Goal: Task Accomplishment & Management: Complete application form

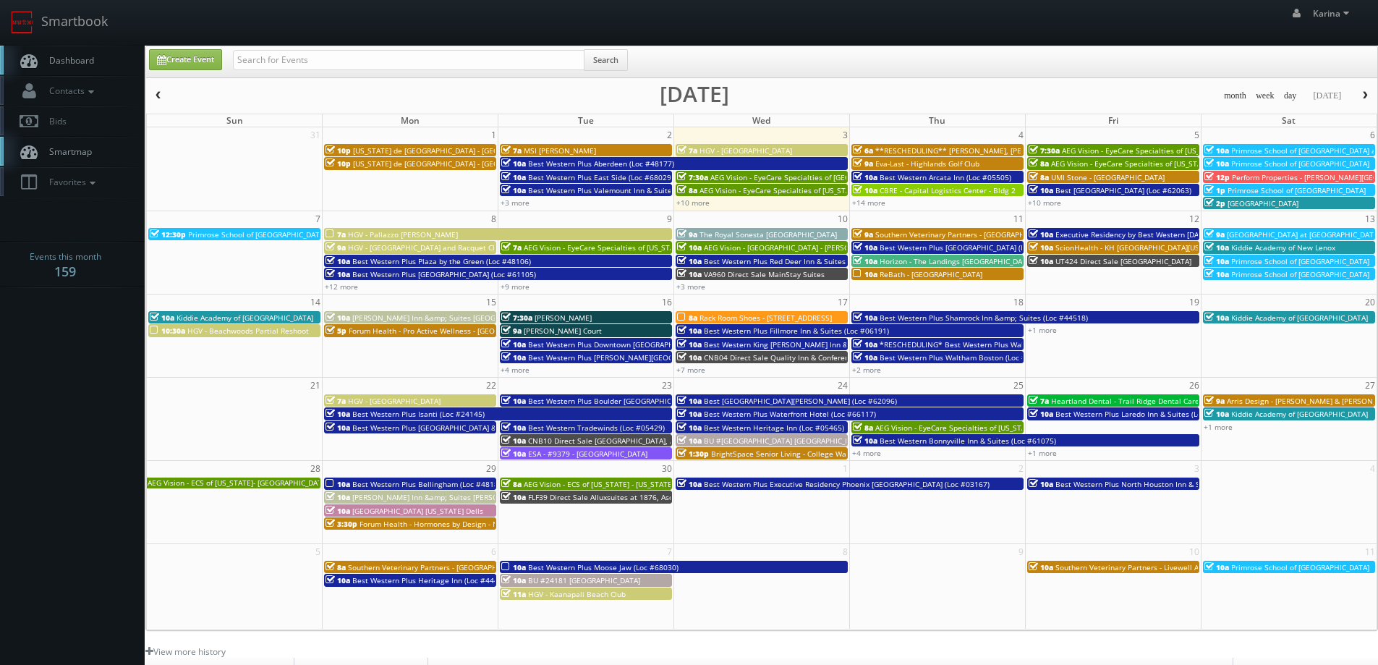
click at [90, 52] on link "Dashboard" at bounding box center [72, 61] width 145 height 30
click at [80, 62] on span "Dashboard" at bounding box center [68, 60] width 52 height 12
click at [79, 55] on span "Dashboard" at bounding box center [68, 60] width 52 height 12
click at [688, 201] on link "+10 more" at bounding box center [692, 202] width 33 height 10
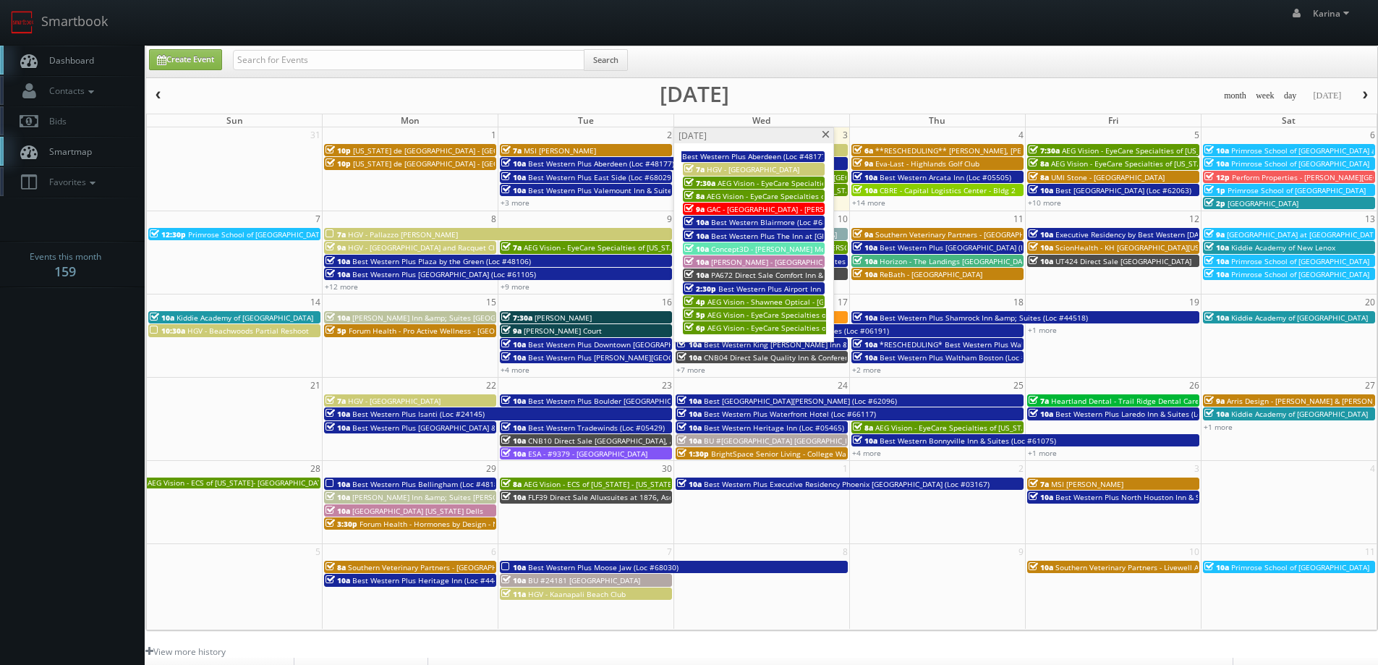
click at [827, 132] on span at bounding box center [825, 135] width 9 height 8
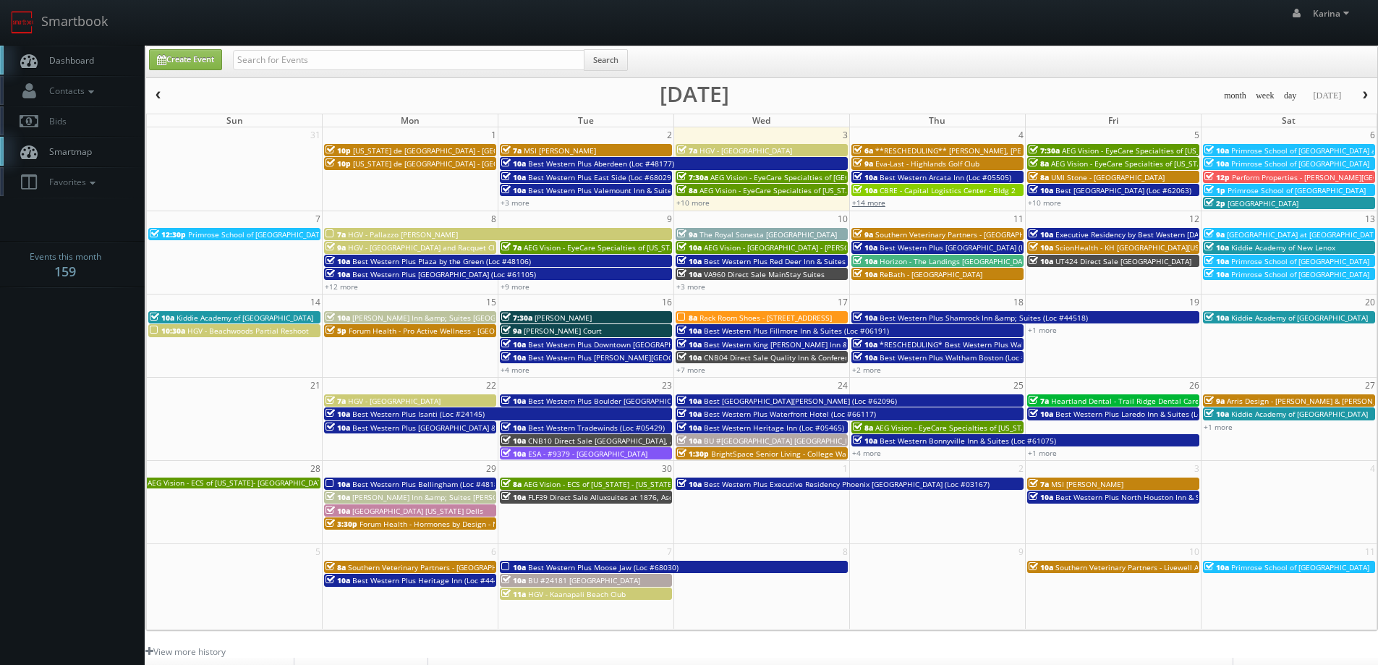
click at [872, 201] on link "+14 more" at bounding box center [868, 202] width 33 height 10
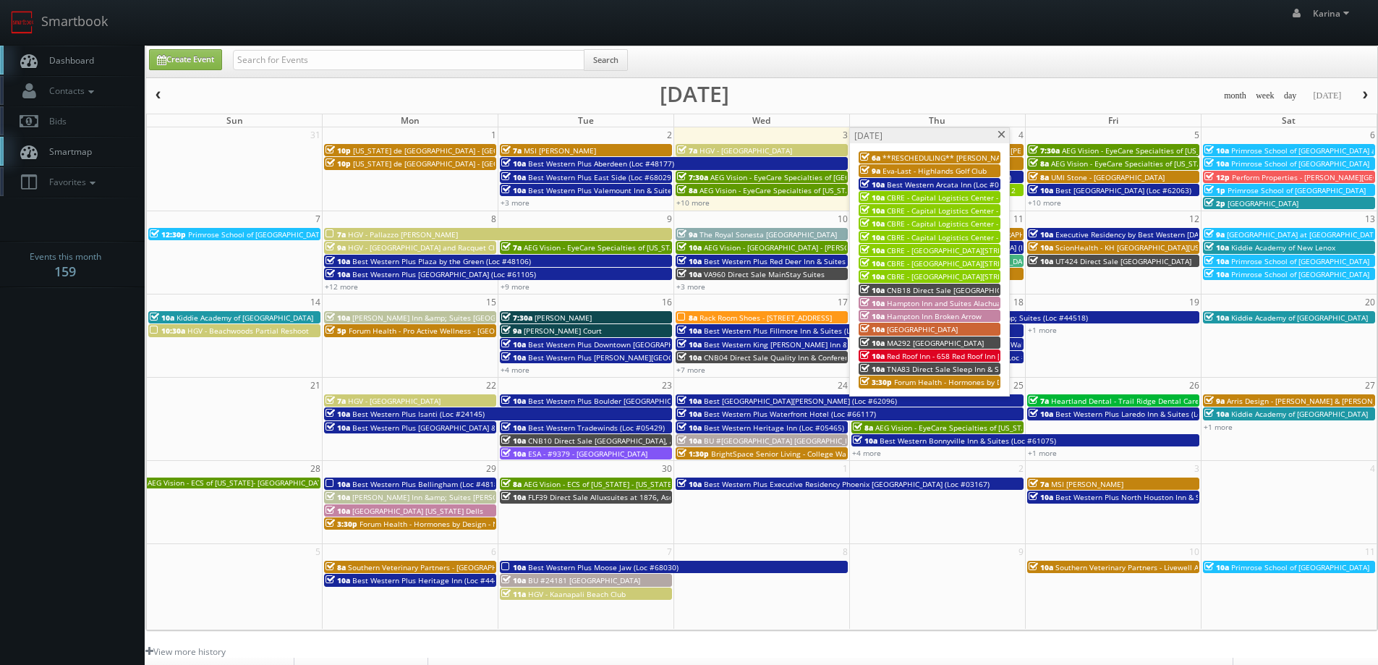
click at [1002, 138] on span at bounding box center [1001, 135] width 9 height 8
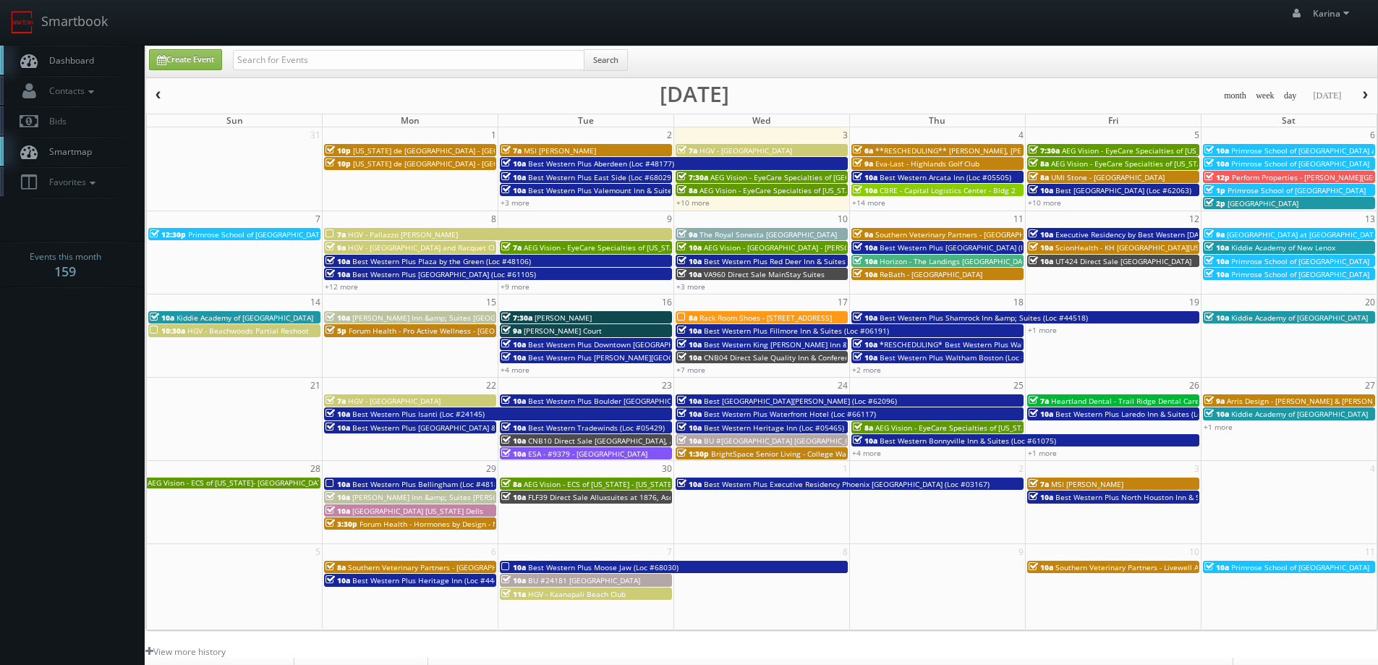
click at [85, 51] on link "Dashboard" at bounding box center [72, 61] width 145 height 30
click at [689, 197] on link "+10 more" at bounding box center [692, 202] width 33 height 10
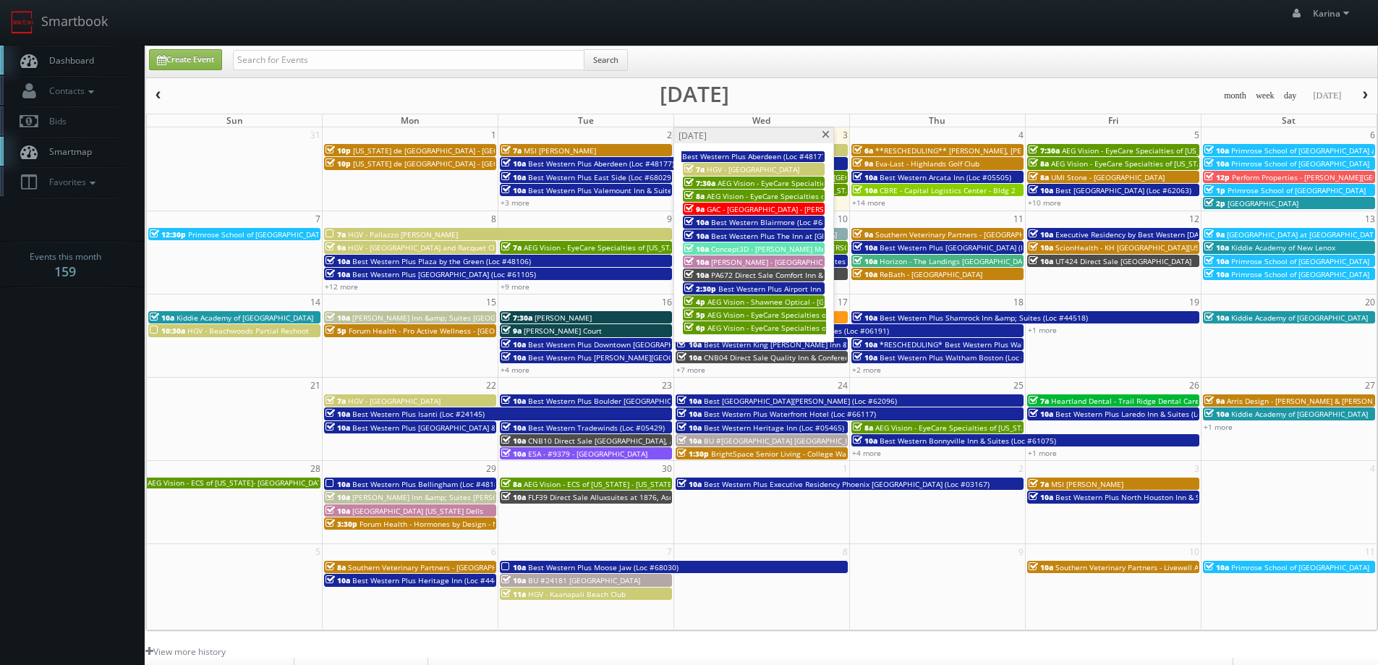
click at [767, 289] on span "Best Western Plus Airport Inn & Suites (Loc #45086)" at bounding box center [808, 288] width 181 height 10
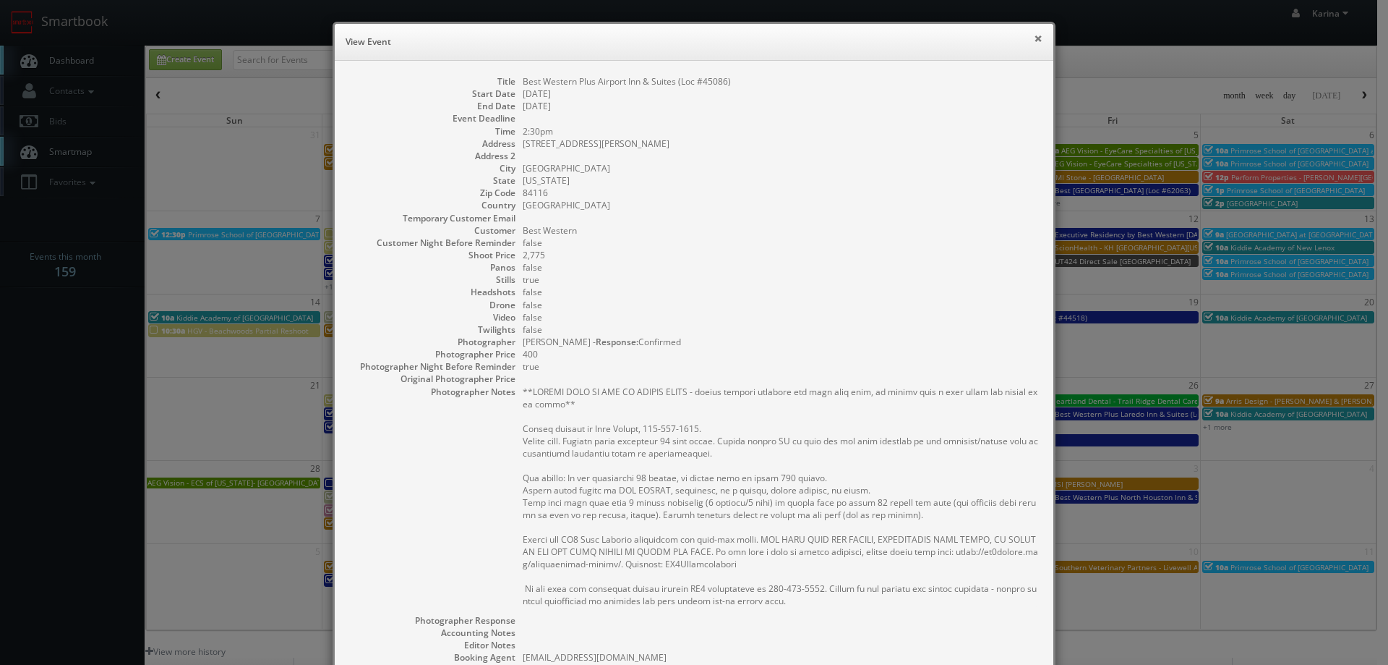
click at [1034, 37] on button "×" at bounding box center [1038, 38] width 9 height 10
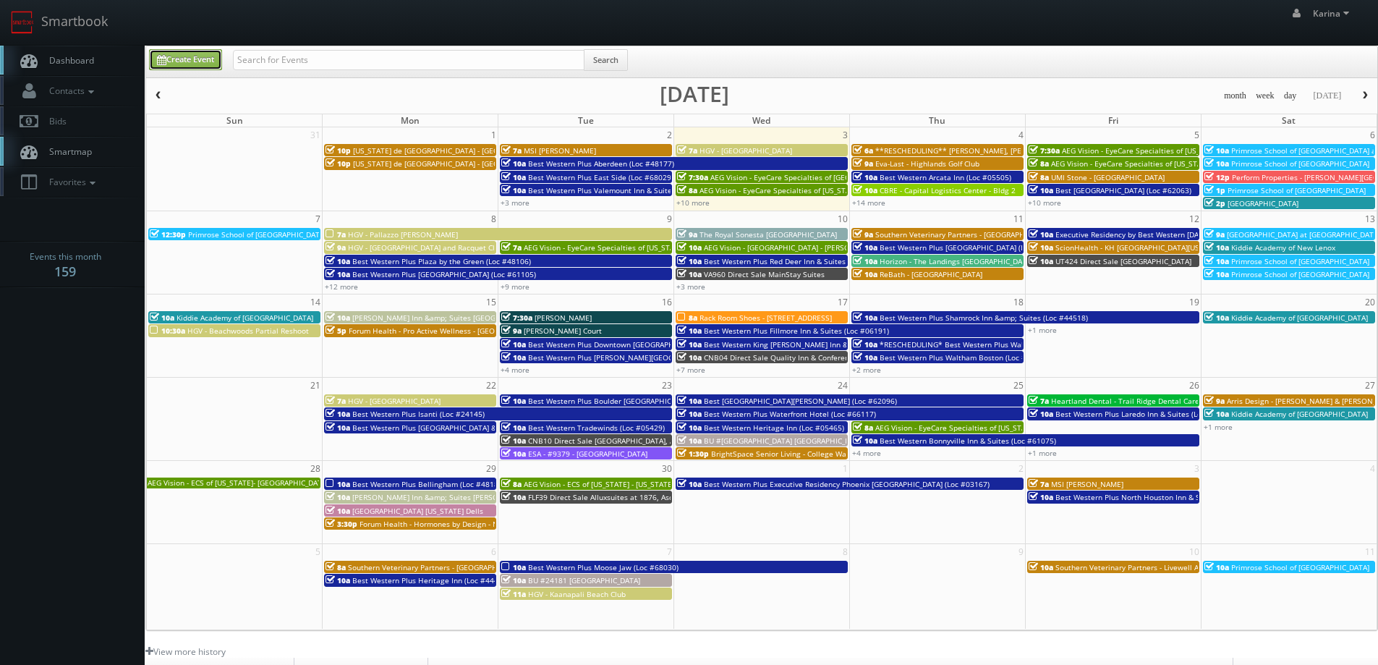
click at [200, 61] on link "Create Event" at bounding box center [185, 59] width 73 height 21
type input "09/03/2025"
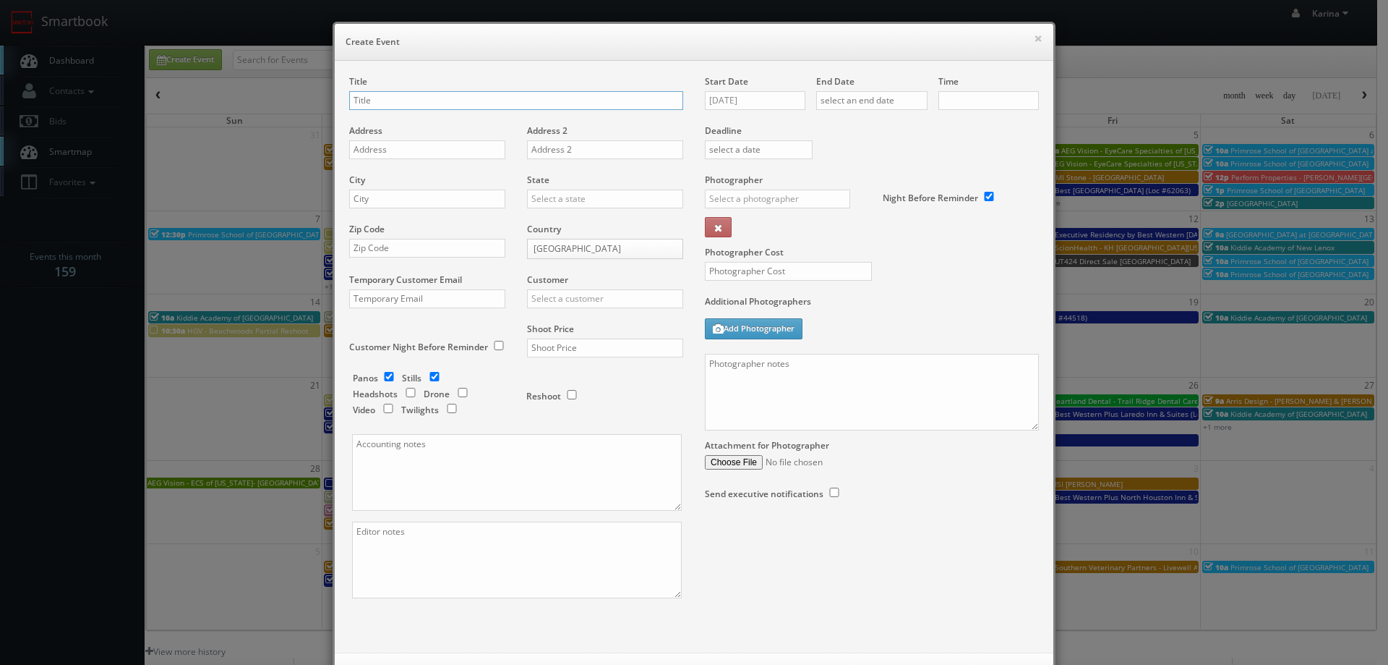
checkbox input "true"
type input "10:00am"
checkbox input "true"
type input "Forum Health - Tampa Clinic"
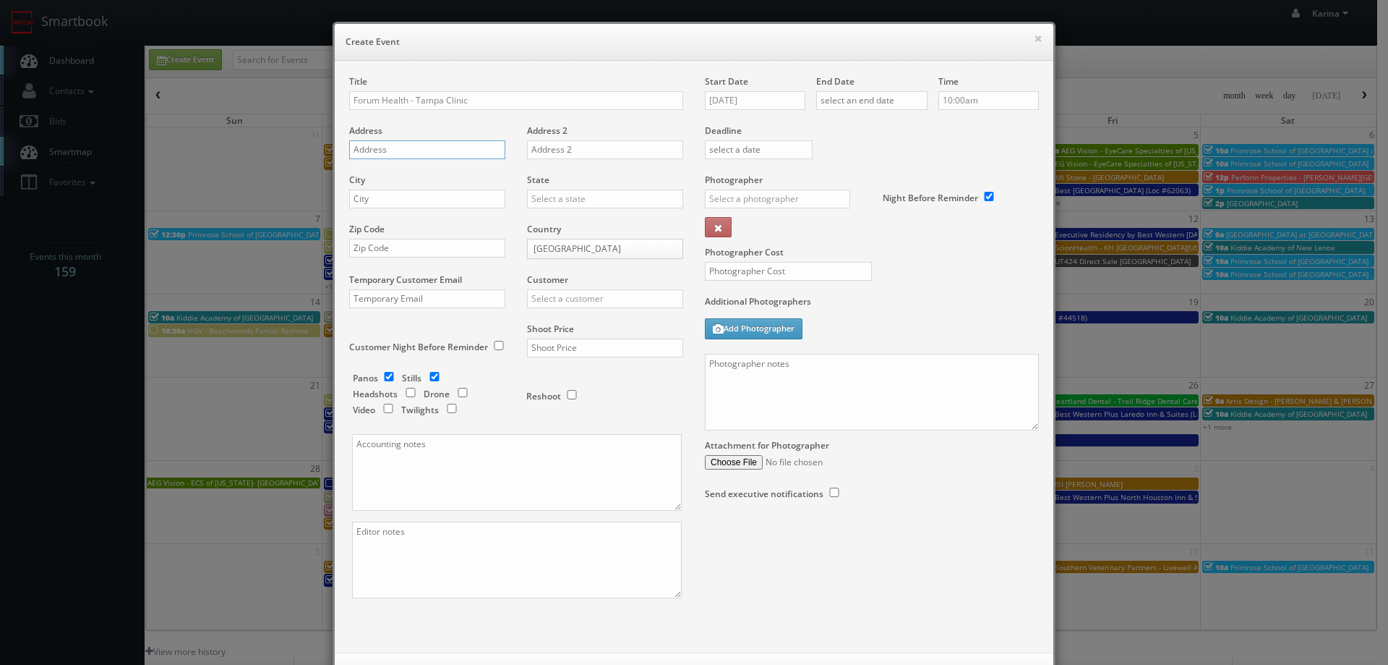
click at [380, 155] on input "text" at bounding box center [427, 149] width 156 height 19
paste input "3820 Northdale Blvd Suite 107-a"
type input "3820 Northdale Blvd Suite 107-a"
click at [391, 198] on input "text" at bounding box center [427, 198] width 156 height 19
type input "Tampa"
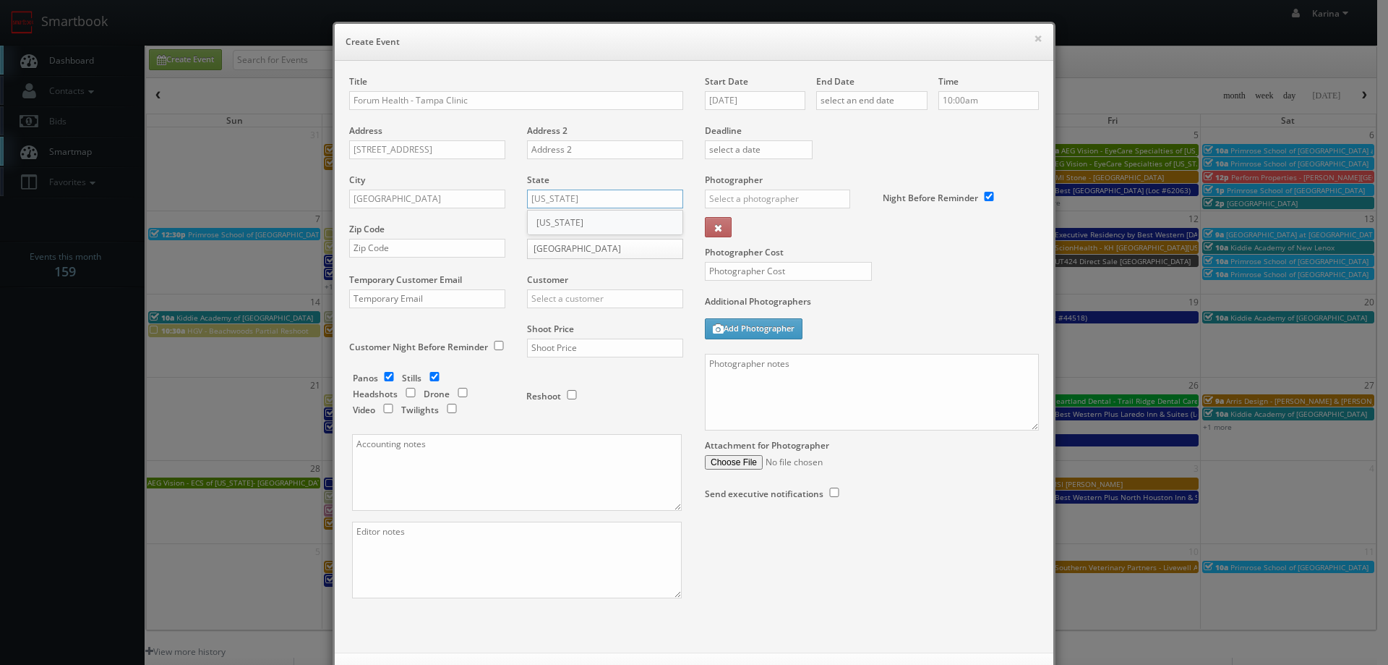
type input "[US_STATE]"
click at [566, 218] on div "[US_STATE]" at bounding box center [605, 222] width 155 height 24
click at [425, 248] on input "text" at bounding box center [427, 248] width 156 height 19
type input "33624"
click at [541, 297] on input "text" at bounding box center [605, 298] width 156 height 19
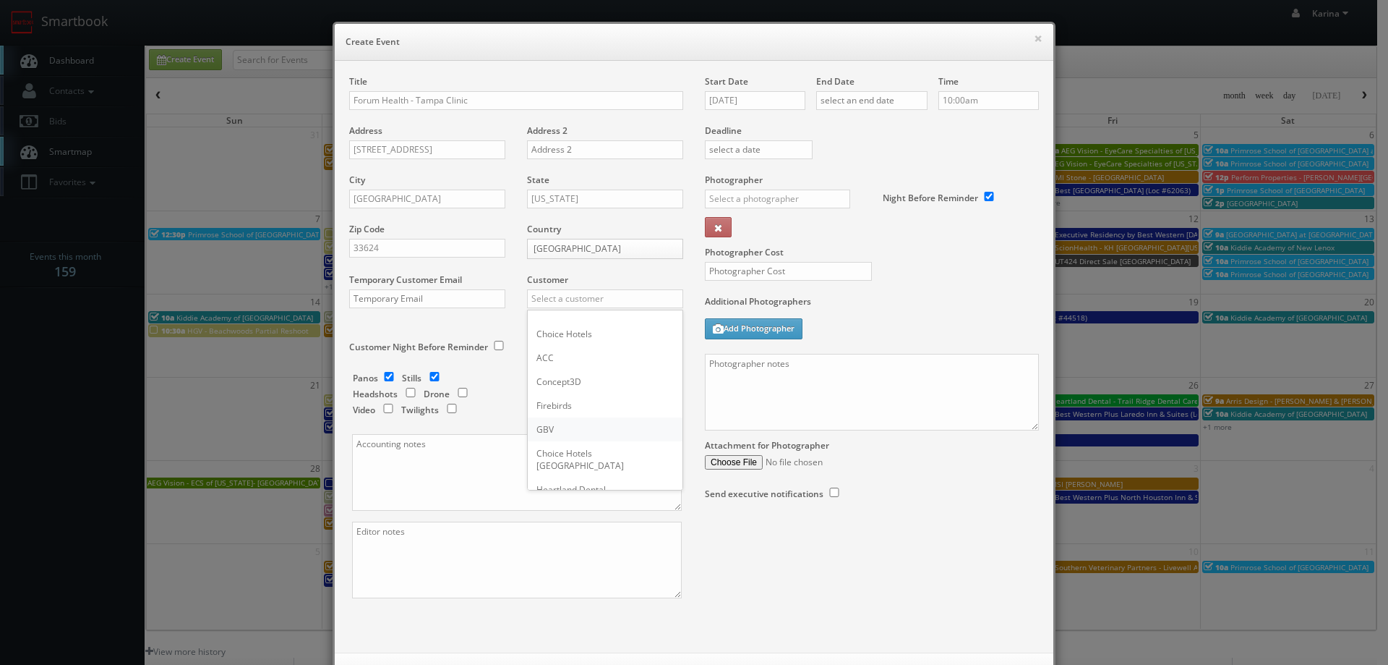
click at [613, 425] on div "GBV" at bounding box center [605, 429] width 155 height 24
type input "GBV"
click at [387, 380] on input "checkbox" at bounding box center [389, 376] width 22 height 9
checkbox input "false"
click at [404, 396] on input "checkbox" at bounding box center [411, 392] width 22 height 9
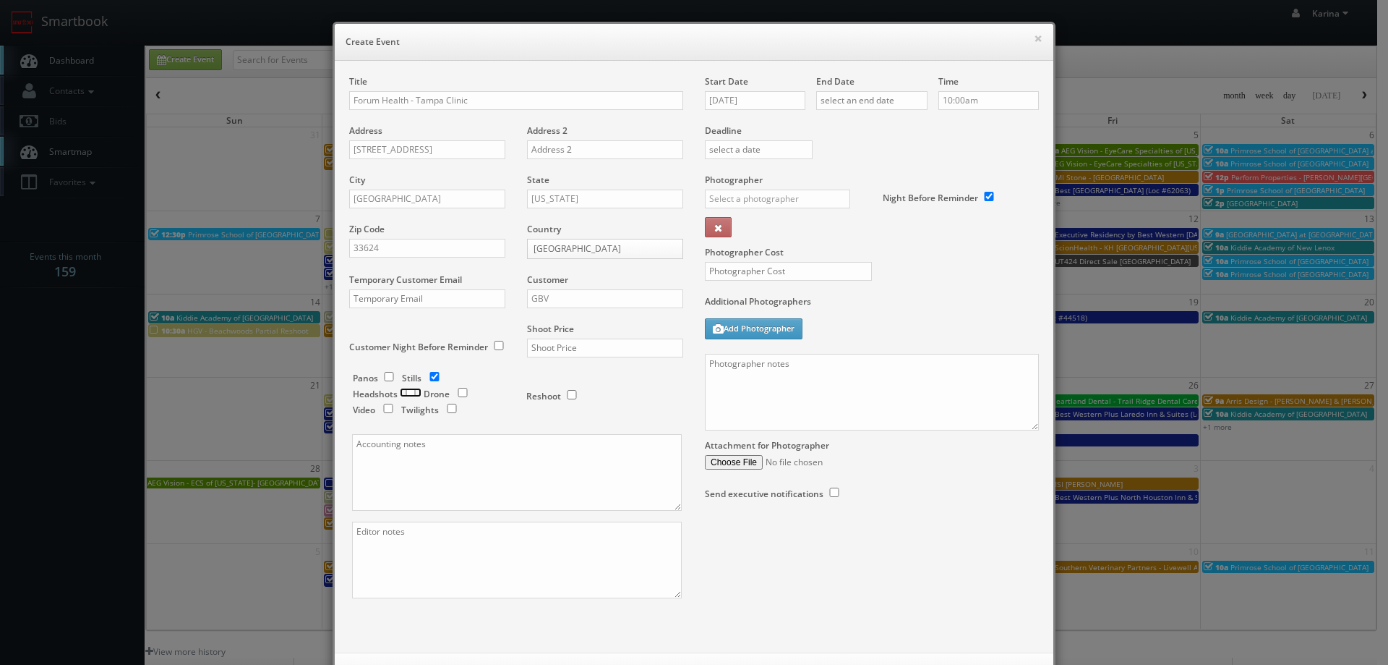
checkbox input "true"
click at [553, 353] on input "text" at bounding box center [605, 347] width 156 height 19
type input "675"
click at [572, 366] on div "Shoot Price 675" at bounding box center [599, 347] width 167 height 49
click at [754, 98] on input "09/03/2025" at bounding box center [755, 100] width 101 height 19
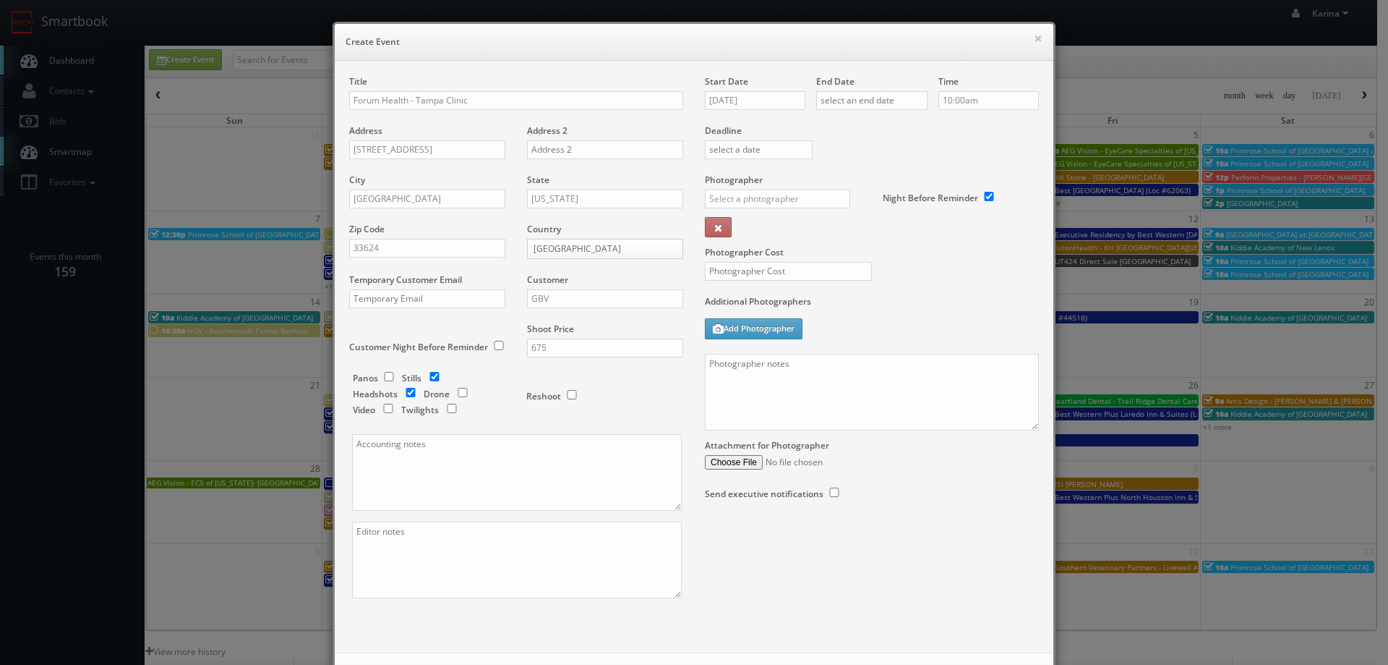
click at [616, 405] on div "Reshoot" at bounding box center [598, 389] width 145 height 34
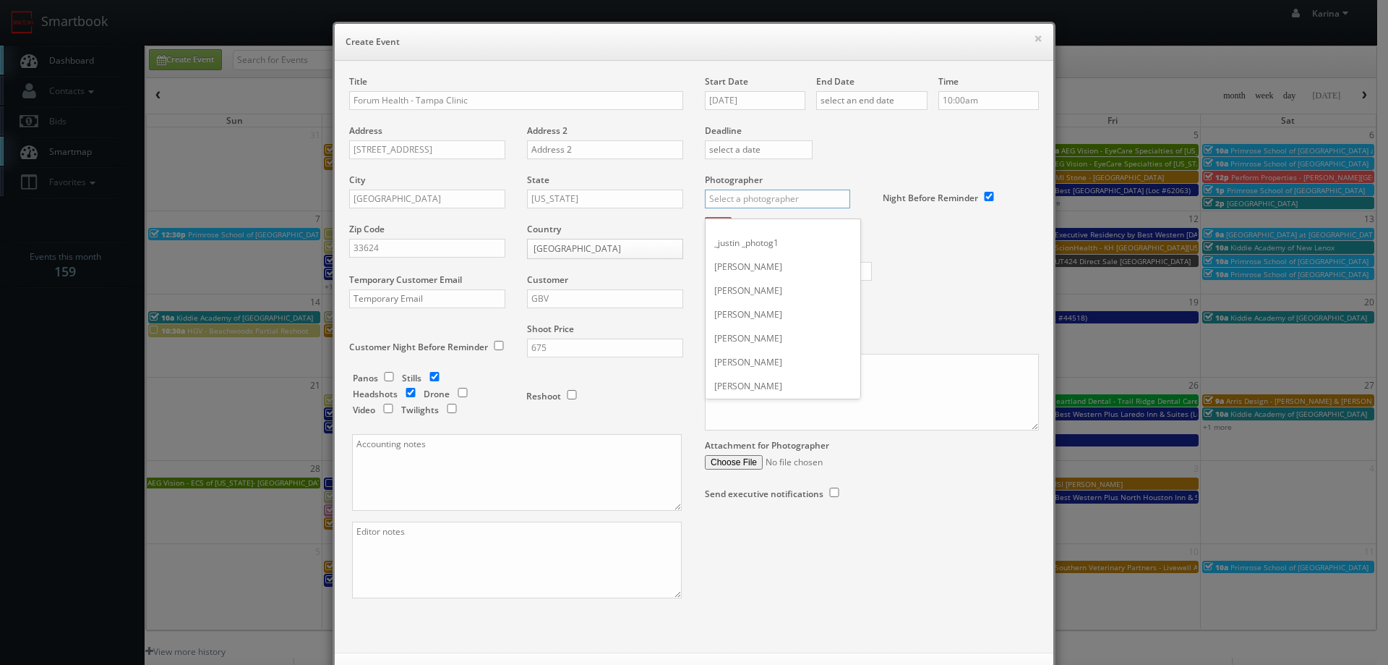
click at [773, 195] on input "text" at bounding box center [777, 198] width 145 height 19
click at [755, 286] on div "Mikey Shafer" at bounding box center [783, 279] width 155 height 24
type input "Mikey Shafer"
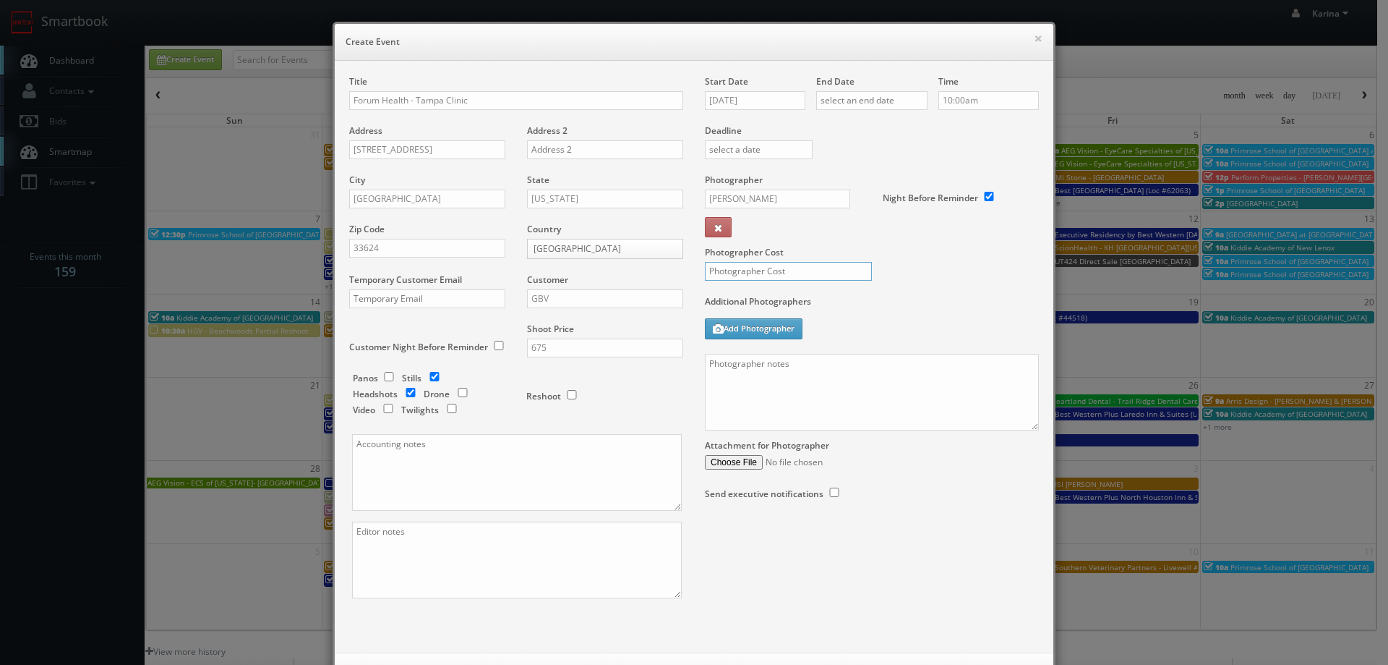
click at [752, 277] on input "text" at bounding box center [788, 271] width 167 height 19
type input "275"
click at [778, 101] on input "09/03/2025" at bounding box center [755, 100] width 101 height 19
click at [815, 242] on td "3" at bounding box center [818, 252] width 19 height 21
click at [711, 128] on icon at bounding box center [713, 126] width 9 height 10
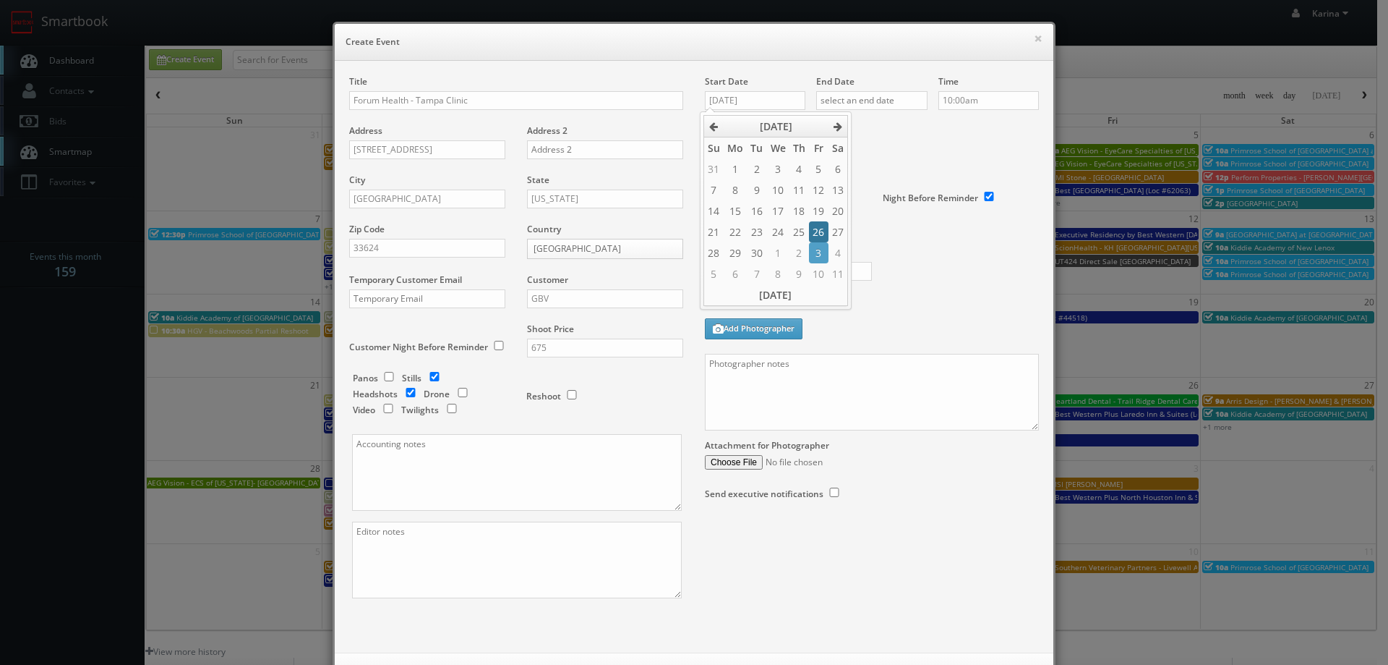
click at [817, 234] on td "26" at bounding box center [818, 231] width 19 height 21
type input "09/26/2025"
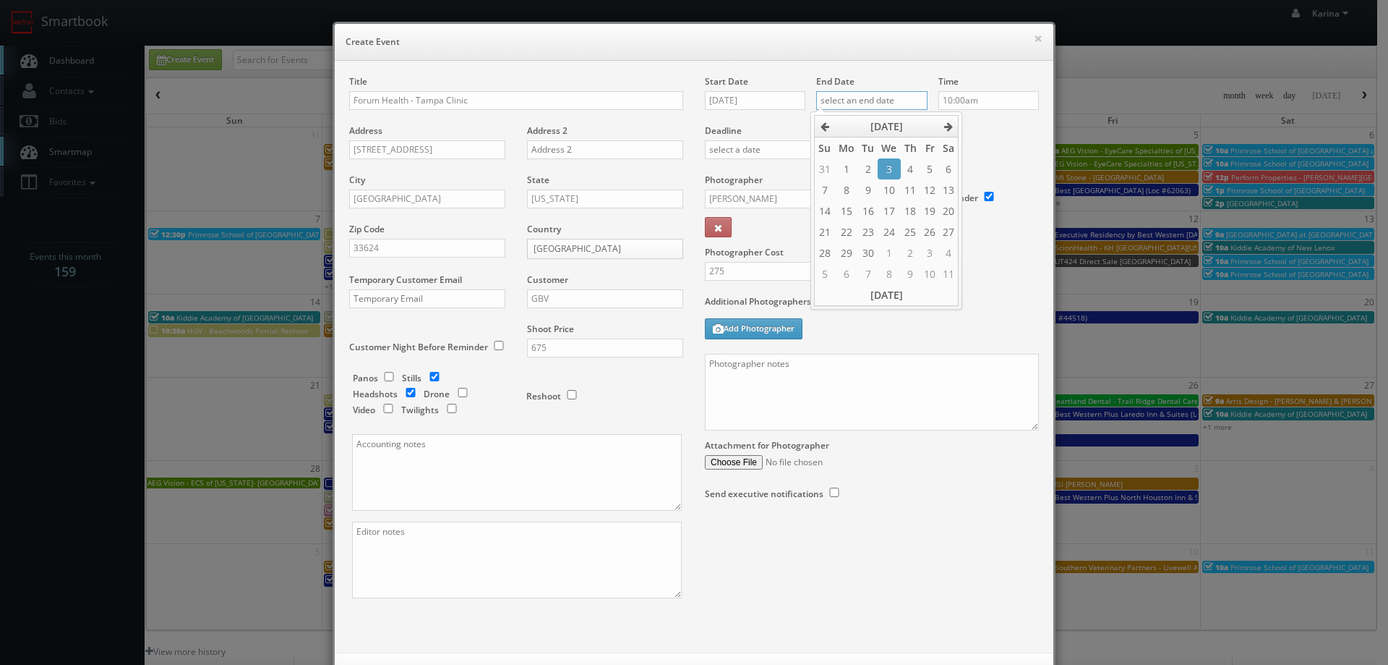
click at [863, 102] on input "text" at bounding box center [871, 100] width 111 height 19
click at [926, 229] on td "26" at bounding box center [930, 231] width 19 height 21
type input "09/26/2025"
click at [960, 103] on input "10:00am" at bounding box center [989, 100] width 101 height 19
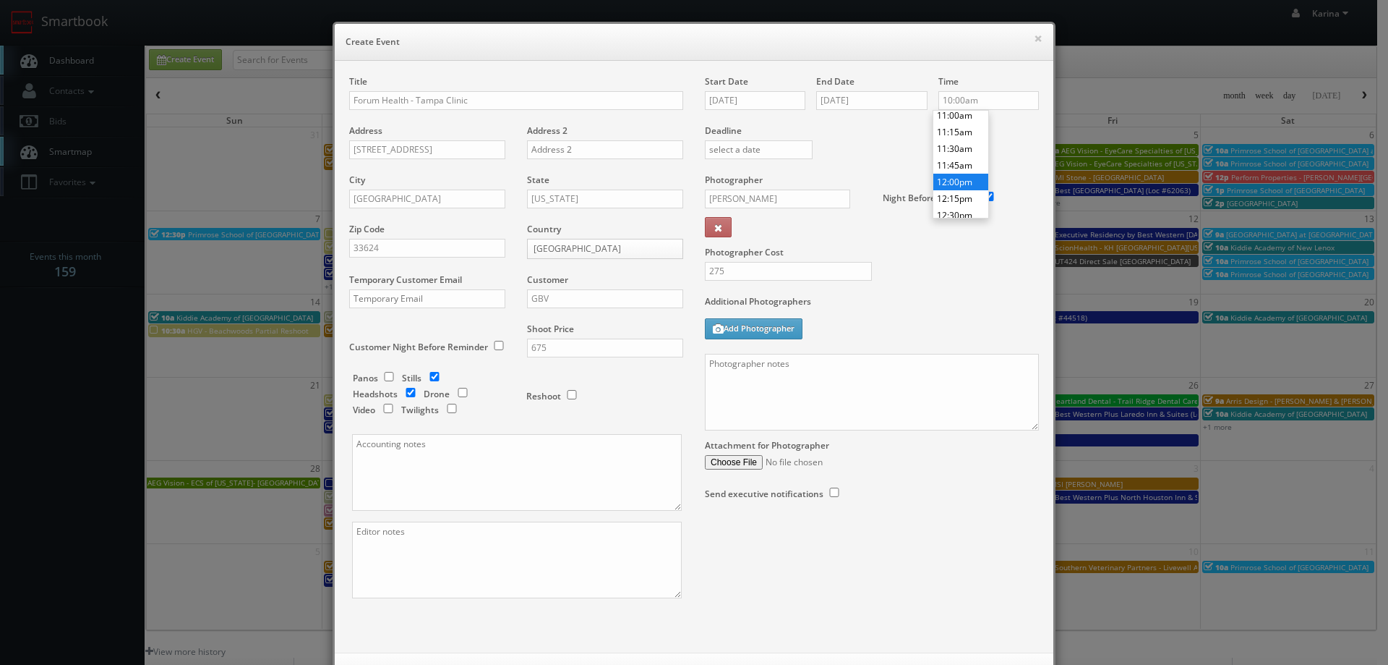
type input "12:00pm"
click at [964, 187] on li "12:00pm" at bounding box center [961, 182] width 55 height 17
click at [886, 302] on label "Additional Photographers" at bounding box center [872, 305] width 334 height 20
click at [804, 370] on textarea at bounding box center [872, 392] width 334 height 77
drag, startPoint x: 800, startPoint y: 362, endPoint x: 777, endPoint y: 362, distance: 23.2
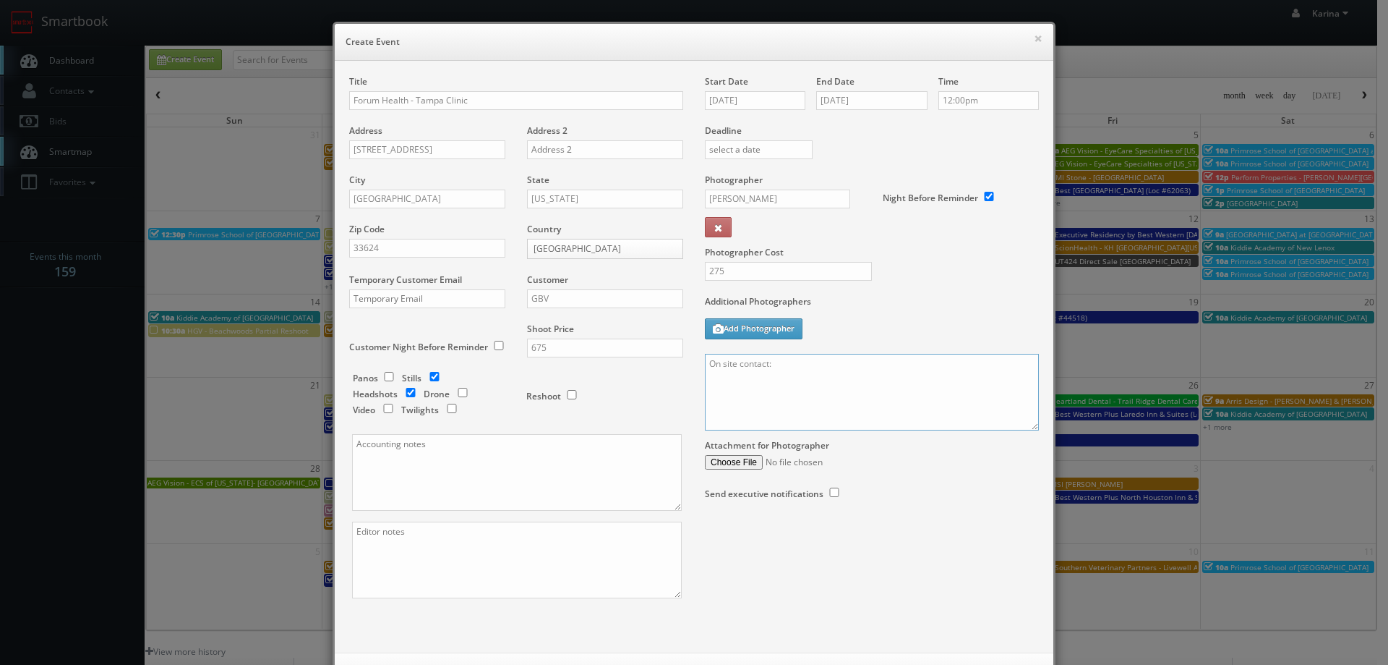
paste textarea "Jocelyn Segal"
paste textarea "We are delivering 10 images of the practice and headshots, please take 20 + ang…"
drag, startPoint x: 820, startPoint y: 364, endPoint x: 769, endPoint y: 364, distance: 50.6
click at [769, 364] on textarea "On site contact: Jocelyn Segal 727-426-3595 We are delivering 10 images of the …" at bounding box center [872, 392] width 334 height 77
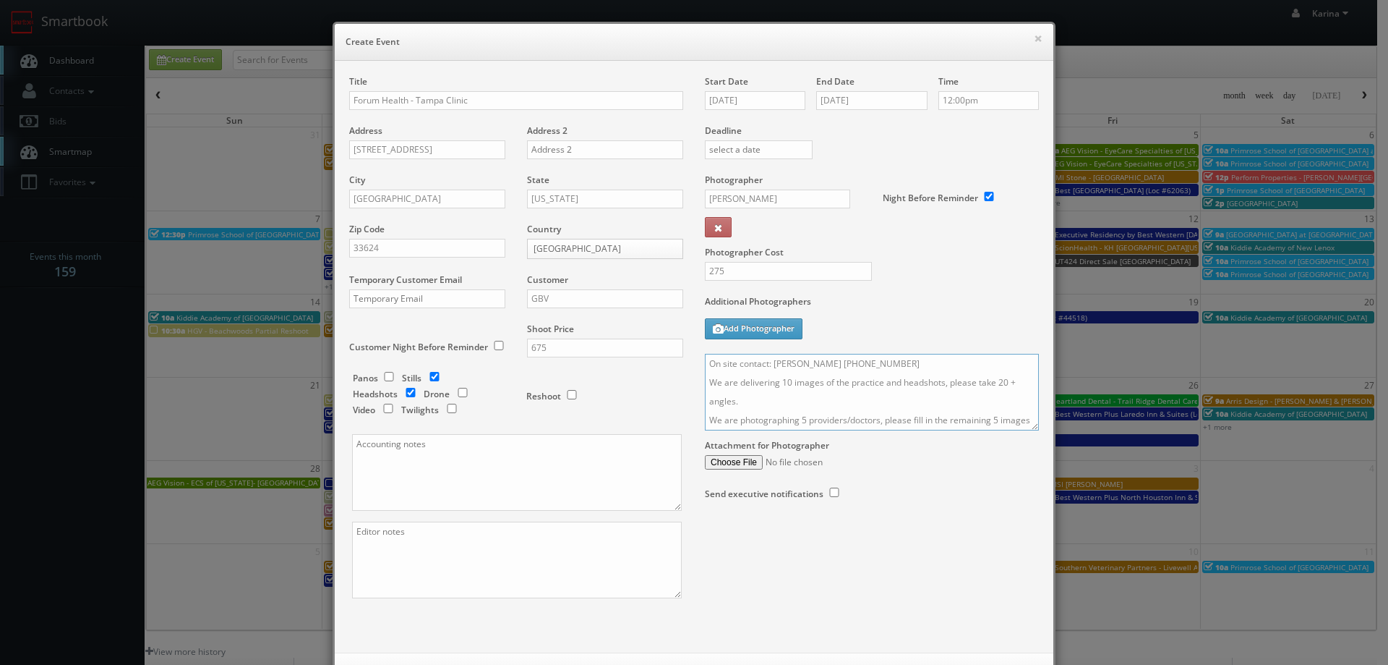
click at [849, 411] on textarea "On site contact: Kelley Maxwell 727-426-3595 We are delivering 10 images of the…" at bounding box center [872, 392] width 334 height 77
click at [803, 414] on textarea "On site contact: Kelley Maxwell 727-426-3595 We are delivering 10 images of the…" at bounding box center [872, 392] width 334 height 77
click at [880, 420] on textarea "On site contact: Kelley Maxwell 727-426-3595 We are delivering 10 images of the…" at bounding box center [872, 392] width 334 height 77
click at [875, 416] on textarea "On site contact: Kelley Maxwell 727-426-3595 We are delivering 10 images of the…" at bounding box center [872, 392] width 334 height 77
click at [882, 421] on textarea "On site contact: Kelley Maxwell 727-426-3595 We are delivering 10 images of the…" at bounding box center [872, 392] width 334 height 77
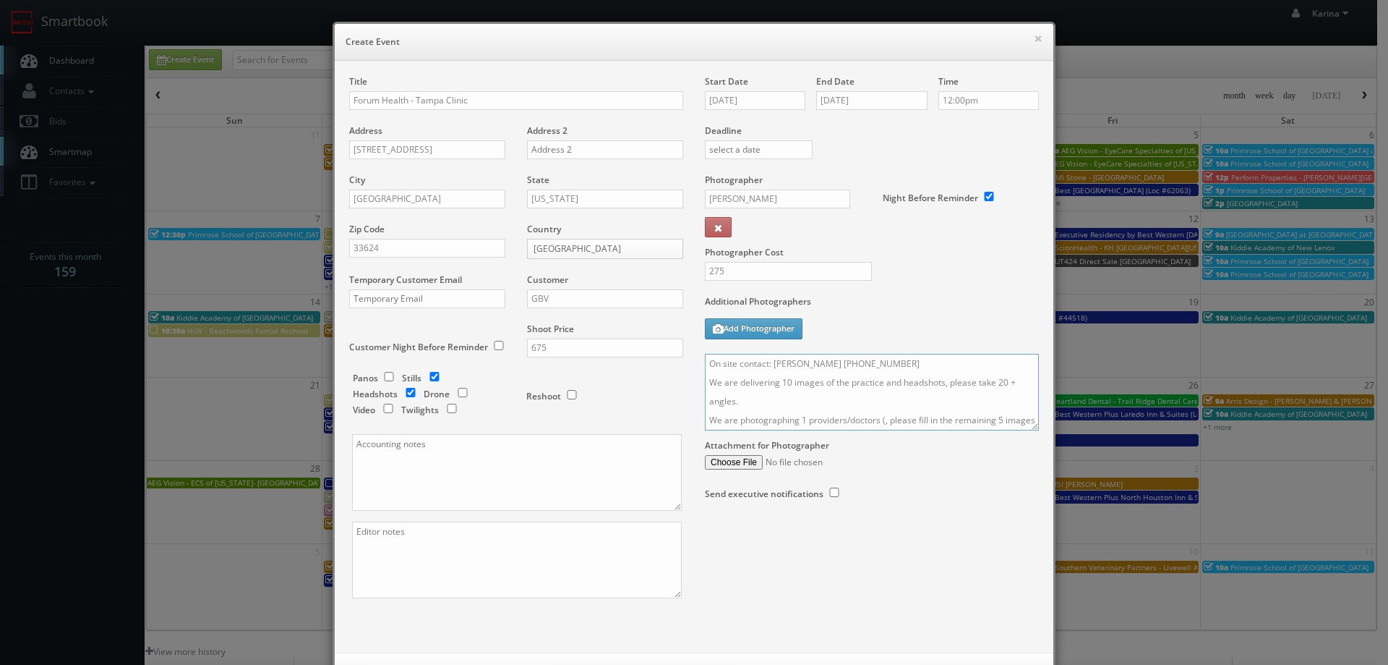
paste textarea "Jocelyn Segal ARNP"
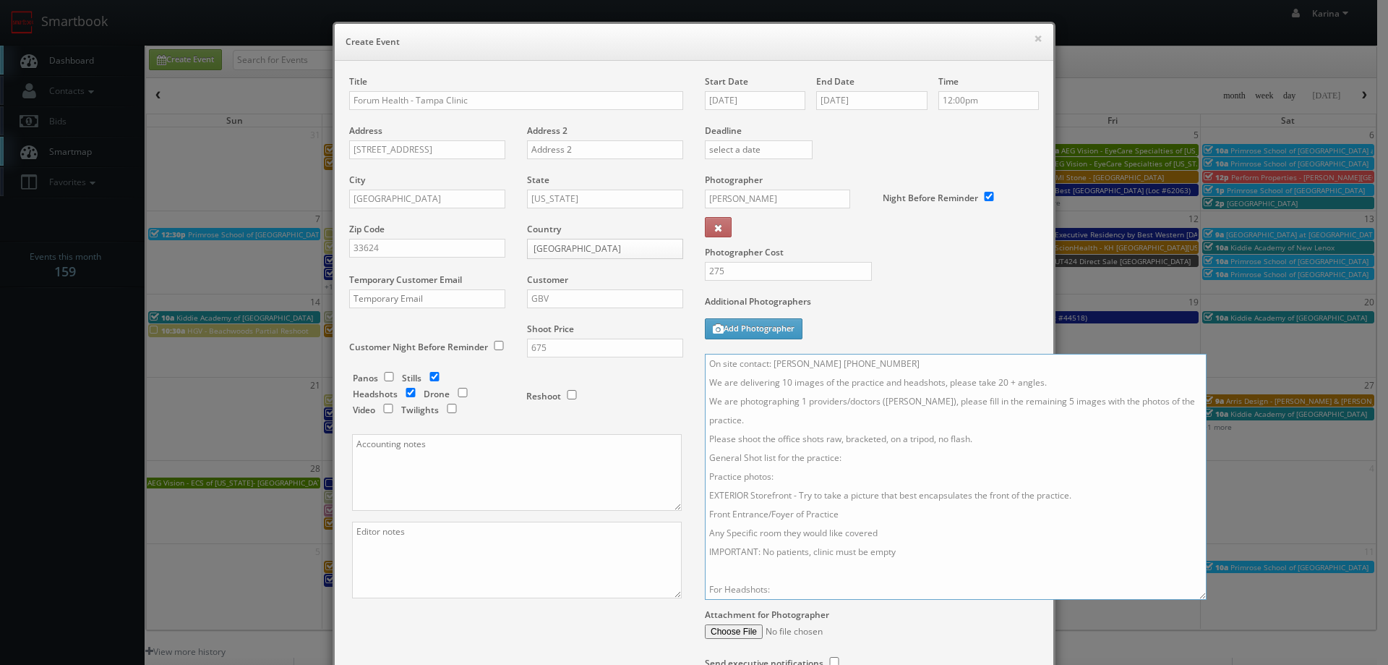
drag, startPoint x: 1028, startPoint y: 427, endPoint x: 1196, endPoint y: 597, distance: 238.3
click at [1196, 597] on textarea "On site contact: Kelley Maxwell 727-426-3595 We are delivering 10 images of the…" at bounding box center [956, 477] width 502 height 246
drag, startPoint x: 1078, startPoint y: 403, endPoint x: 1132, endPoint y: 417, distance: 55.3
click at [1079, 403] on textarea "On site contact: Kelley Maxwell 727-426-3595 We are delivering 10 images of the…" at bounding box center [956, 477] width 502 height 246
click at [973, 479] on textarea "On site contact: Kelley Maxwell 727-426-3595 We are delivering 10 images of the…" at bounding box center [956, 477] width 502 height 246
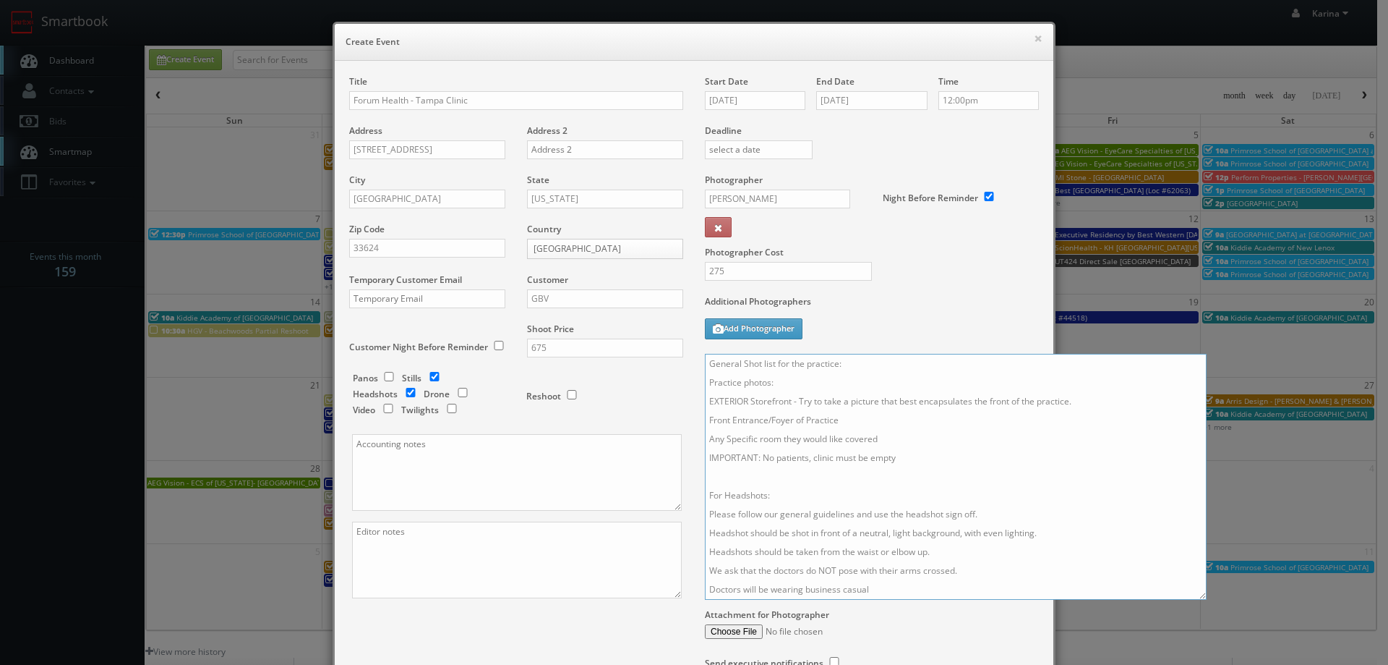
scroll to position [136, 0]
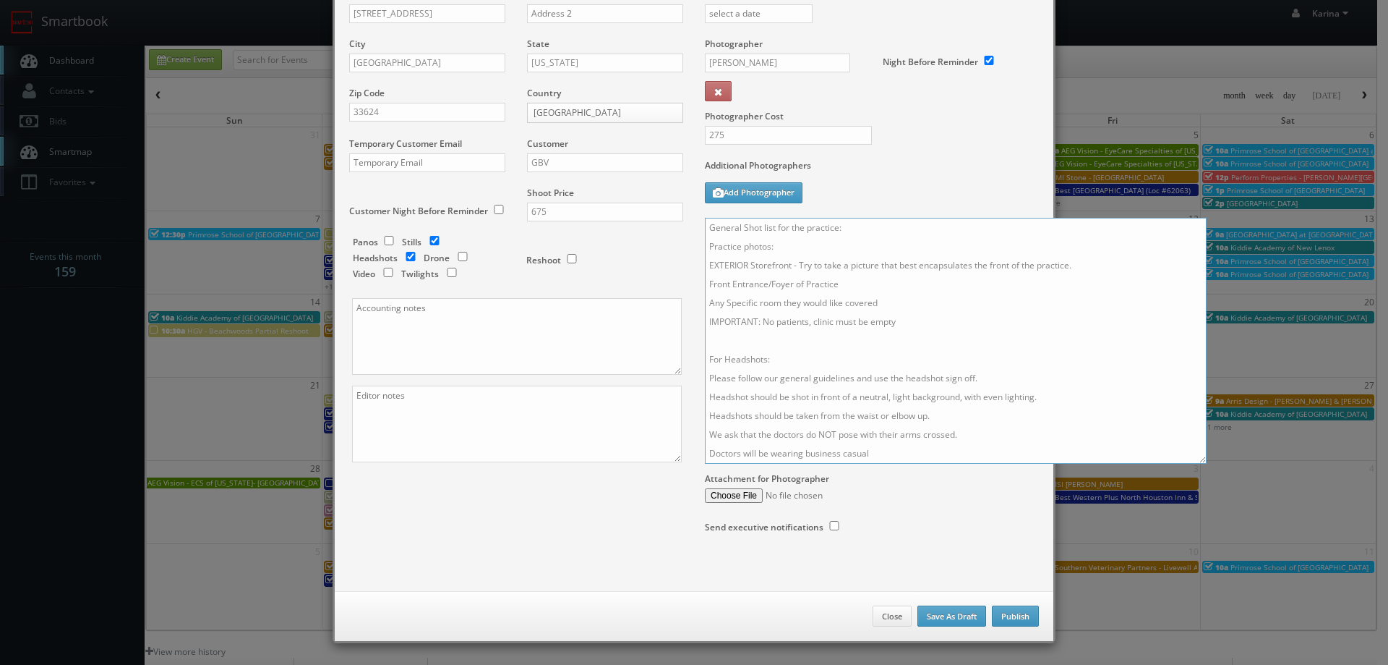
type textarea "On site contact: Kelley Maxwell 727-426-3595 We are delivering 10 images of the…"
click at [1007, 612] on button "Publish" at bounding box center [1015, 616] width 47 height 22
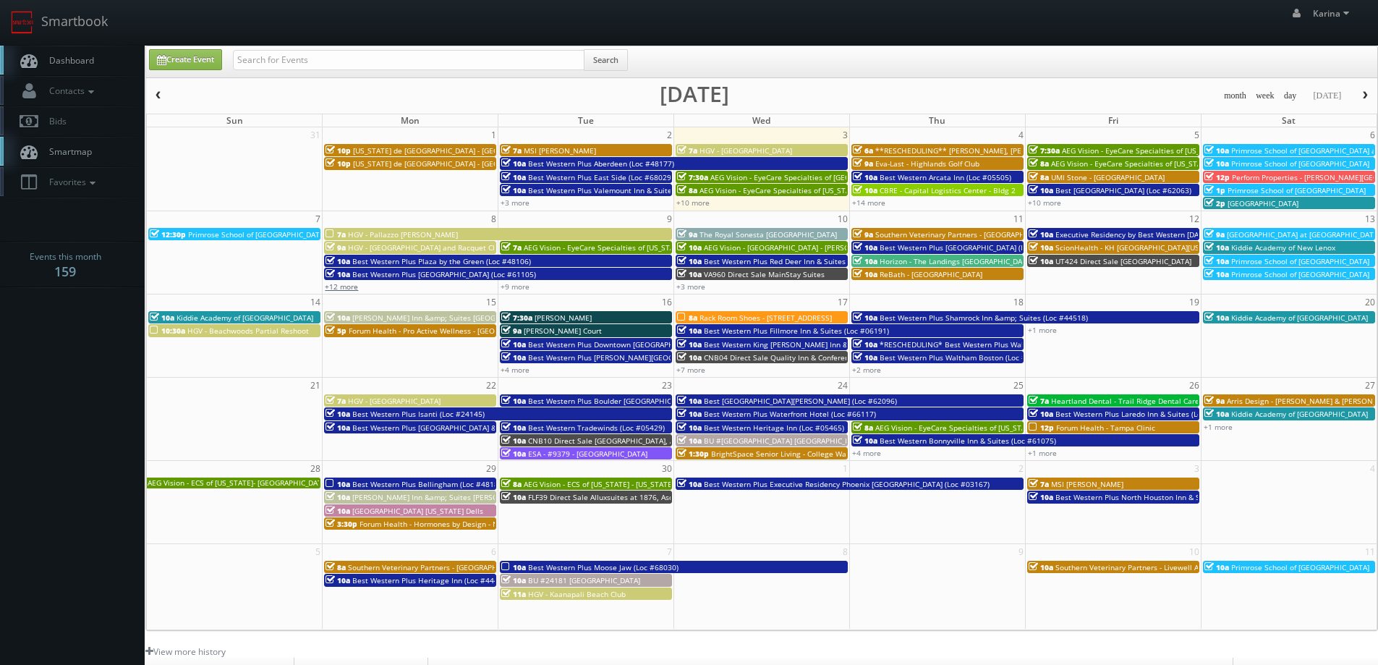
click at [346, 287] on link "+12 more" at bounding box center [341, 286] width 33 height 10
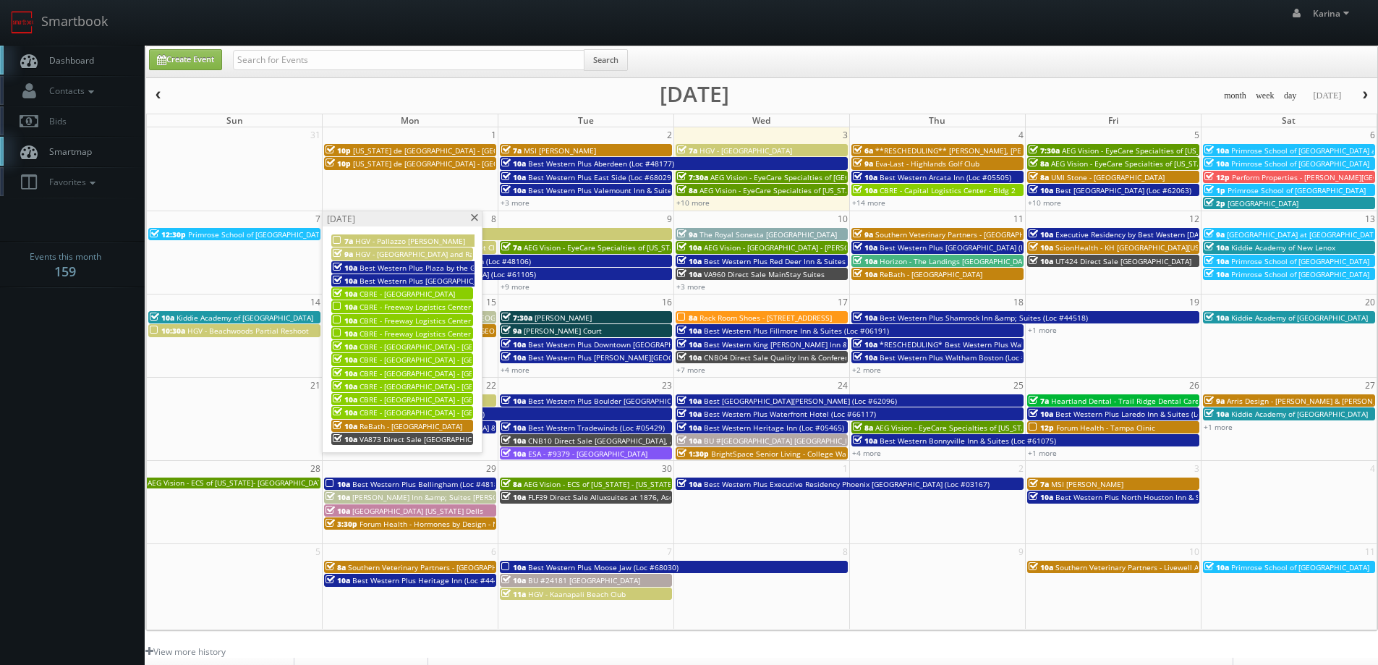
click at [469, 224] on div "Monday, September 8" at bounding box center [402, 218] width 159 height 15
click at [474, 216] on span at bounding box center [473, 218] width 9 height 8
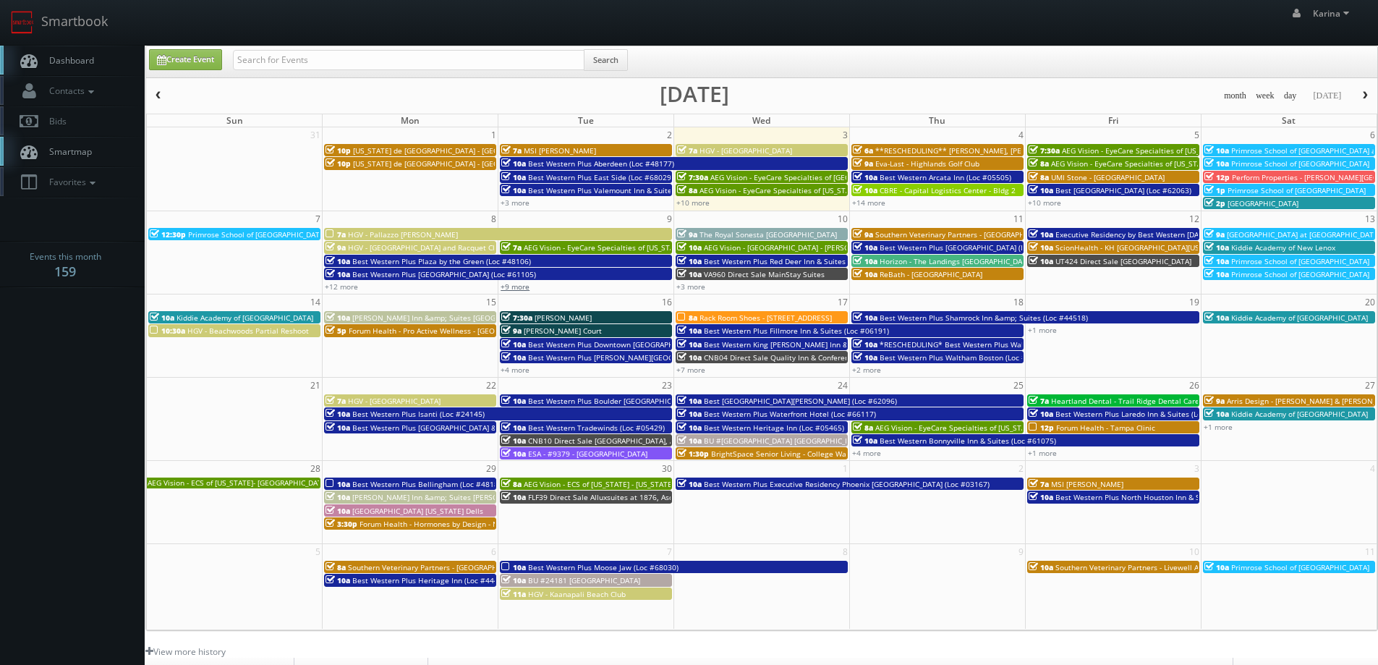
click at [524, 289] on link "+9 more" at bounding box center [514, 286] width 29 height 10
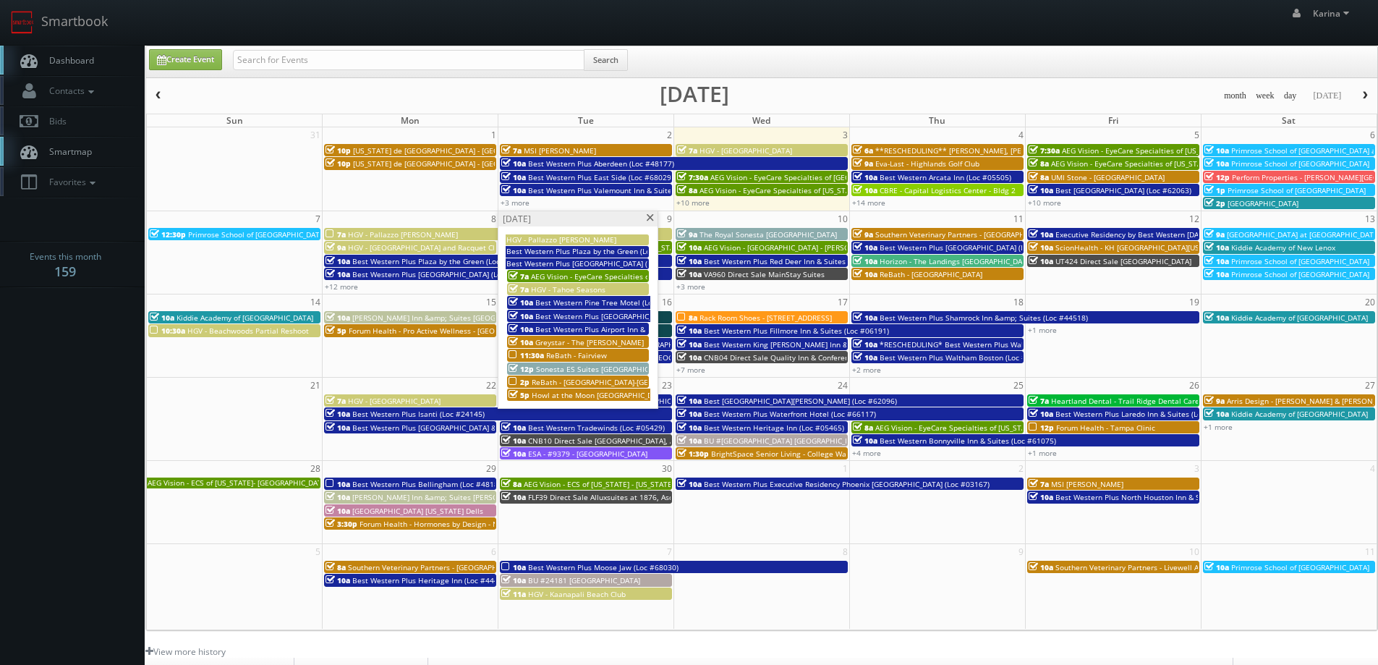
click at [647, 219] on span at bounding box center [649, 218] width 9 height 8
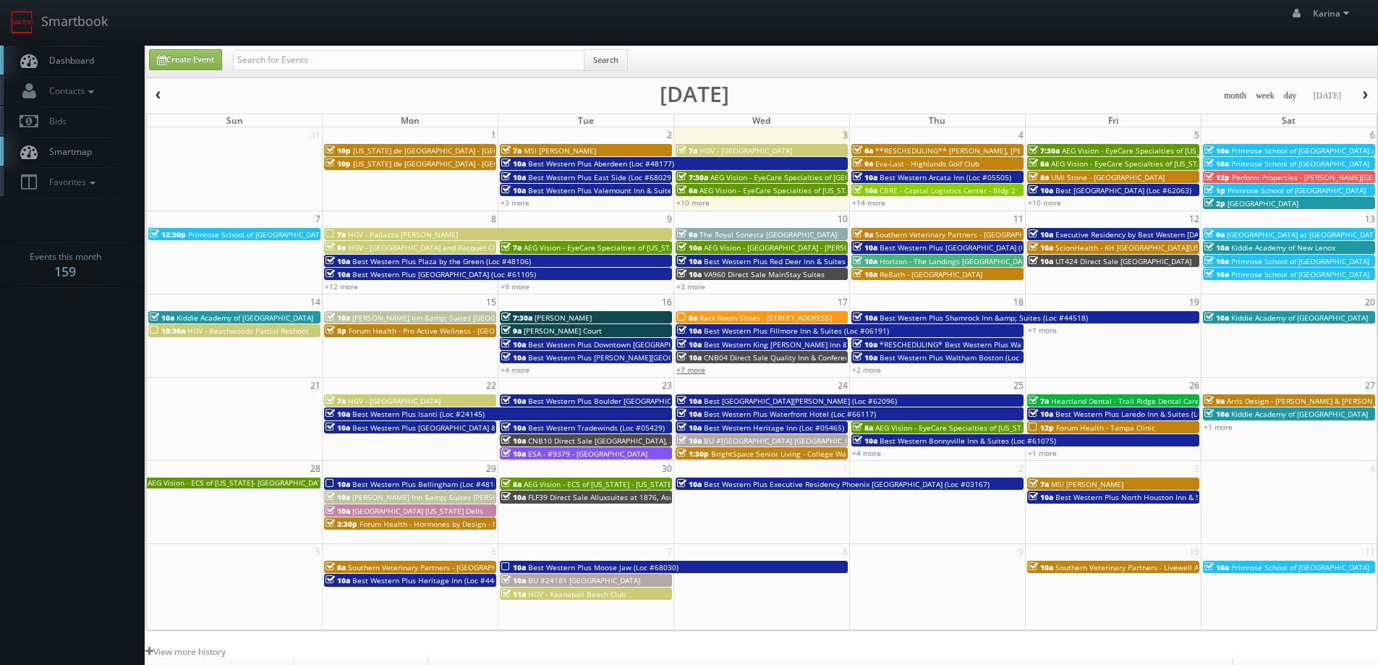
click at [690, 371] on link "+7 more" at bounding box center [690, 369] width 29 height 10
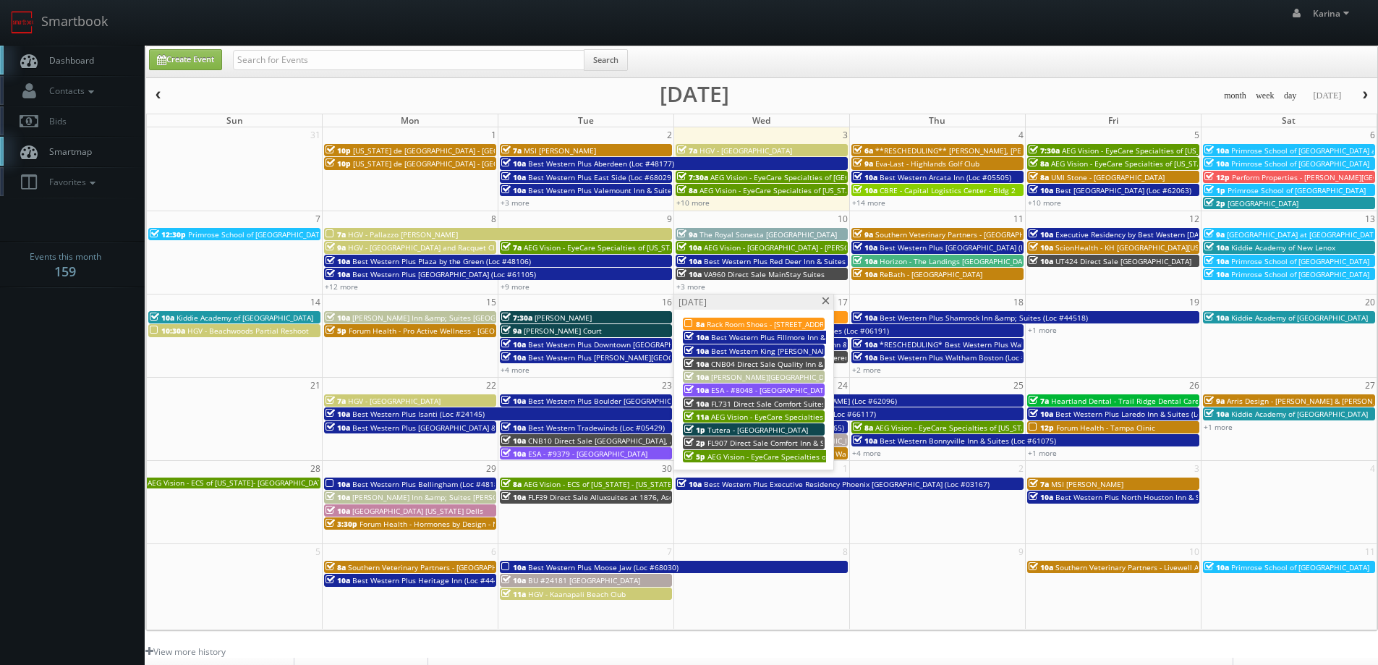
click at [823, 302] on span at bounding box center [825, 301] width 9 height 8
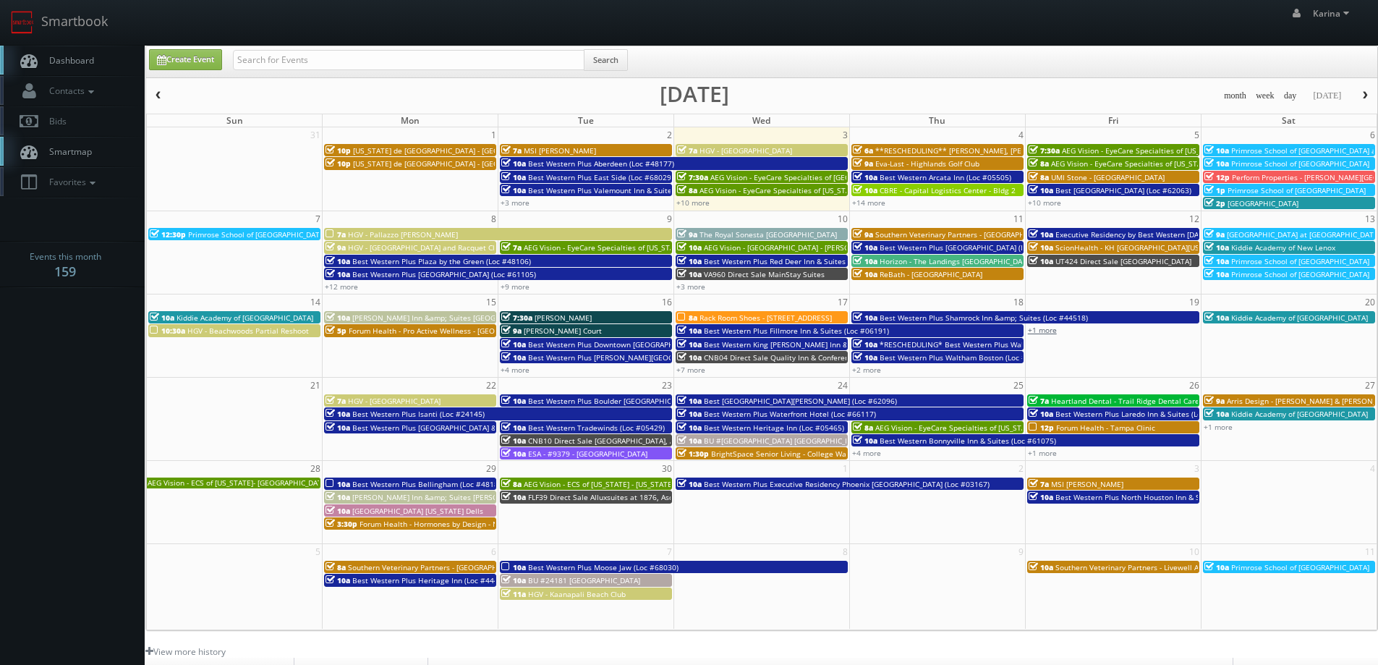
click at [1043, 333] on link "+1 more" at bounding box center [1042, 330] width 29 height 10
click at [1174, 300] on span at bounding box center [1176, 301] width 9 height 8
click at [1046, 451] on link "+1 more" at bounding box center [1042, 453] width 29 height 10
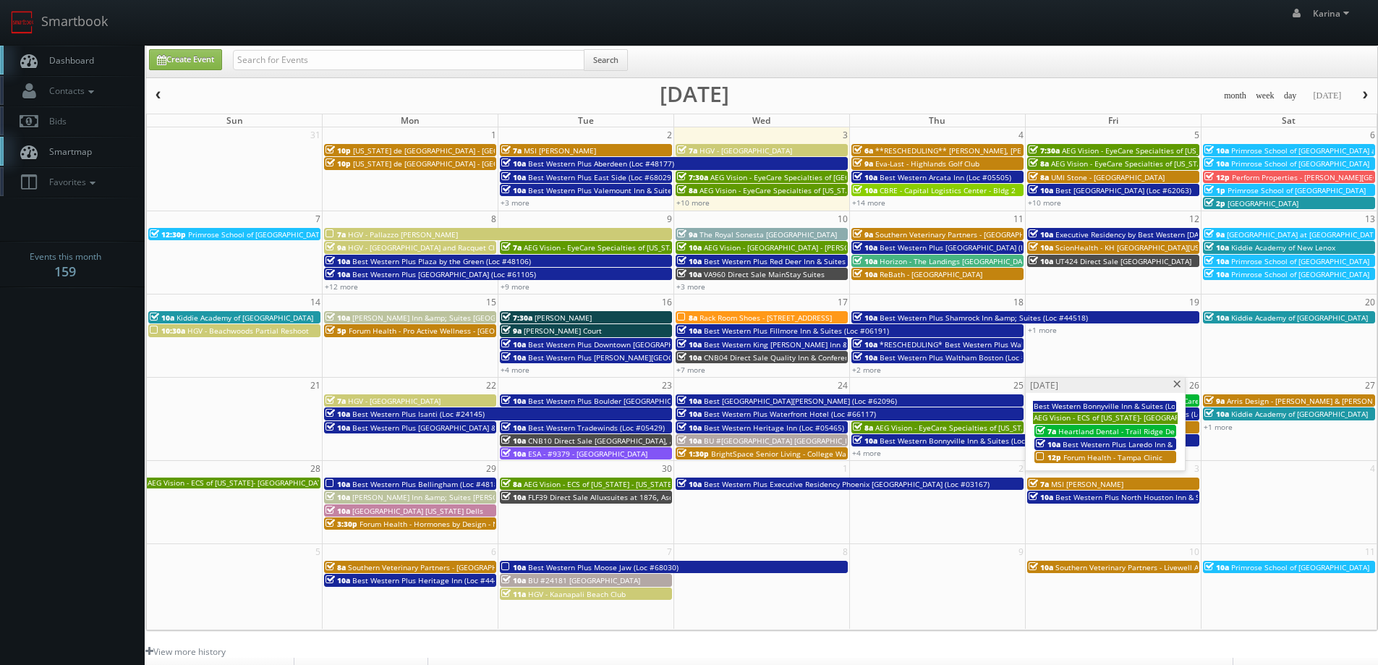
click at [1174, 387] on span at bounding box center [1176, 384] width 9 height 8
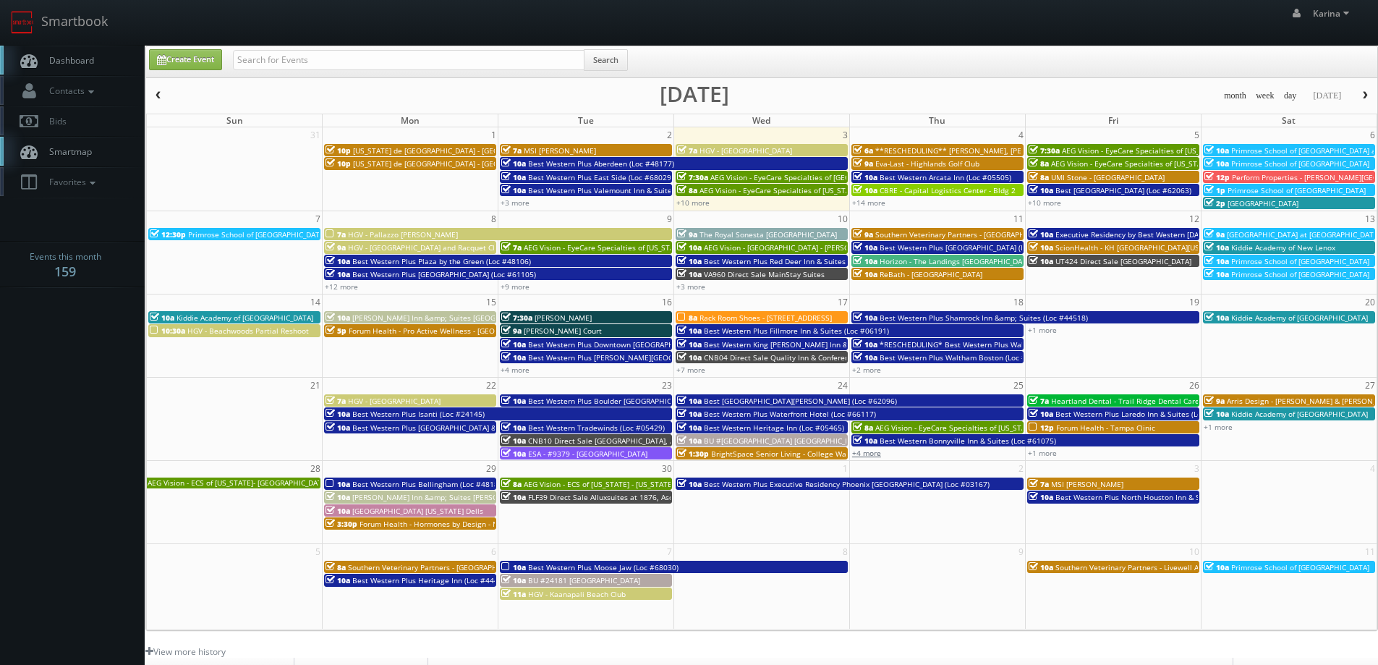
click at [871, 451] on link "+4 more" at bounding box center [866, 453] width 29 height 10
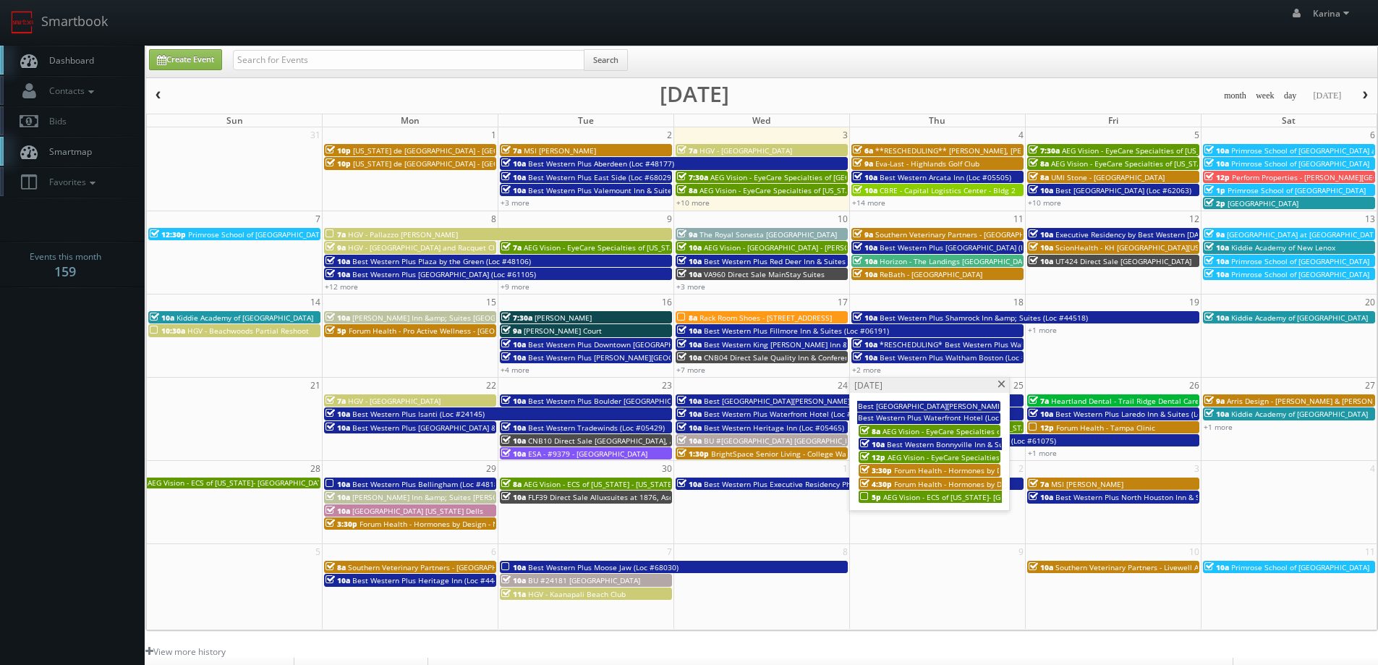
click at [931, 498] on span "AEG Vision - ECS of [US_STATE]- [GEOGRAPHIC_DATA]" at bounding box center [973, 497] width 181 height 10
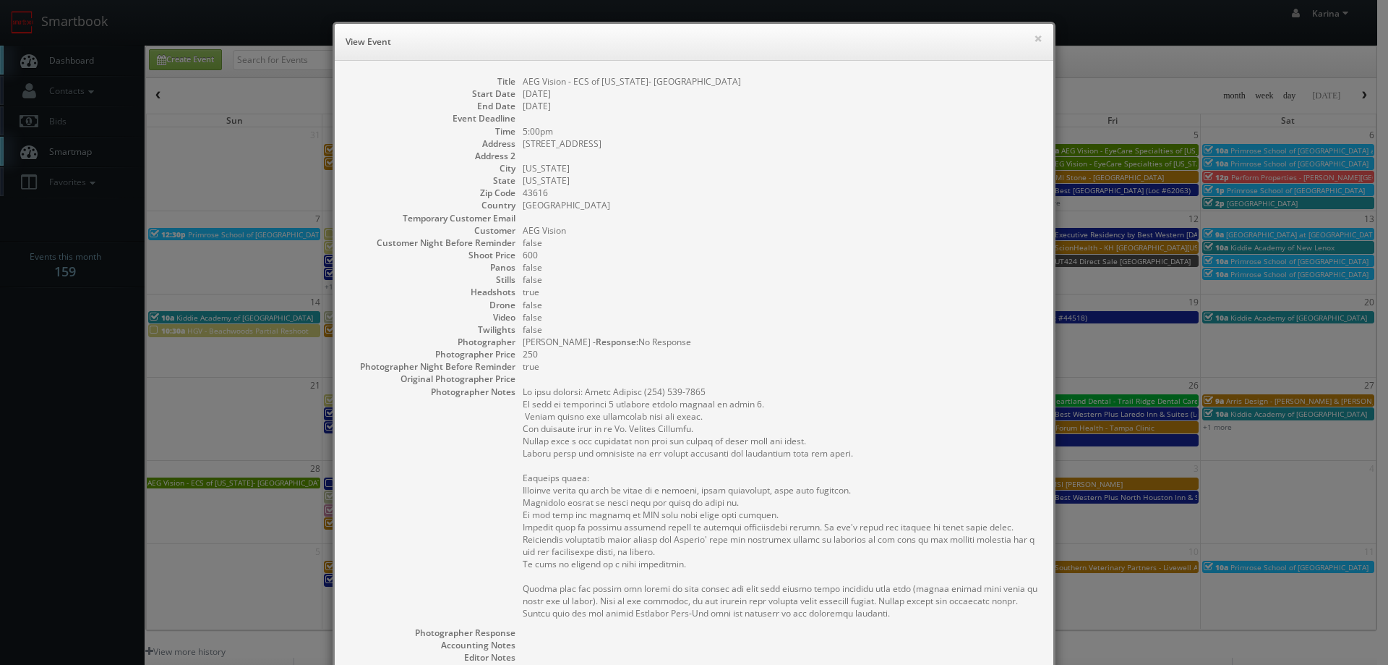
scroll to position [263, 0]
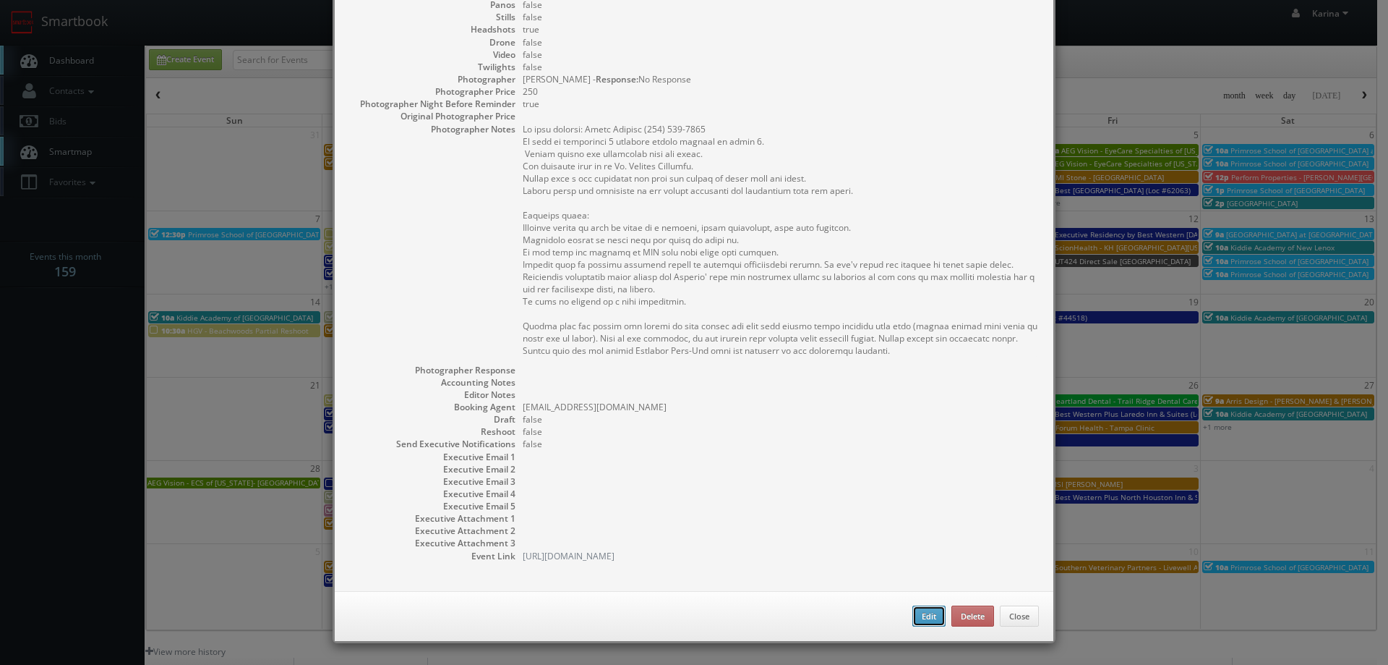
click at [920, 613] on button "Edit" at bounding box center [929, 616] width 33 height 22
type input "AEG Vision - ECS of [US_STATE]- [GEOGRAPHIC_DATA]"
type input "3017 Navarre Ave"
type input "[US_STATE]"
type input "43616"
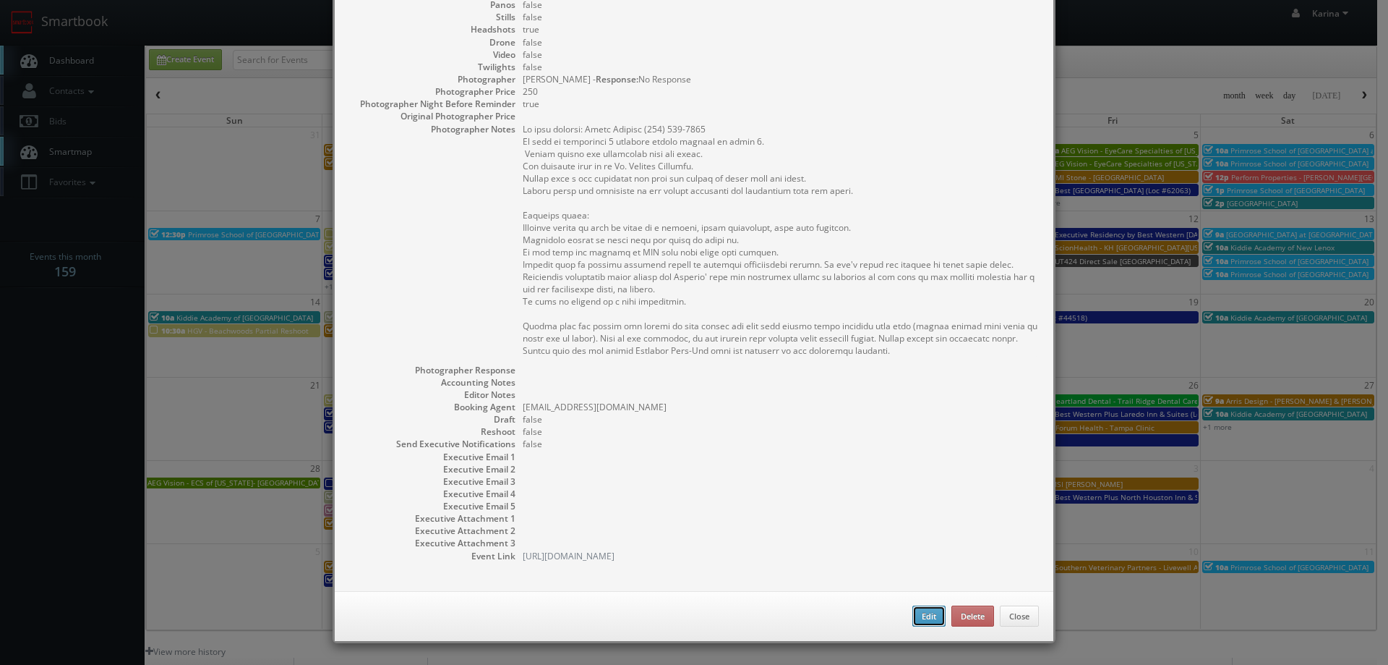
type input "600"
checkbox input "true"
type input "09/25/2025"
type input "09/29/2025"
type input "5:00pm"
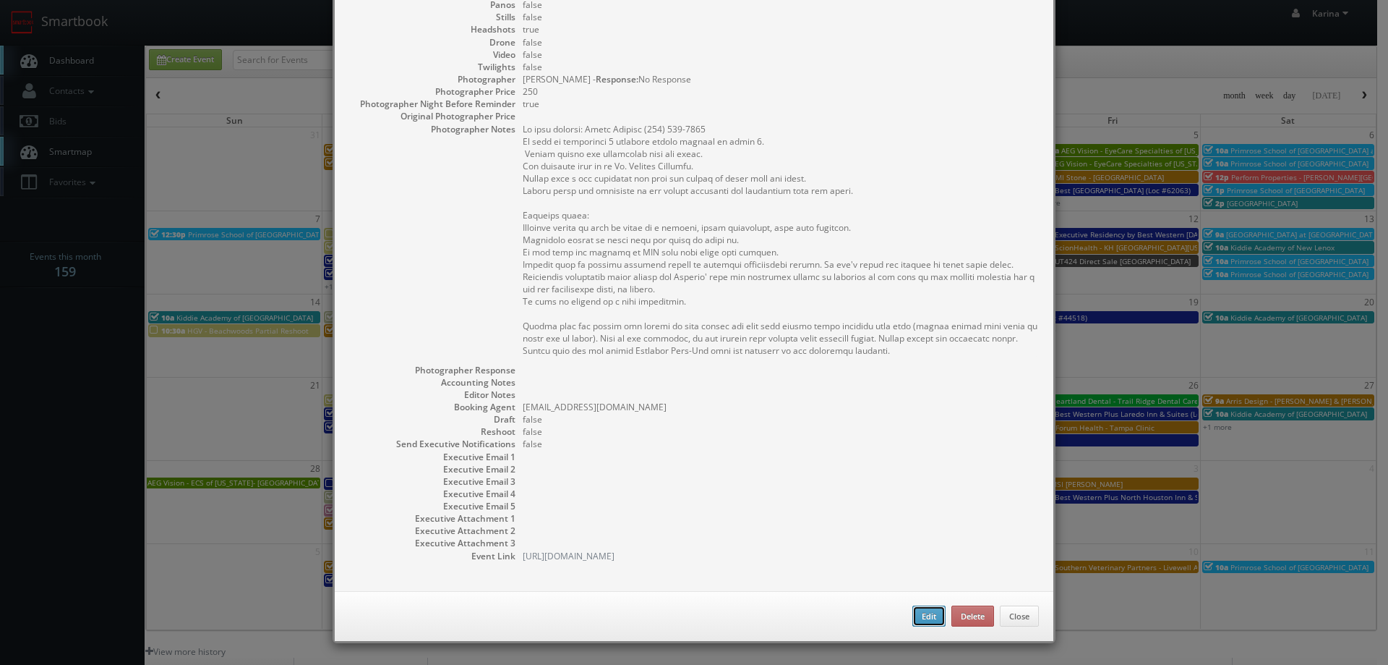
checkbox input "true"
type textarea "On site contact: Paula Coleman (419) 693-4488 We will be delivering 1 headshot …"
select select "[US_STATE]"
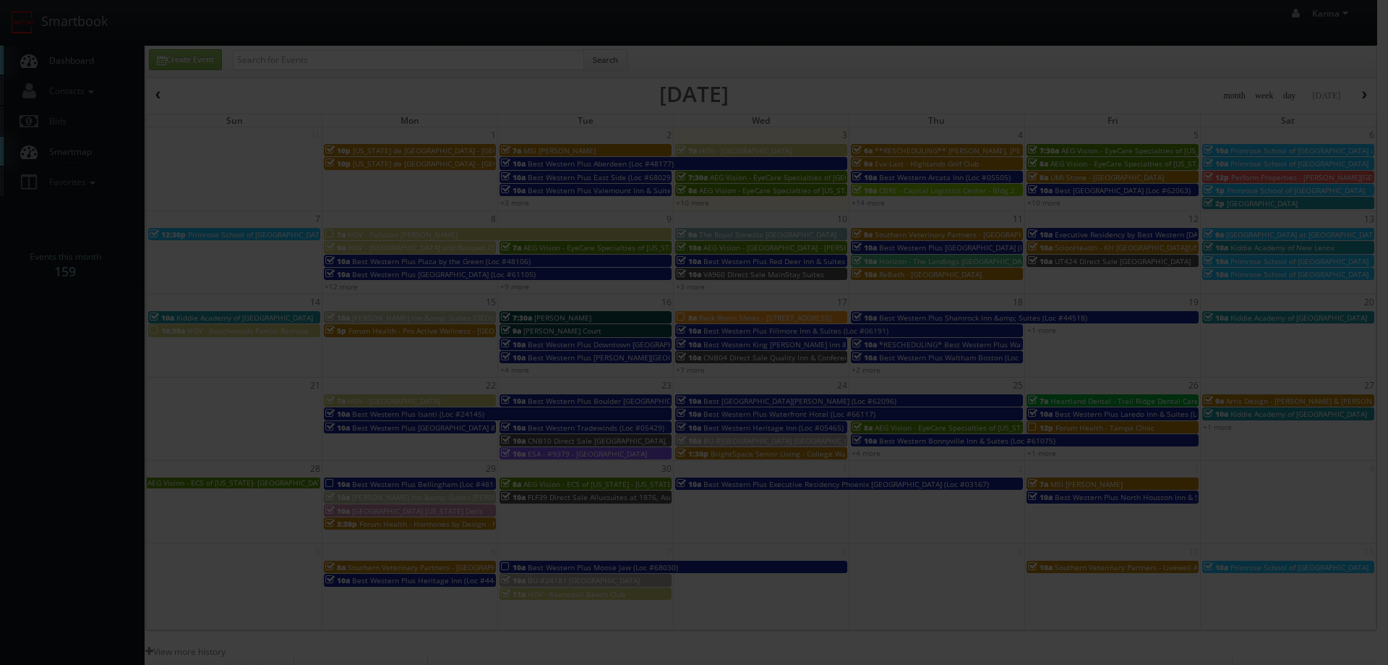
type input "600"
type input "250"
select select "fake4299@mg.cs3calendar.com"
select select "info@nickamrhein.com"
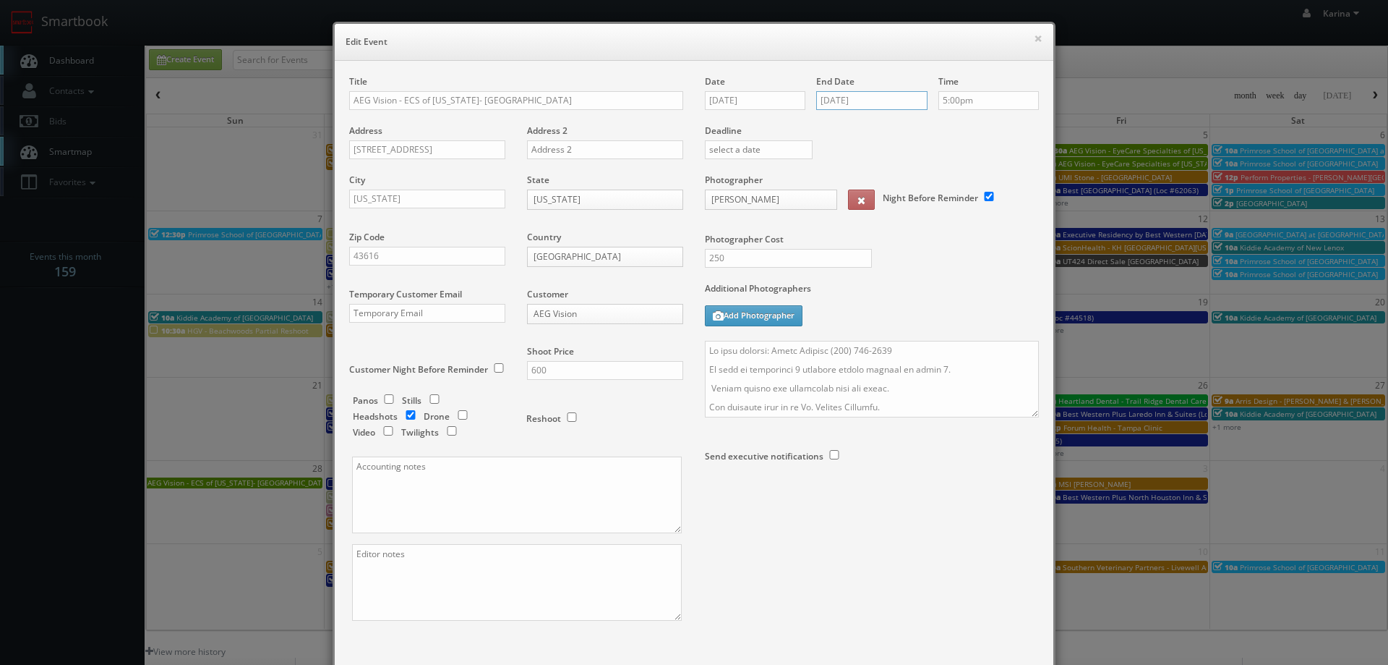
click at [835, 103] on input "09/29/2025" at bounding box center [871, 100] width 111 height 19
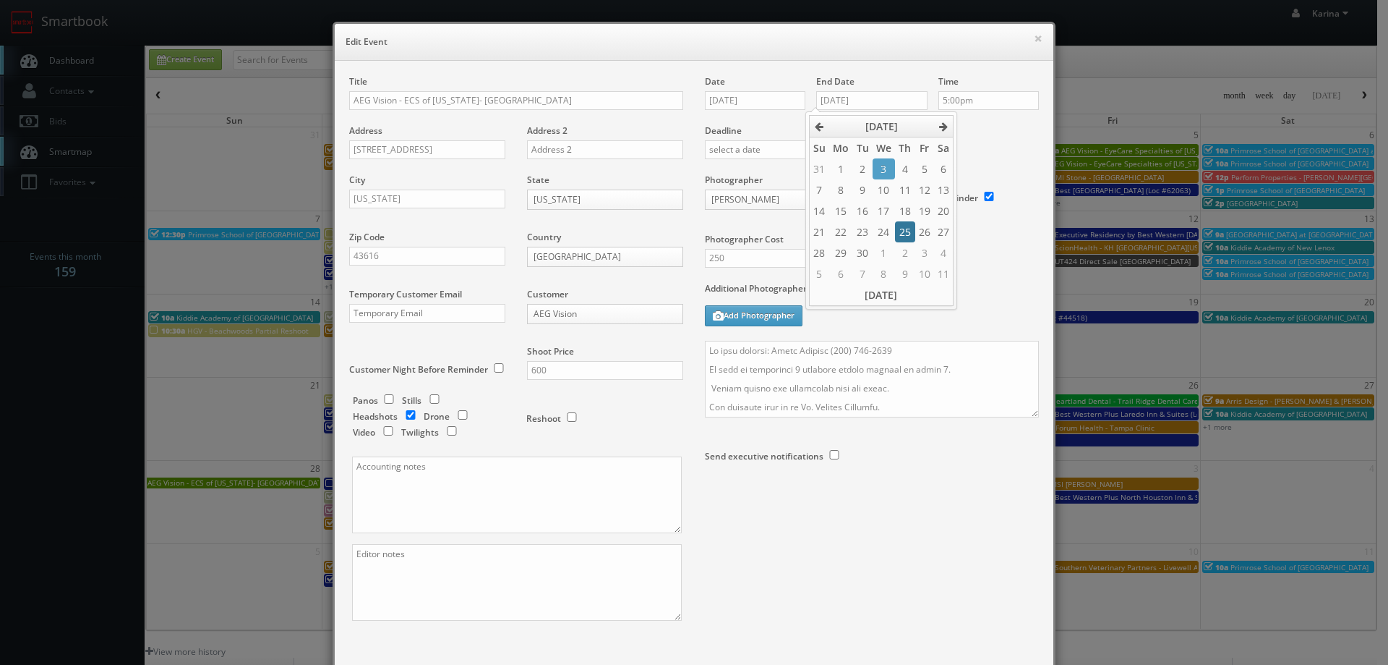
click at [900, 230] on td "25" at bounding box center [905, 231] width 20 height 21
type input "09/25/2025"
click at [998, 253] on div "Photographer Cost 250" at bounding box center [872, 228] width 356 height 108
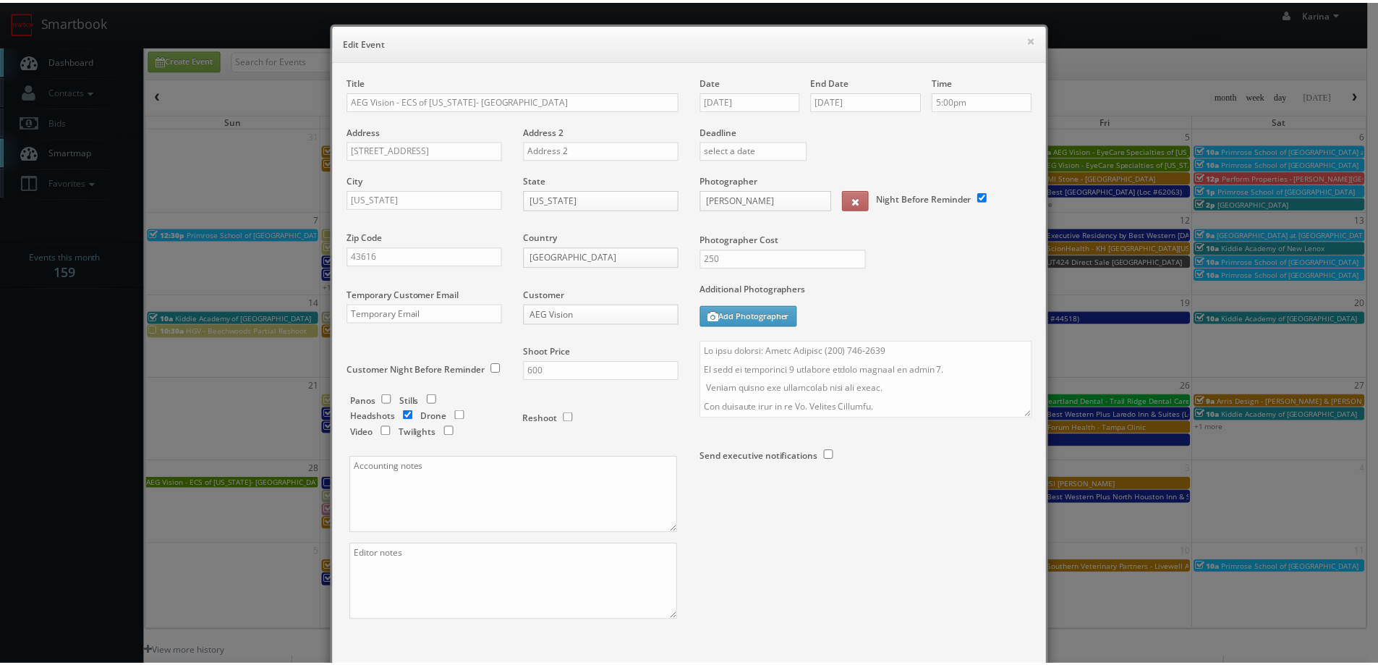
scroll to position [85, 0]
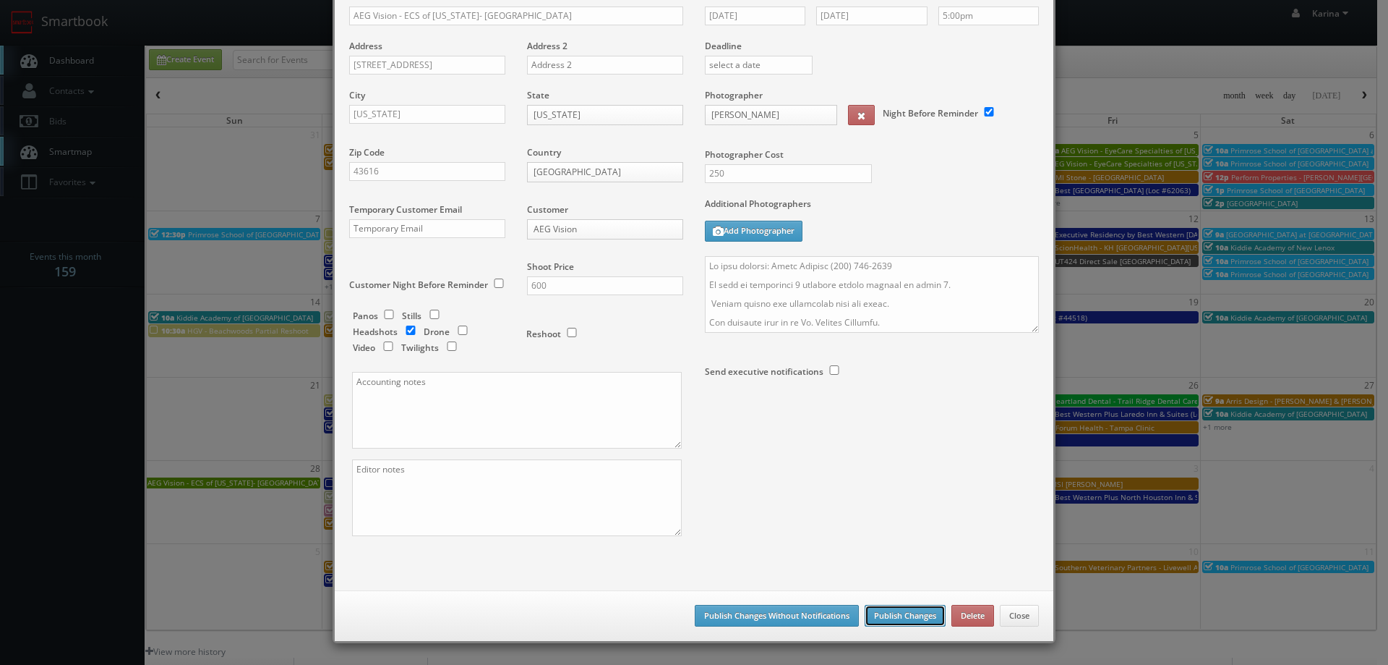
click at [895, 608] on button "Publish Changes" at bounding box center [905, 616] width 81 height 22
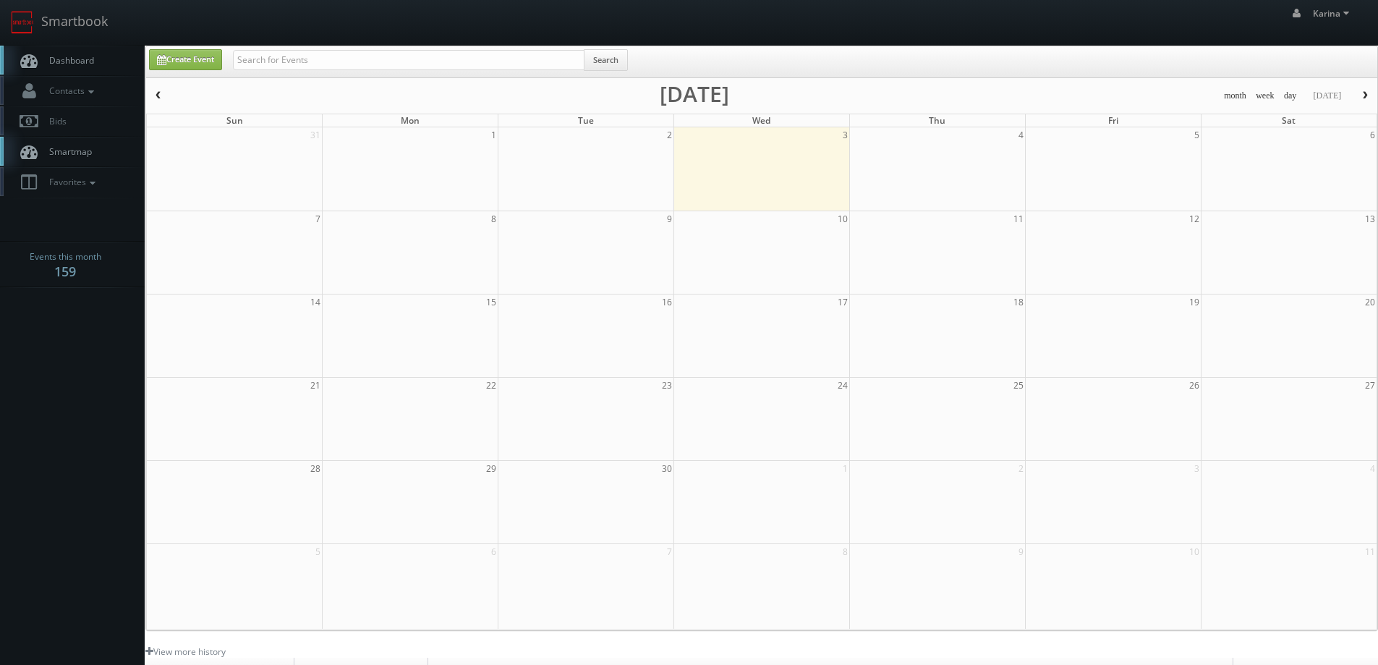
click at [106, 330] on body "Smartbook Toggle Side Navigation Toggle Top Navigation Karina Karina Profile Lo…" at bounding box center [689, 464] width 1378 height 928
click at [94, 59] on link "Dashboard" at bounding box center [72, 61] width 145 height 30
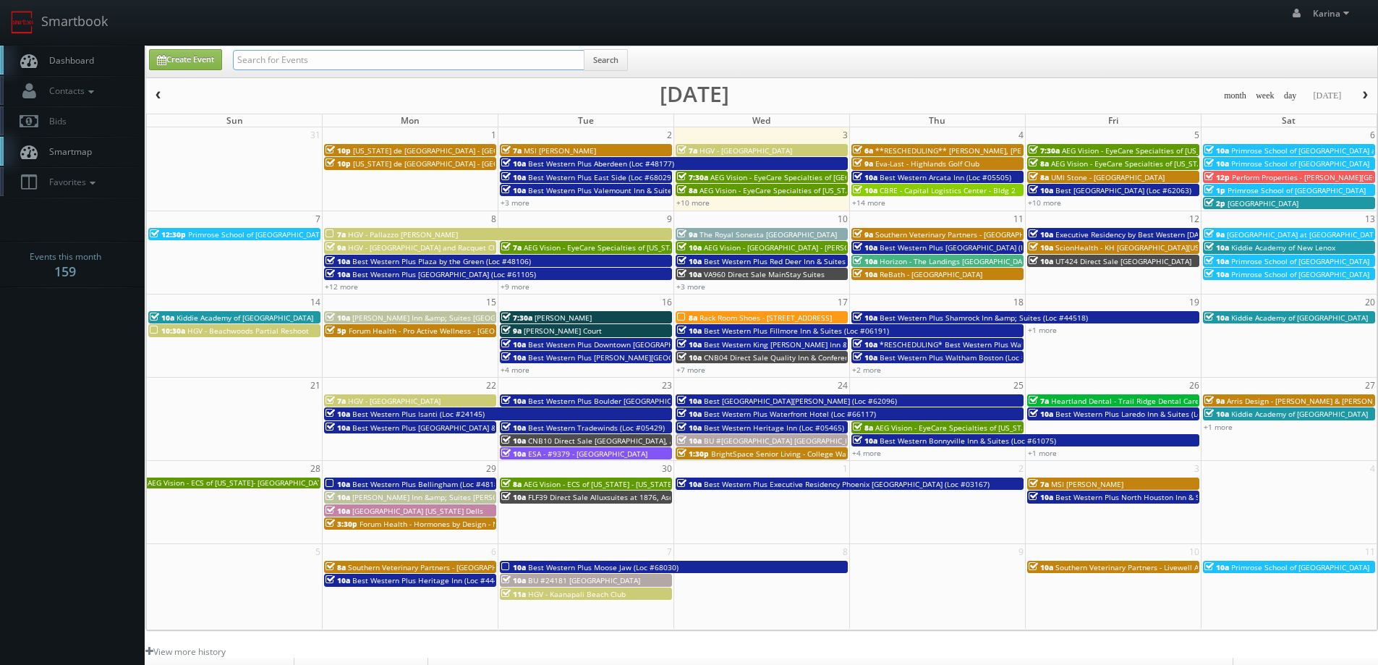
click at [269, 55] on input "text" at bounding box center [408, 60] width 351 height 20
type input "forum health"
click at [601, 56] on button "Search" at bounding box center [606, 60] width 44 height 22
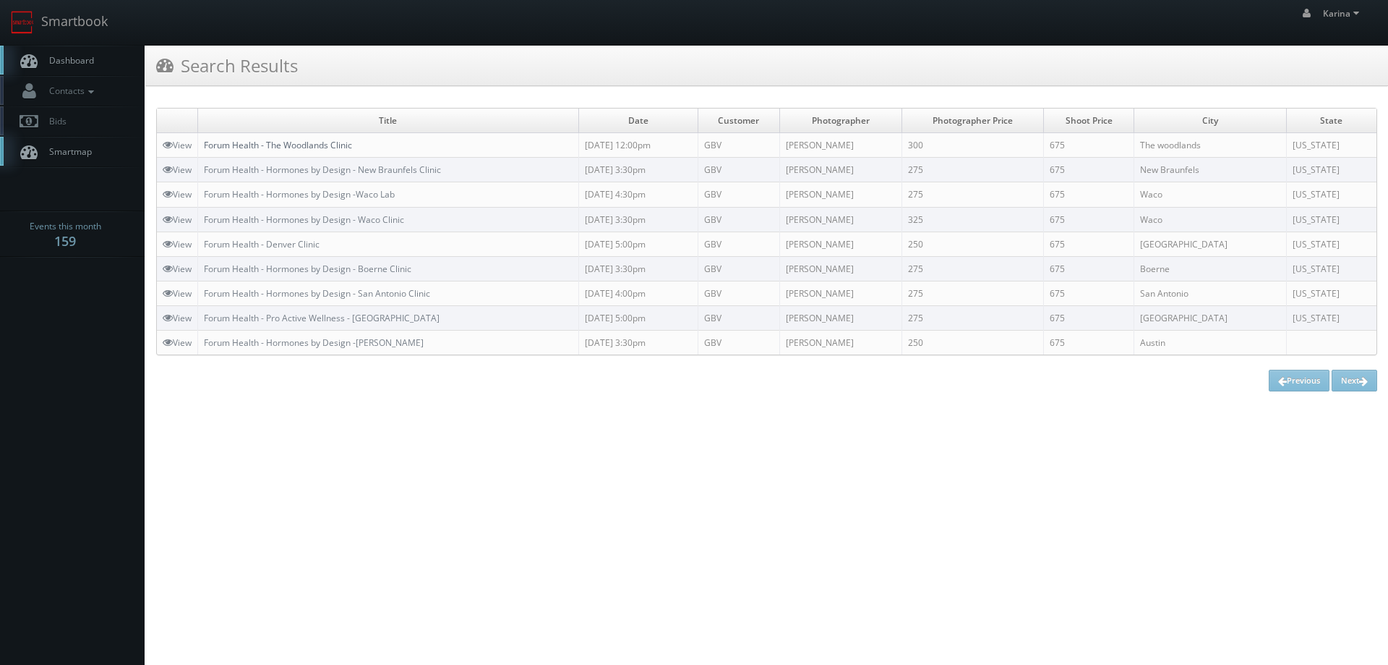
click at [294, 148] on link "Forum Health - The Woodlands Clinic" at bounding box center [278, 145] width 148 height 12
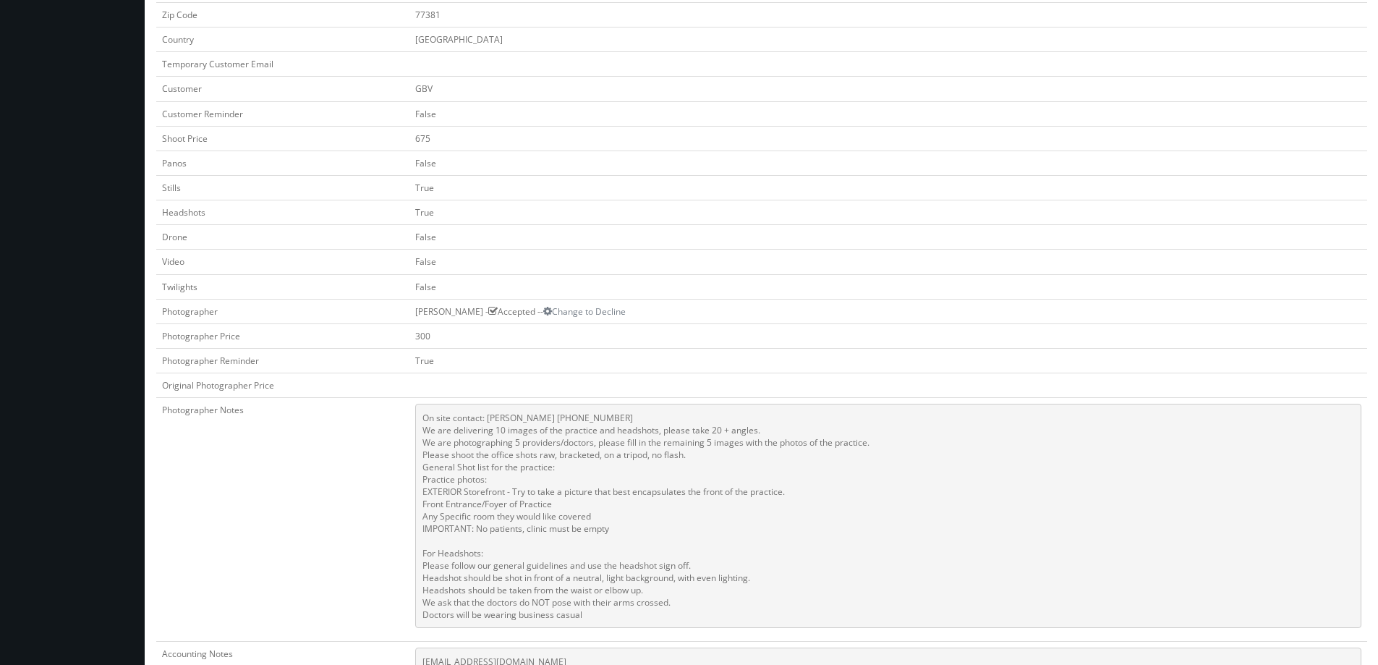
scroll to position [506, 0]
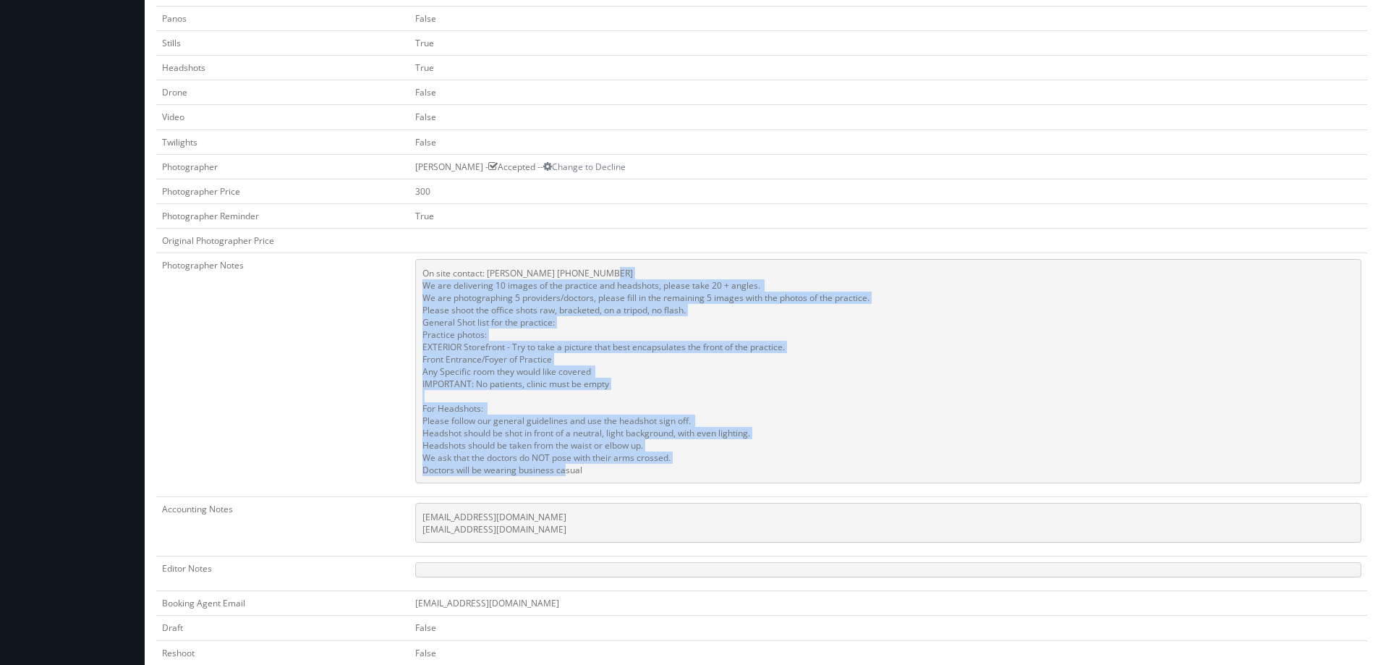
drag, startPoint x: 597, startPoint y: 477, endPoint x: 418, endPoint y: 285, distance: 262.5
click at [418, 285] on pre "On site contact: [PERSON_NAME] [PHONE_NUMBER] We are delivering 10 images of th…" at bounding box center [888, 371] width 946 height 224
copy pre "We are delivering 10 images of the practice and headshots, please take 20 + ang…"
click at [853, 401] on pre "On site contact: [PERSON_NAME] [PHONE_NUMBER] We are delivering 10 images of th…" at bounding box center [888, 371] width 946 height 224
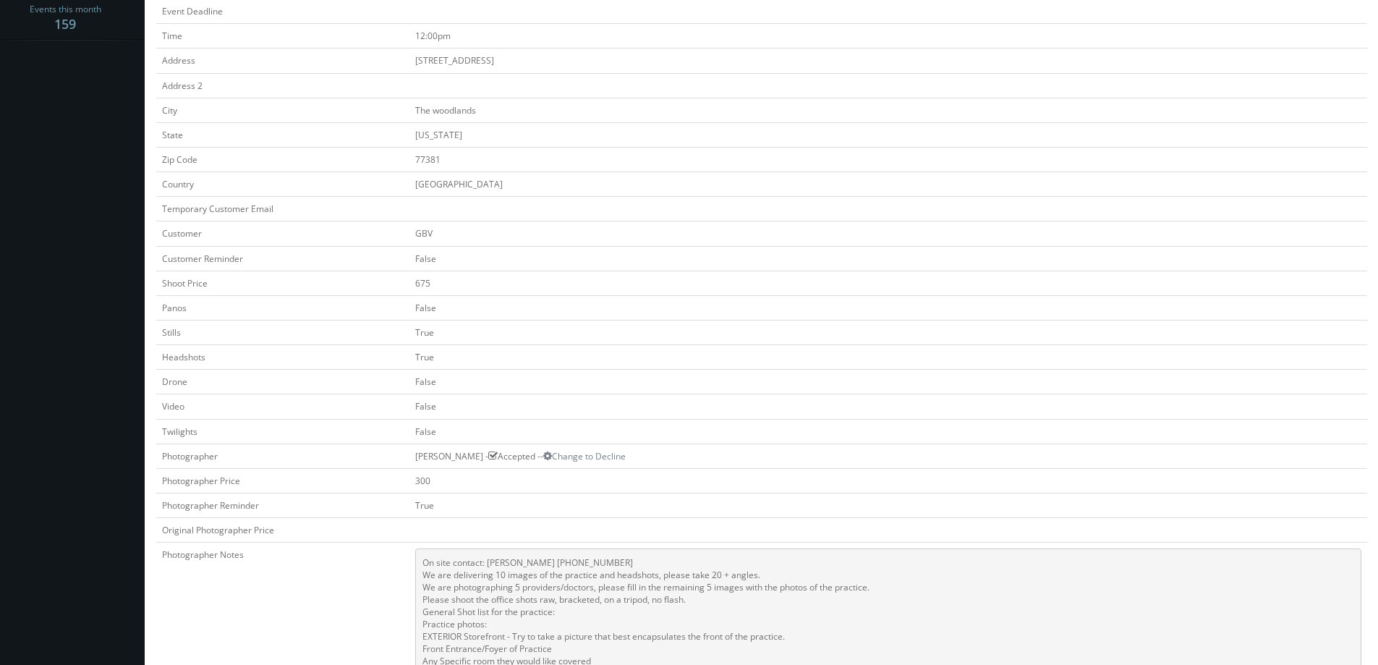
scroll to position [0, 0]
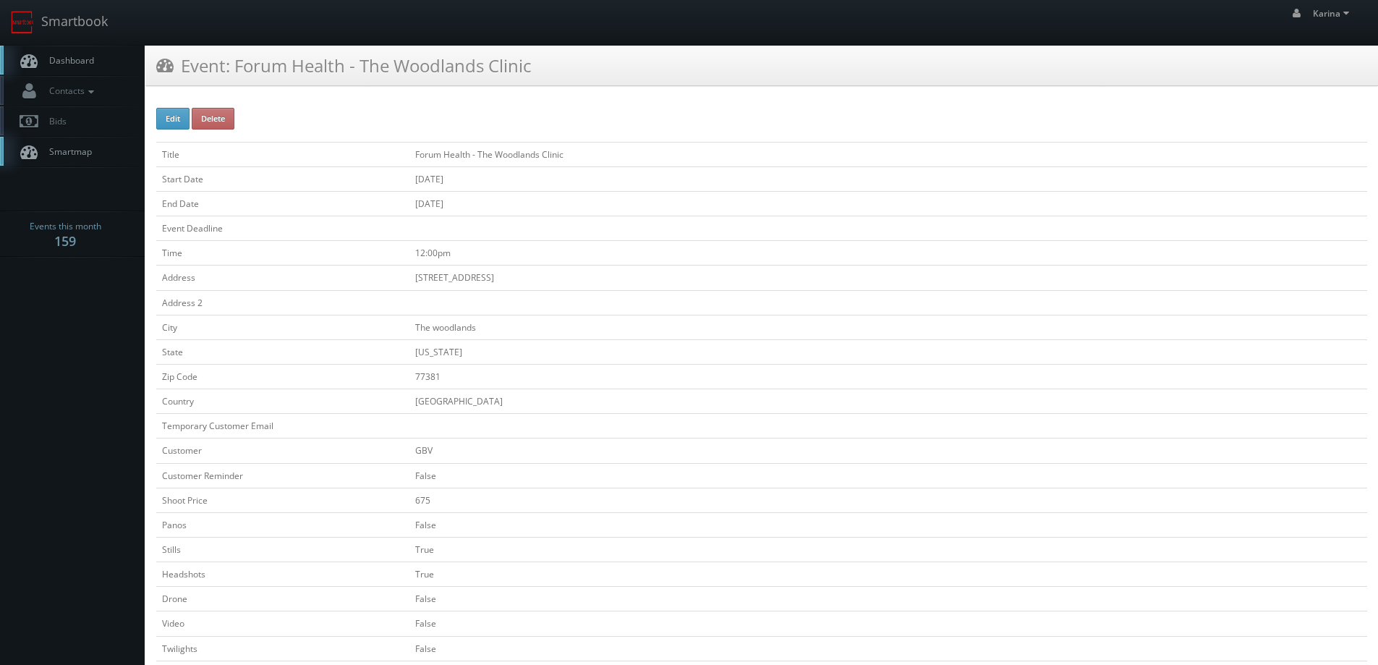
click at [44, 64] on span "Dashboard" at bounding box center [68, 60] width 52 height 12
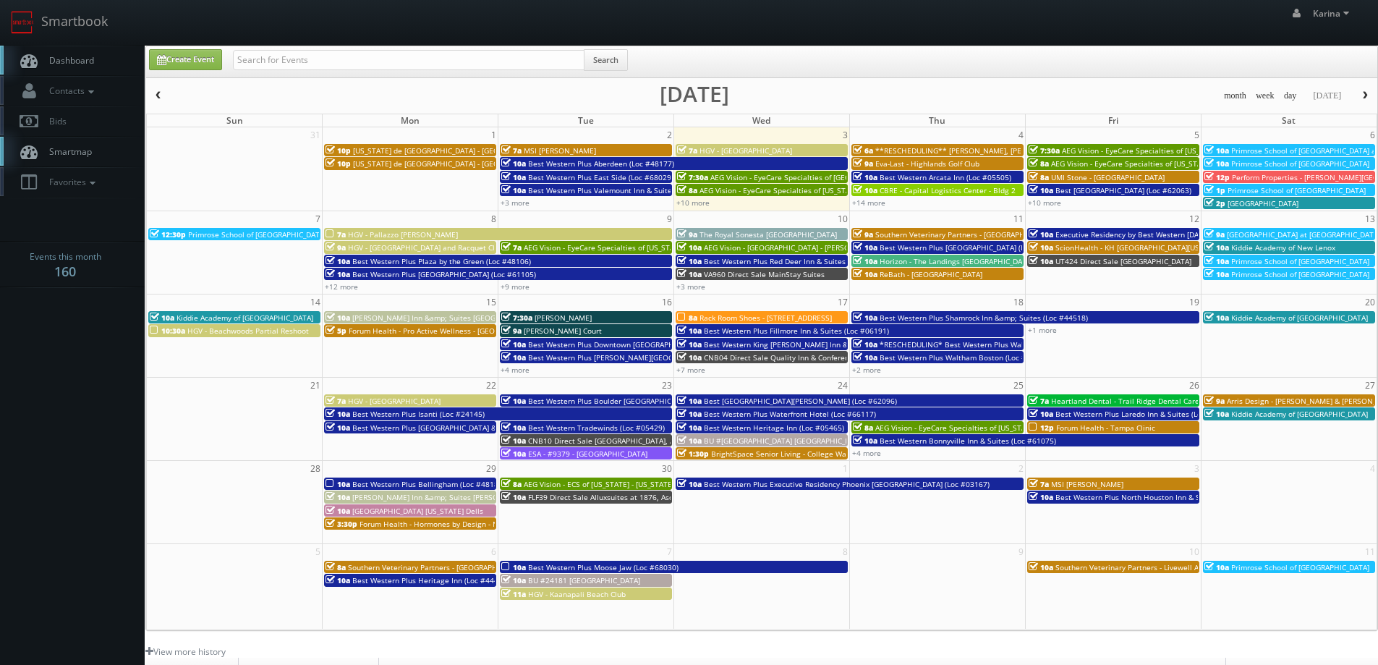
click at [89, 63] on span "Dashboard" at bounding box center [68, 60] width 52 height 12
click at [1101, 424] on span "Forum Health - Tampa Clinic" at bounding box center [1105, 427] width 99 height 10
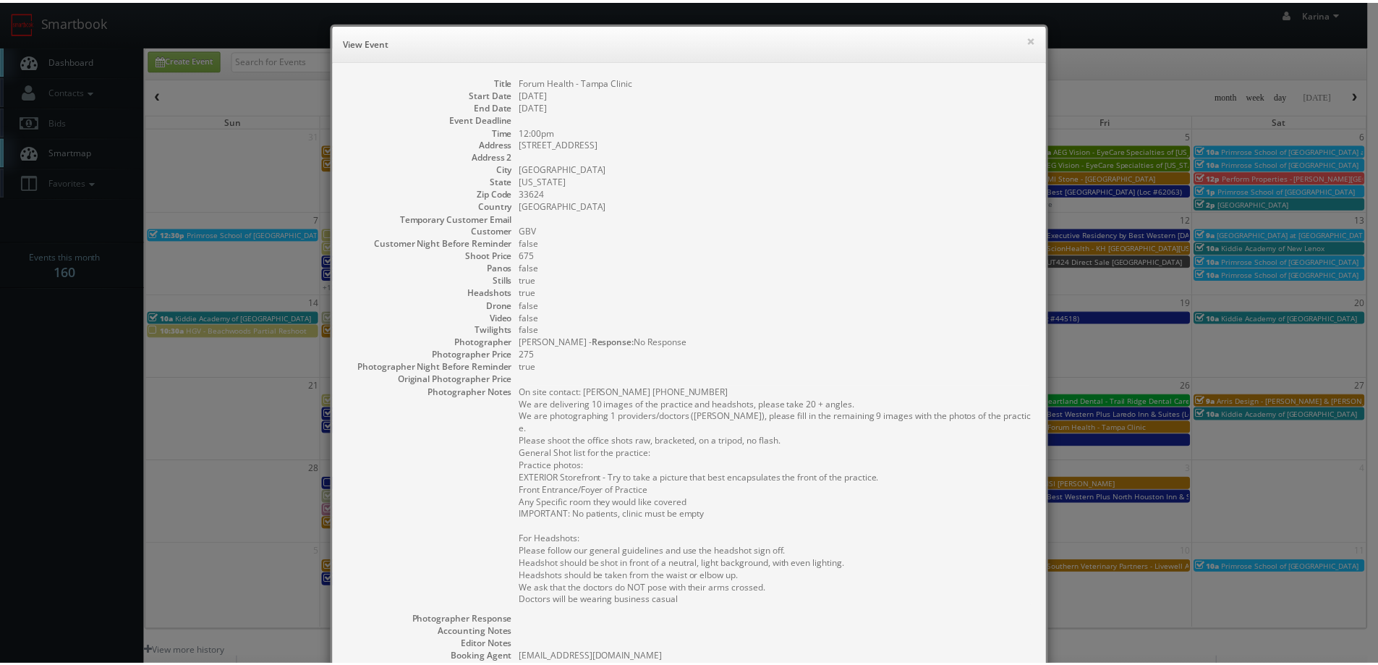
scroll to position [250, 0]
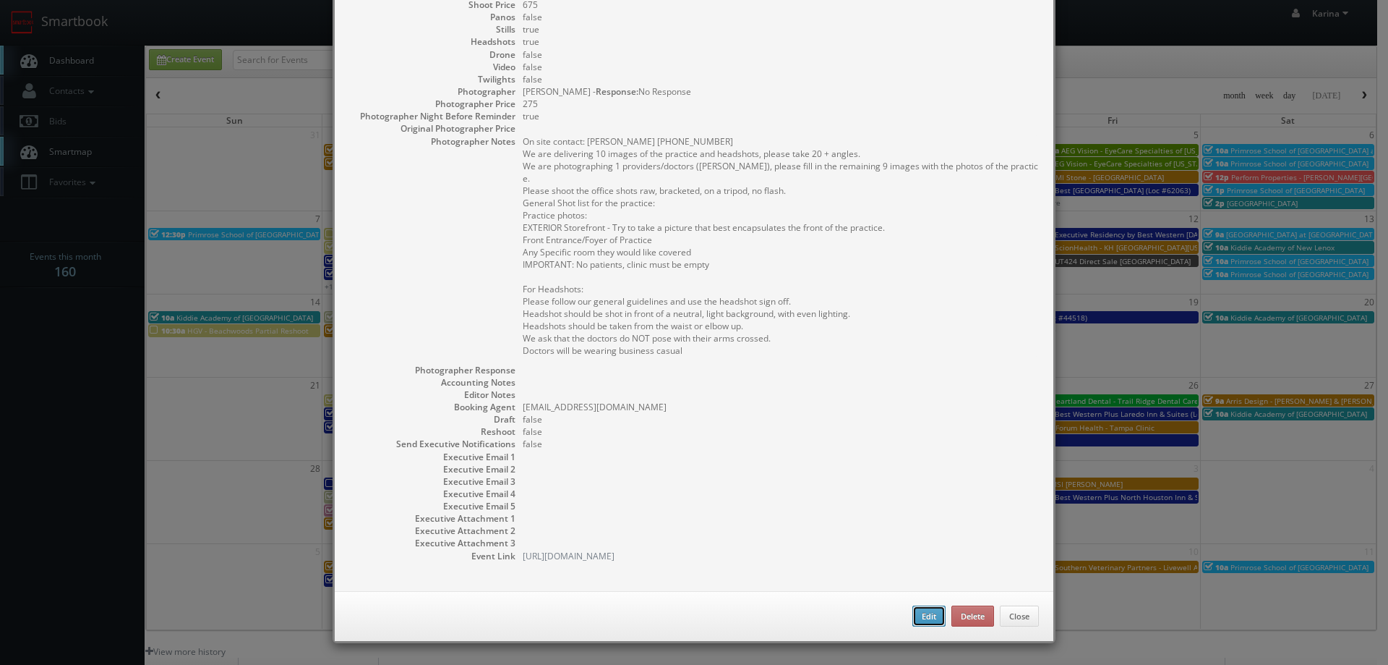
click at [917, 615] on button "Edit" at bounding box center [929, 616] width 33 height 22
type input "Forum Health - Tampa Clinic"
type input "3820 Northdale Blvd Suite 107-a"
type input "Tampa"
type input "33624"
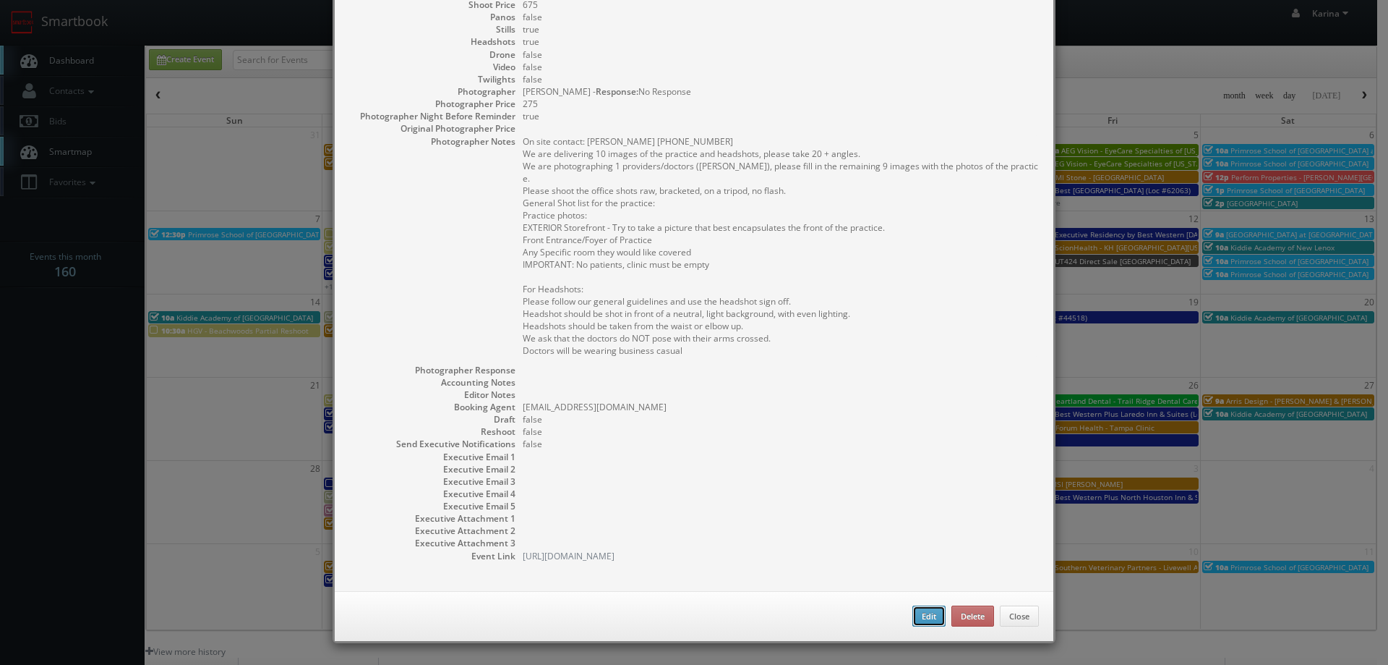
type input "675"
checkbox input "true"
type input "09/26/2025"
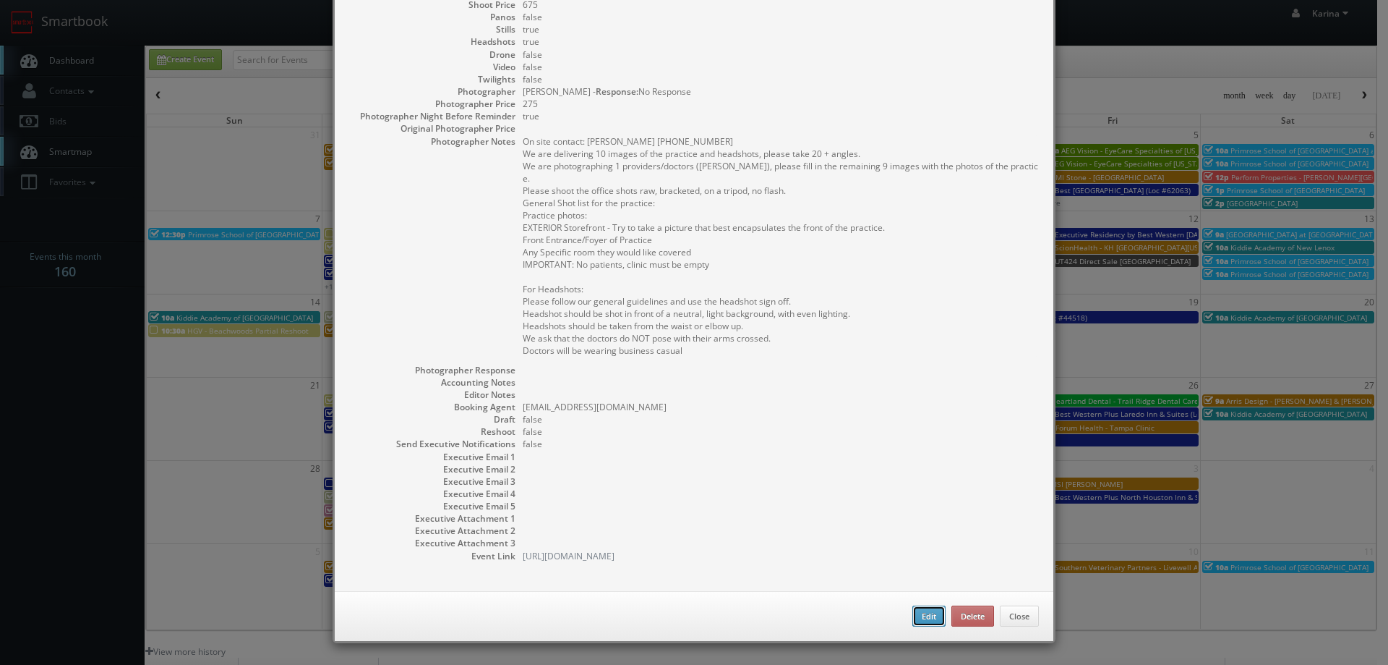
type input "12:00pm"
checkbox input "true"
type textarea "On site contact: Kelley Maxwell 727-426-3595 We are delivering 10 images of the…"
select select "[US_STATE]"
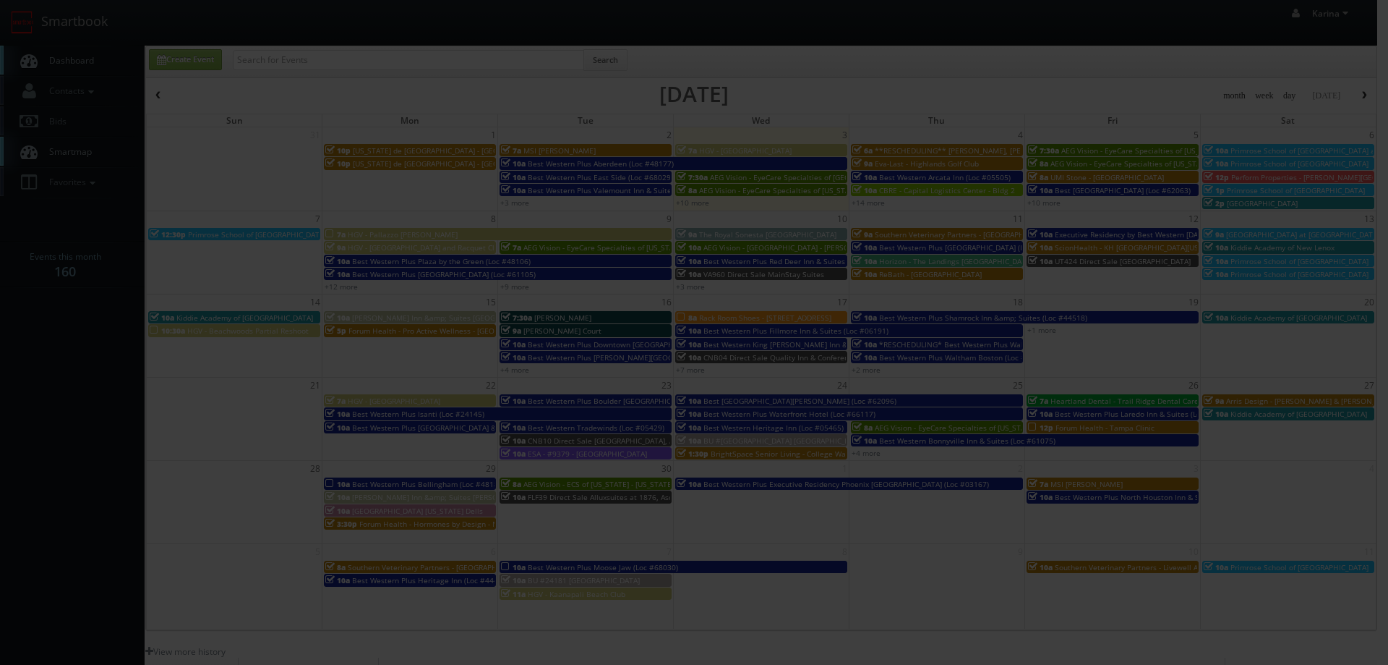
type input "675"
type input "275"
select select "fake72@mg.cs3calendar.com"
select select "mikeyshafer0414@gmail.com"
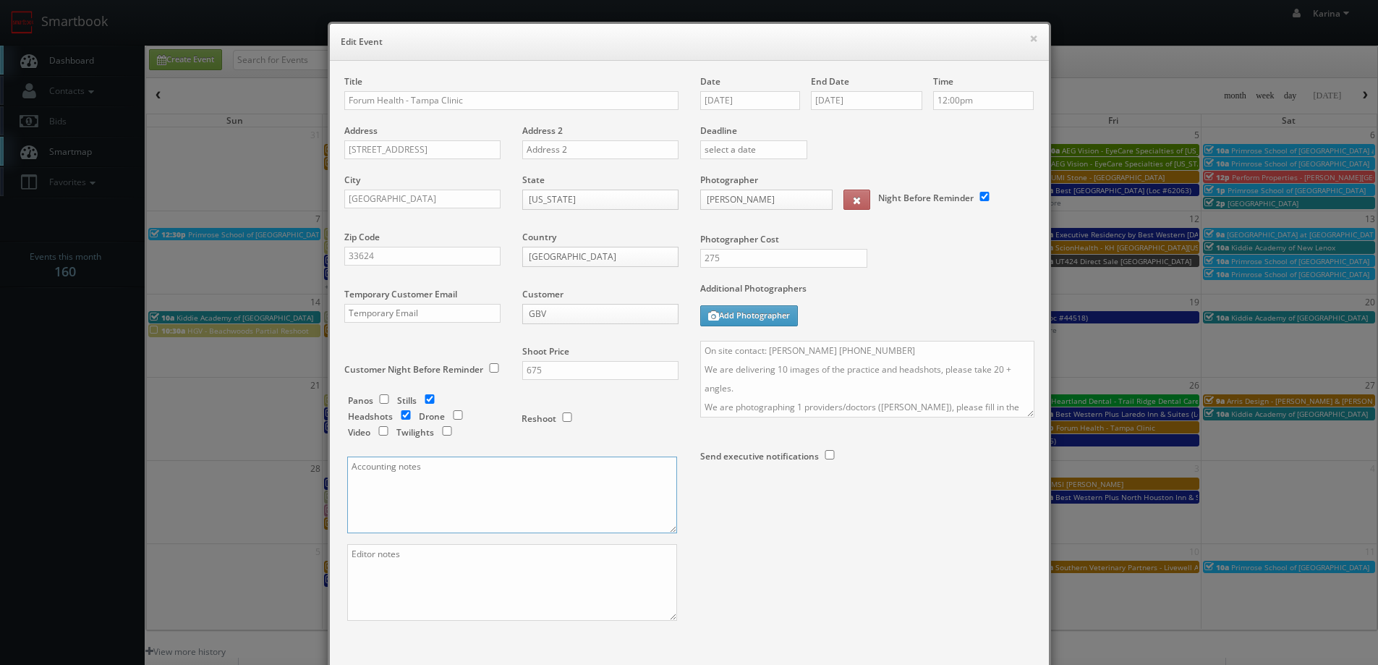
click at [370, 505] on textarea at bounding box center [512, 494] width 330 height 77
click at [405, 494] on textarea "jdeluna@forumhealth.com" at bounding box center [512, 494] width 330 height 77
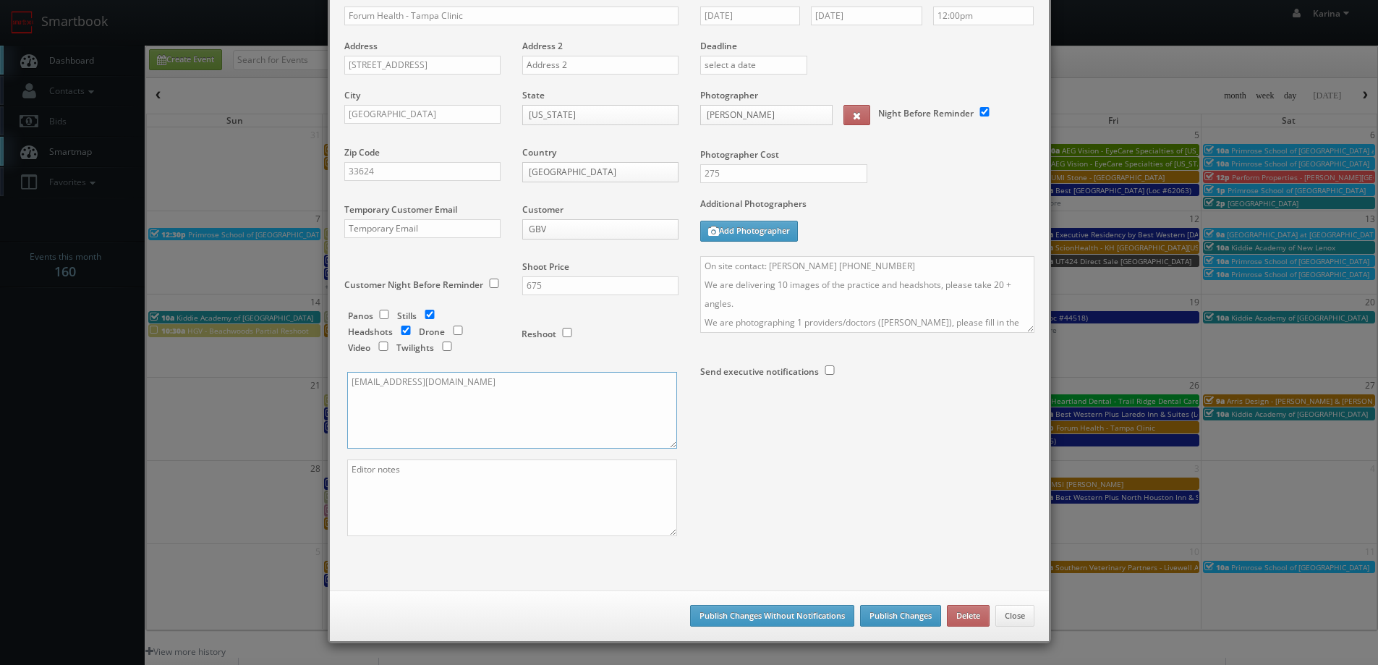
type textarea "jdeluna@forumhealth.com"
click at [895, 612] on button "Publish Changes" at bounding box center [900, 616] width 81 height 22
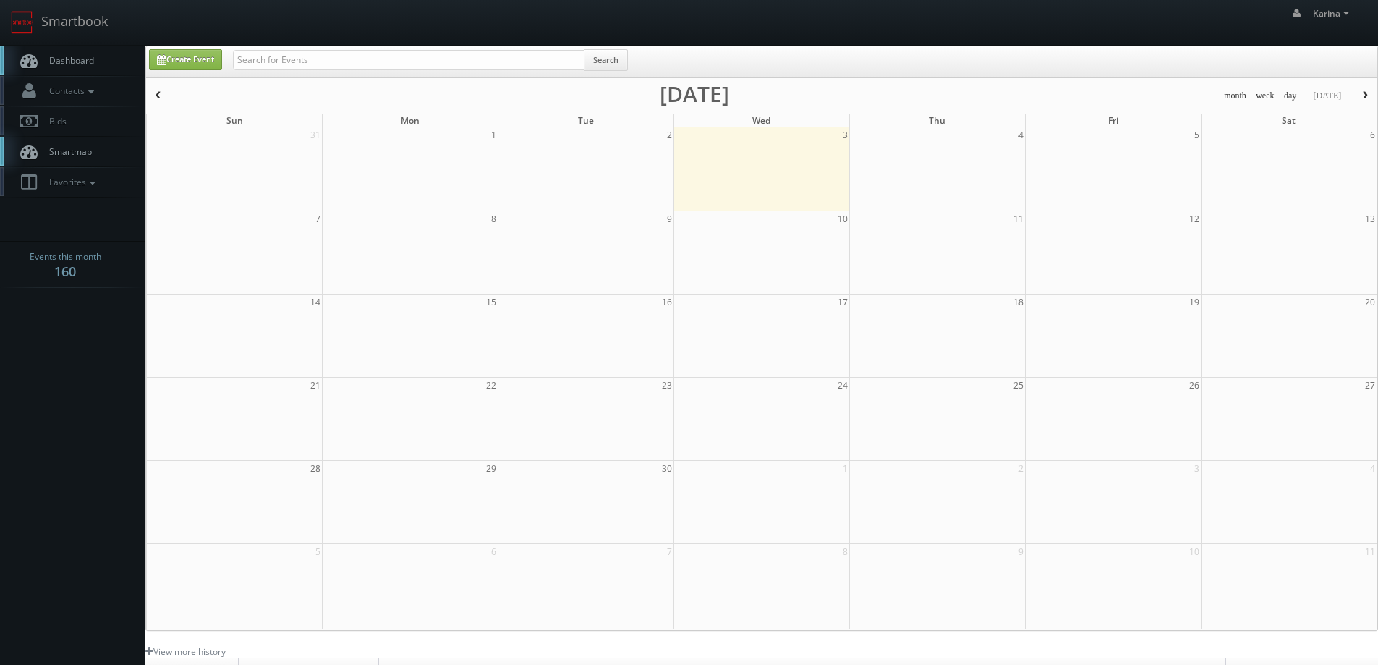
click at [80, 54] on span "Dashboard" at bounding box center [68, 60] width 52 height 12
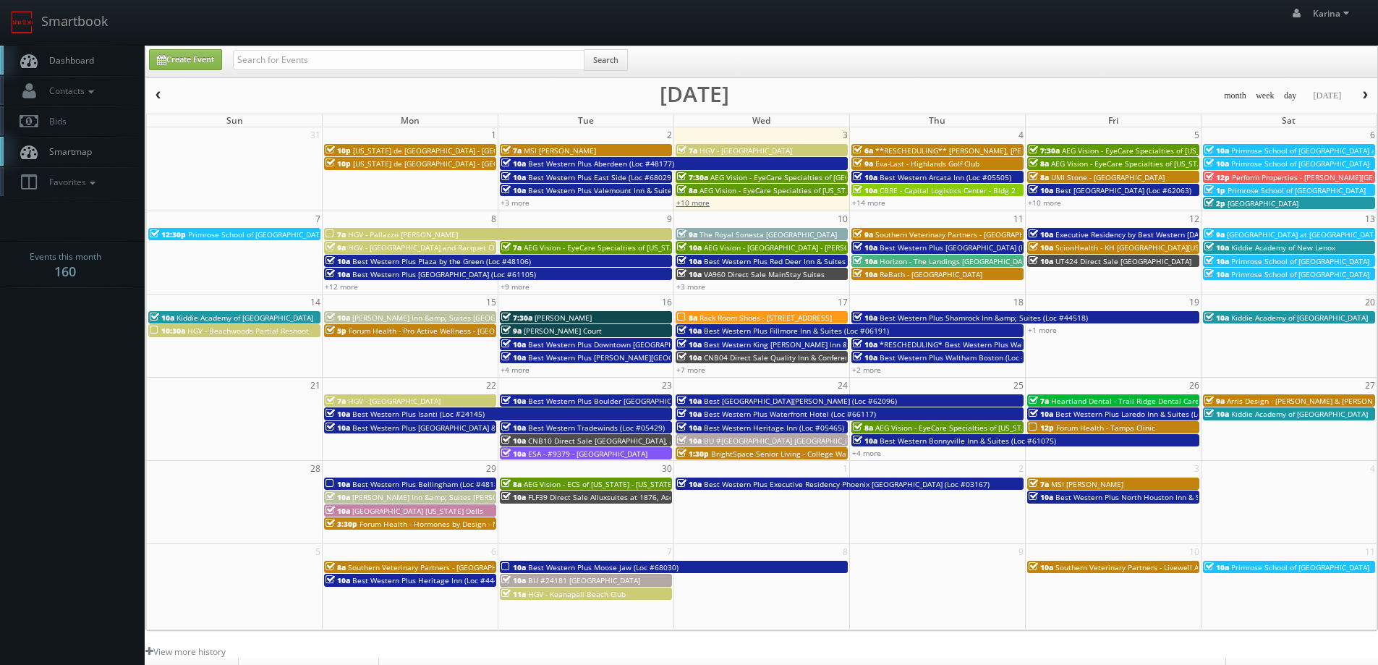
click at [699, 203] on link "+10 more" at bounding box center [692, 202] width 33 height 10
click at [861, 200] on link "+14 more" at bounding box center [868, 202] width 33 height 10
click at [76, 60] on span "Dashboard" at bounding box center [68, 60] width 52 height 12
click at [77, 60] on span "Dashboard" at bounding box center [68, 60] width 52 height 12
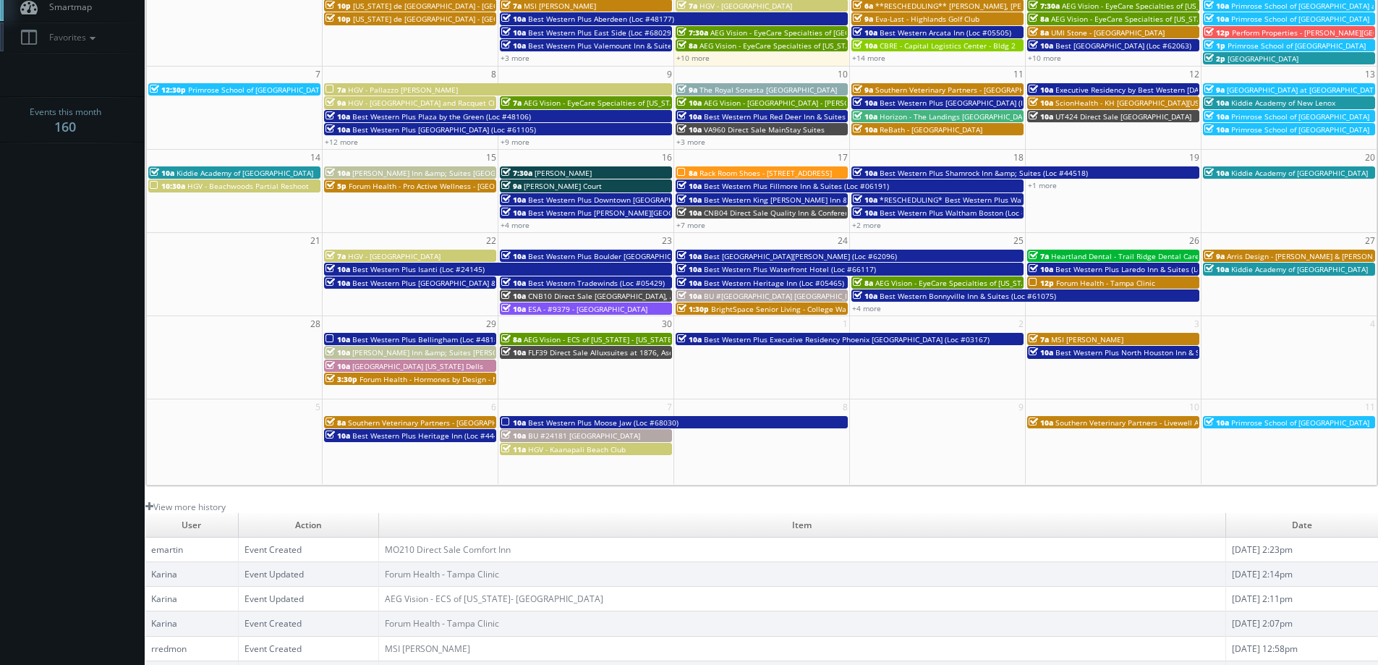
scroll to position [217, 0]
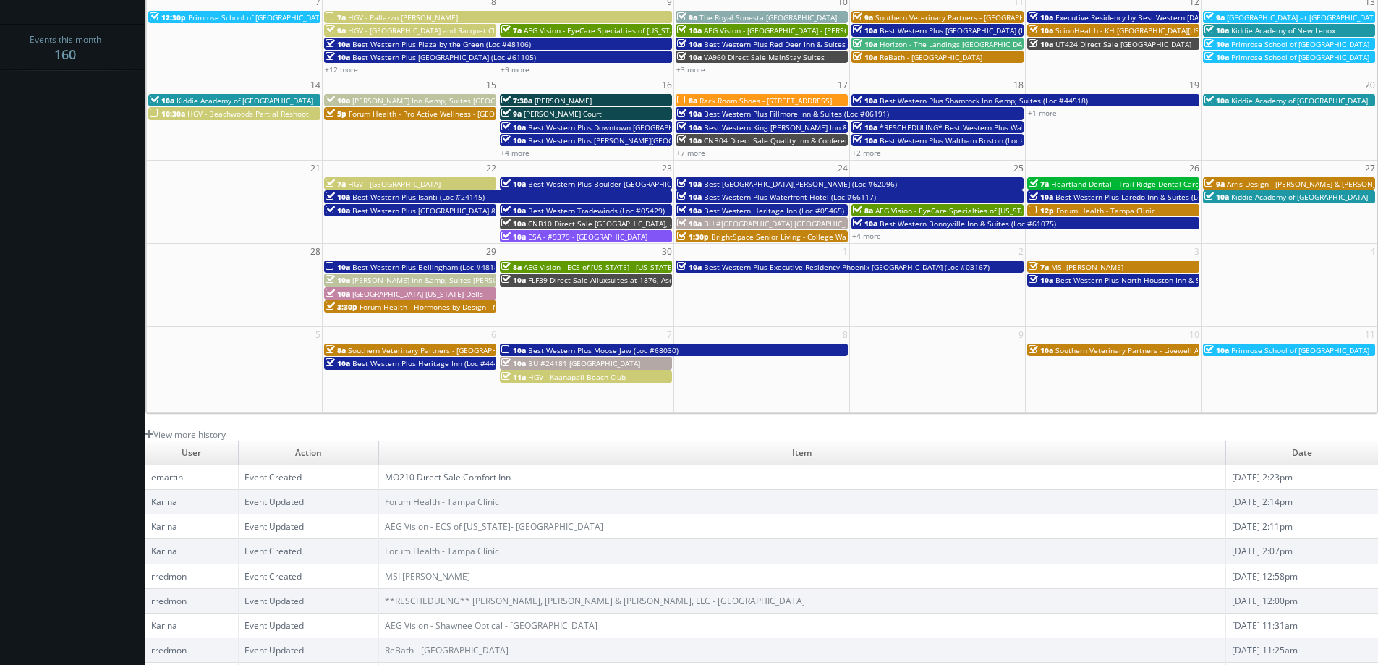
click at [508, 477] on link "MO210 Direct Sale Comfort Inn" at bounding box center [448, 477] width 126 height 12
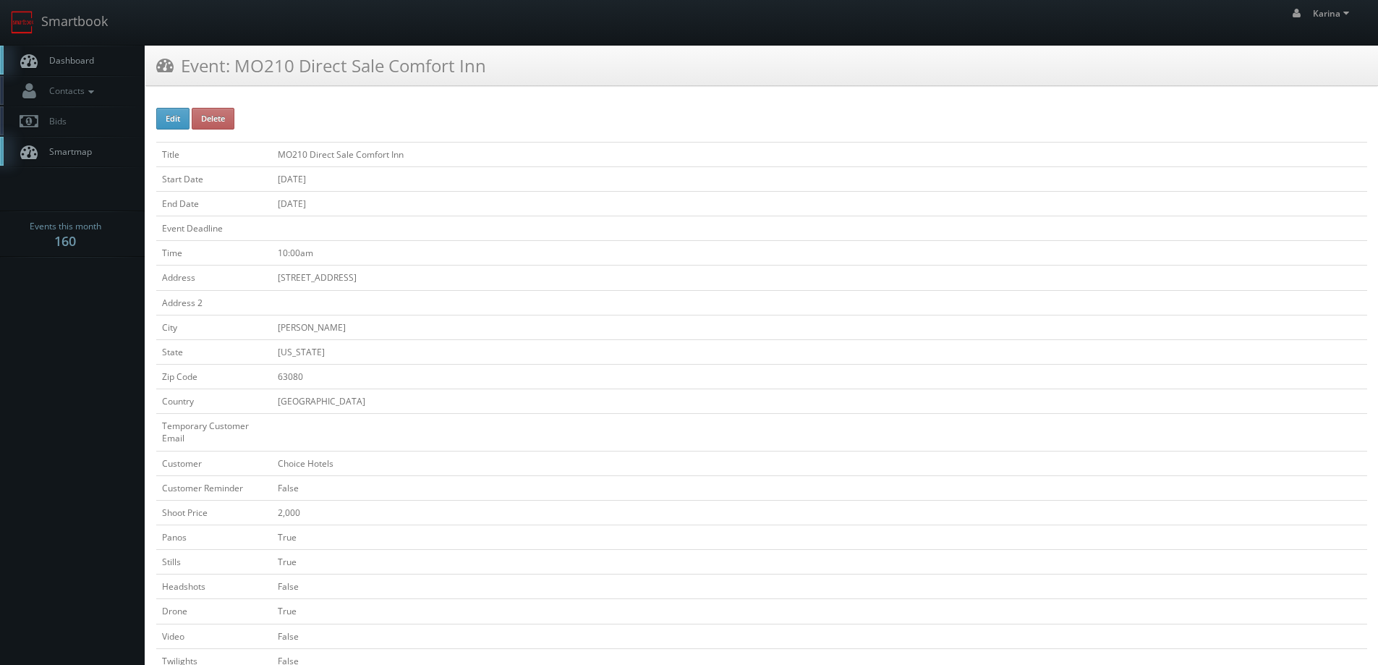
click at [59, 62] on span "Dashboard" at bounding box center [68, 60] width 52 height 12
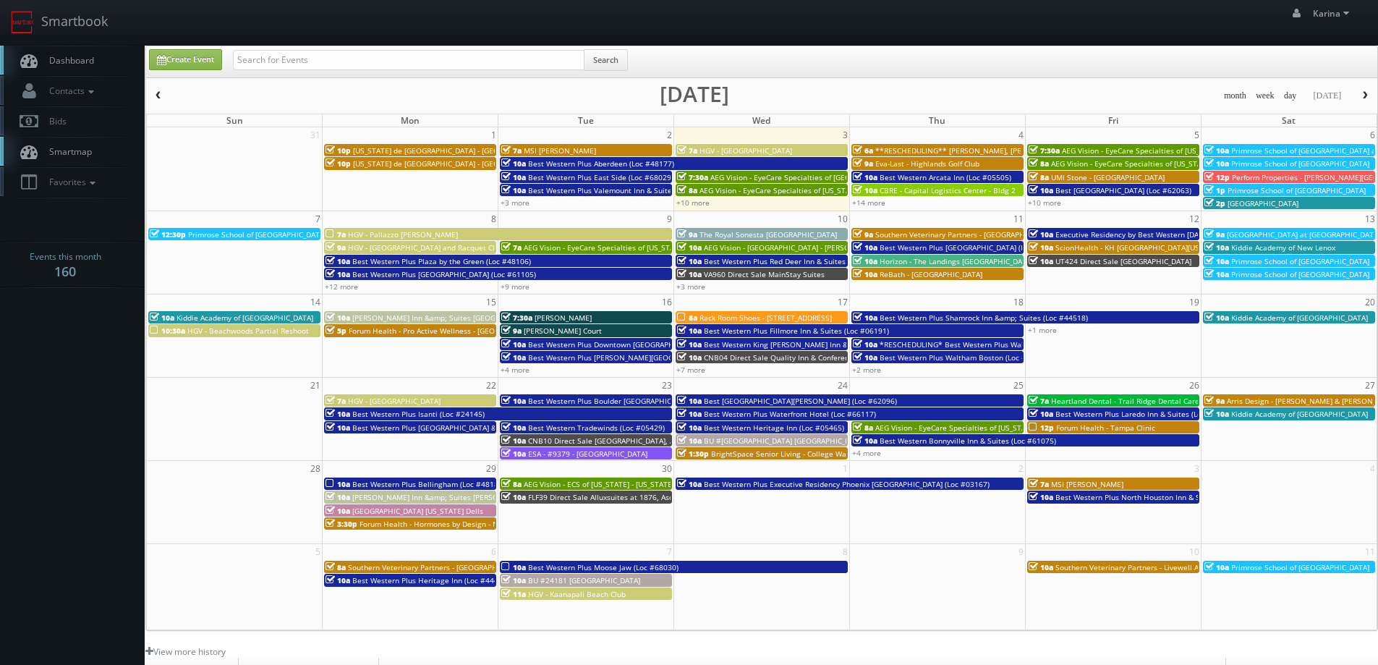
click at [71, 56] on span "Dashboard" at bounding box center [68, 60] width 52 height 12
click at [290, 64] on input "text" at bounding box center [408, 60] width 351 height 20
click at [269, 60] on input "text" at bounding box center [408, 60] width 351 height 20
type input "ricardo tejeda"
click at [593, 58] on button "Search" at bounding box center [606, 60] width 44 height 22
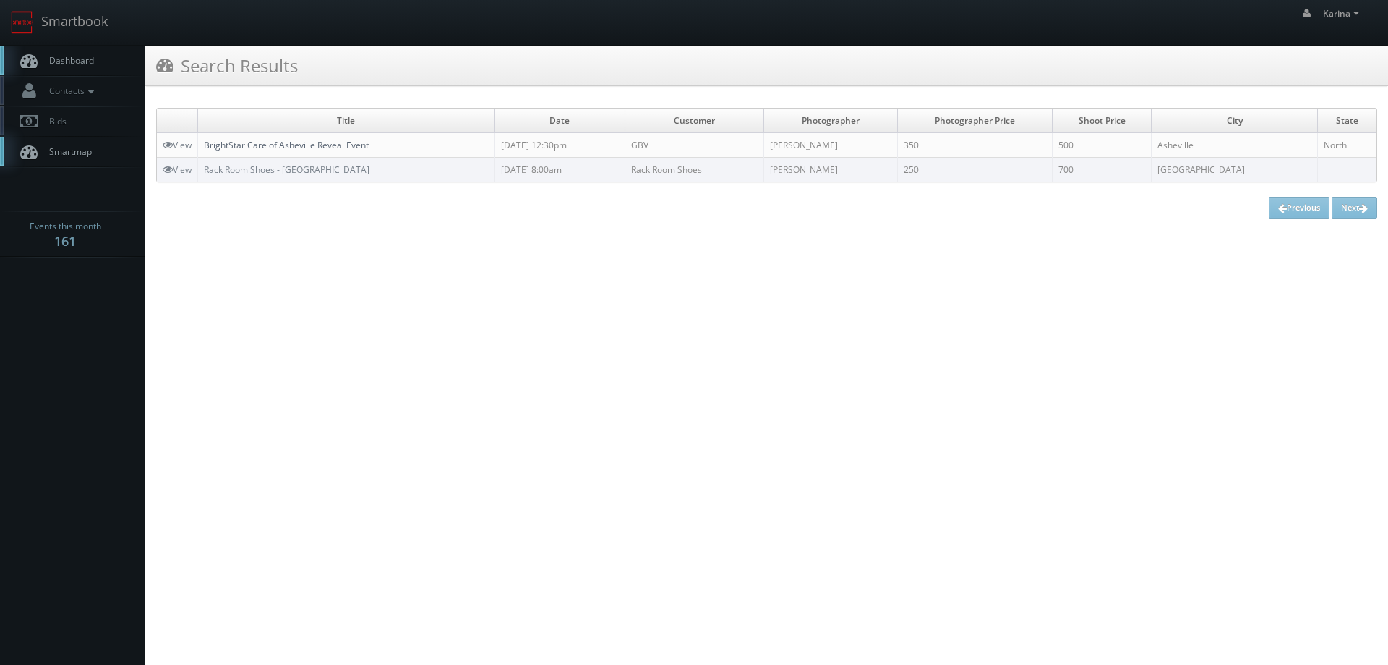
click at [353, 146] on link "BrightStar Care of Asheville Reveal Event" at bounding box center [286, 145] width 165 height 12
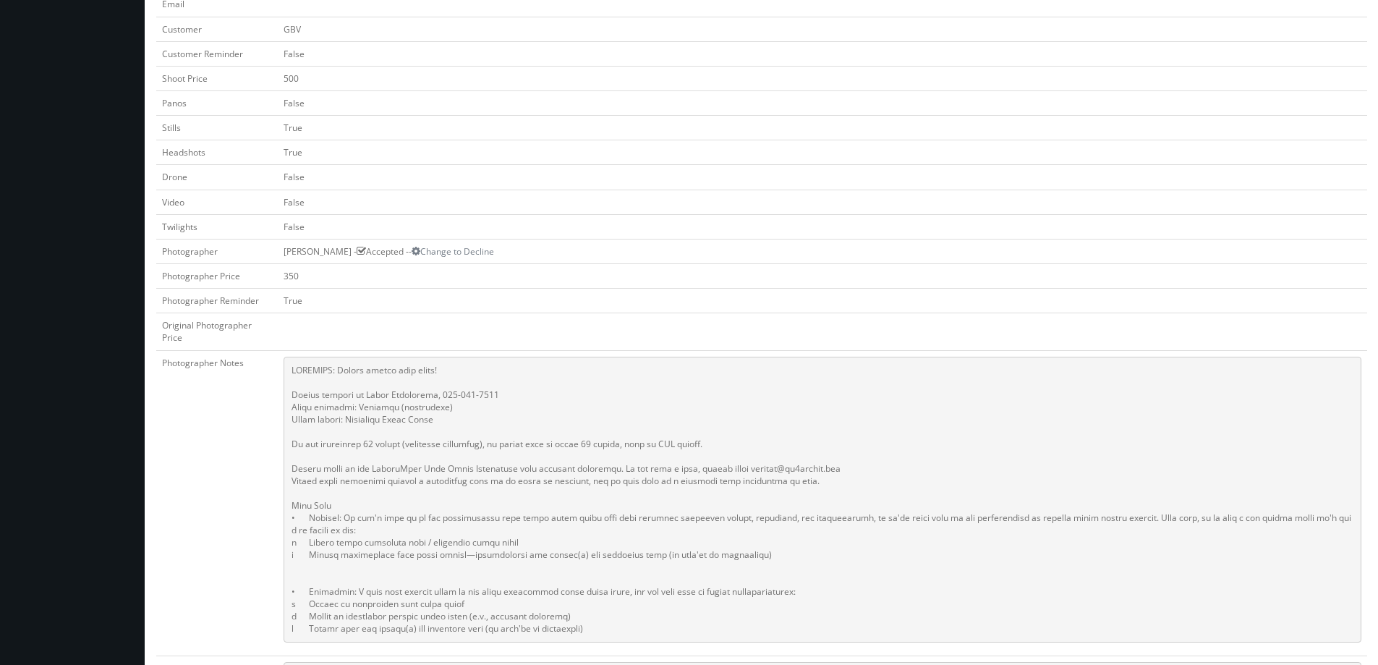
scroll to position [362, 0]
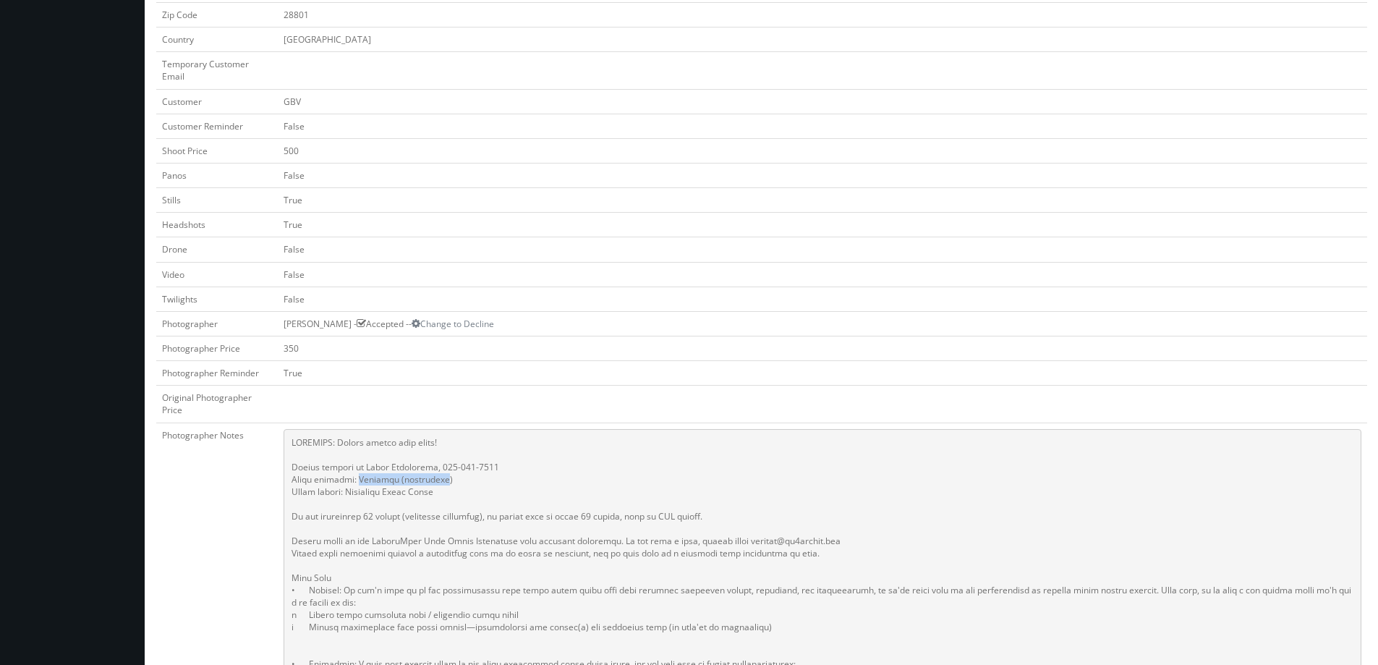
drag, startPoint x: 438, startPoint y: 481, endPoint x: 354, endPoint y: 477, distance: 84.7
click at [354, 477] on pre at bounding box center [822, 572] width 1078 height 286
copy pre "Chestnut (restaurant"
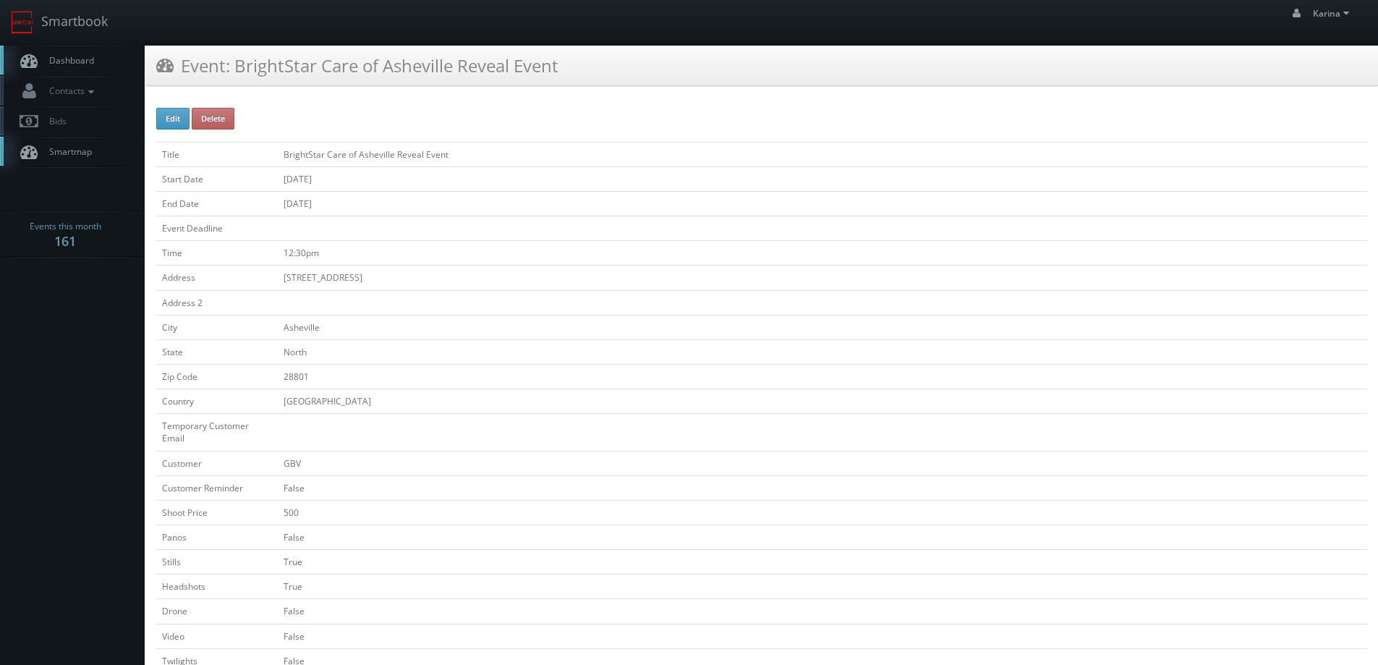
click at [60, 57] on span "Dashboard" at bounding box center [68, 60] width 52 height 12
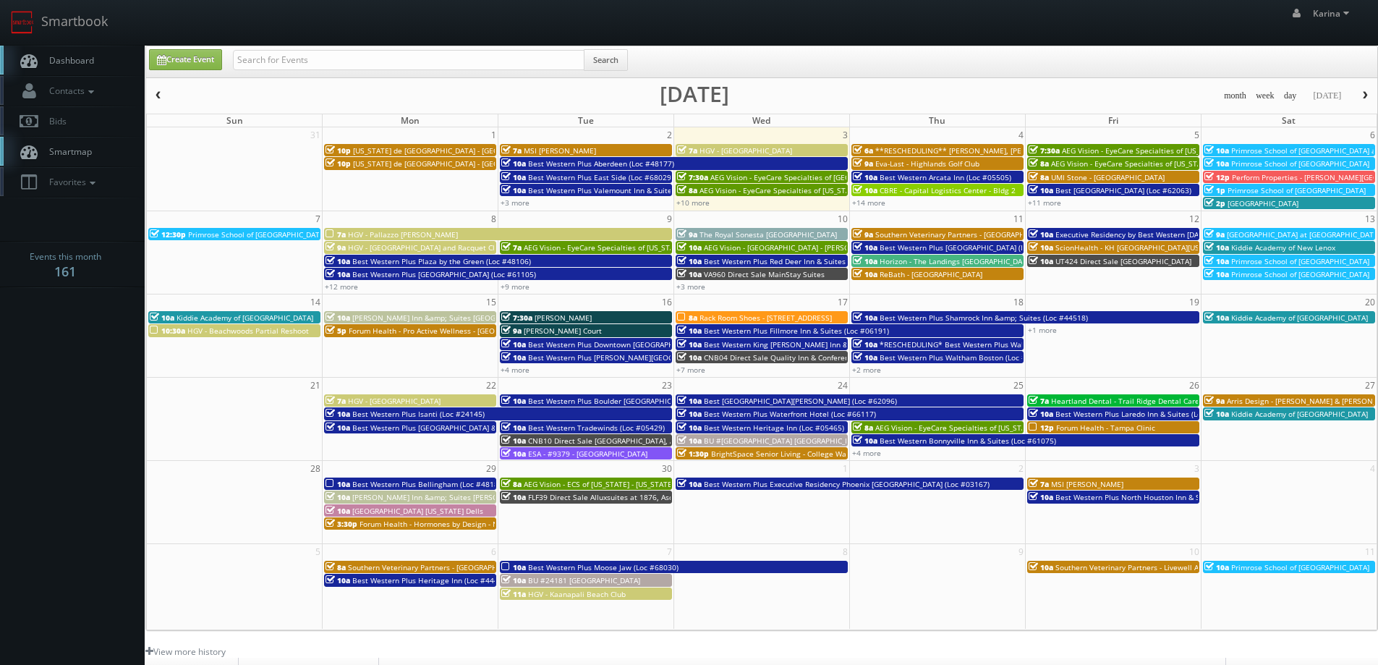
click at [69, 57] on span "Dashboard" at bounding box center [68, 60] width 52 height 12
click at [89, 63] on span "Dashboard" at bounding box center [68, 60] width 52 height 12
click at [706, 200] on link "+10 more" at bounding box center [692, 202] width 33 height 10
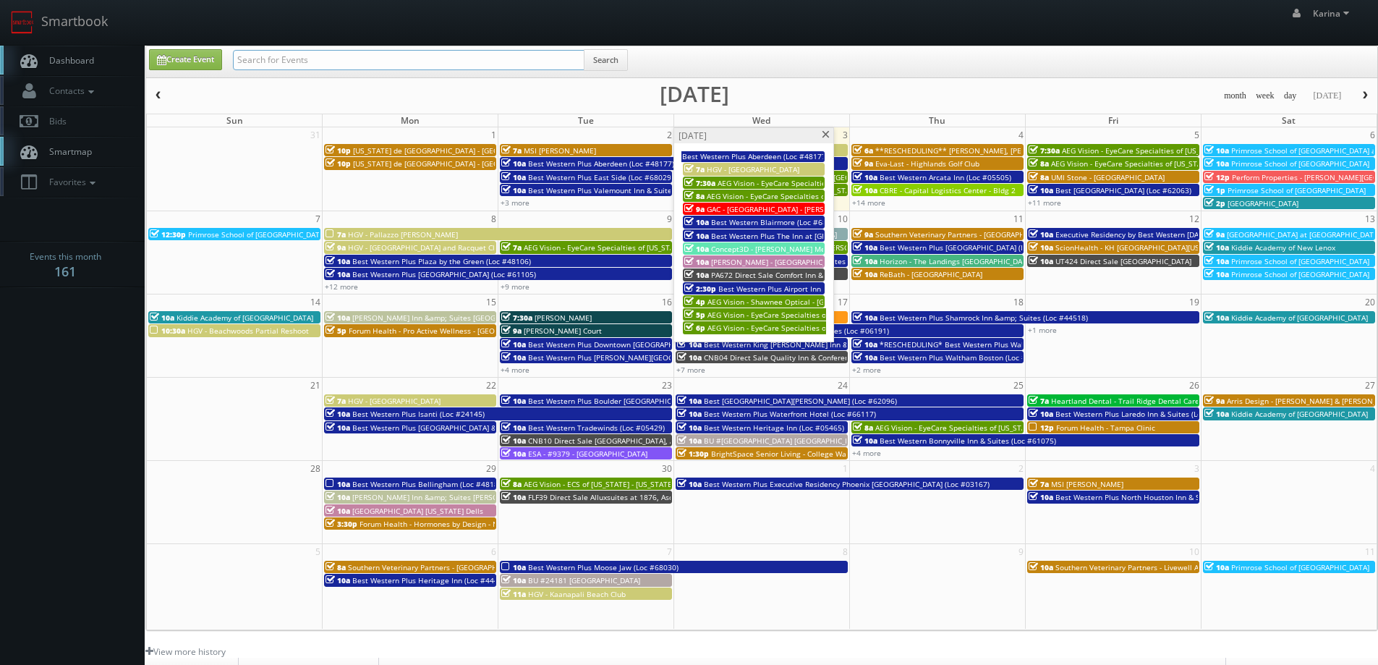
click at [345, 65] on input "text" at bounding box center [408, 60] width 351 height 20
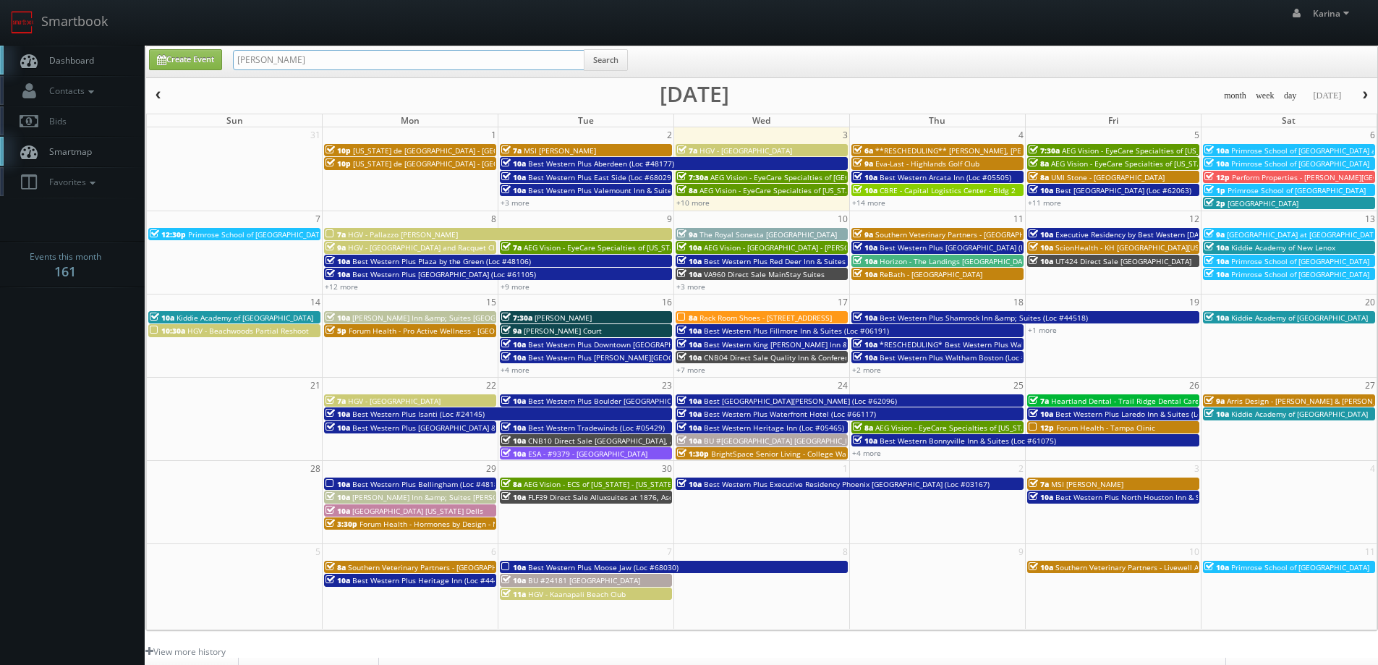
type input "[PERSON_NAME]"
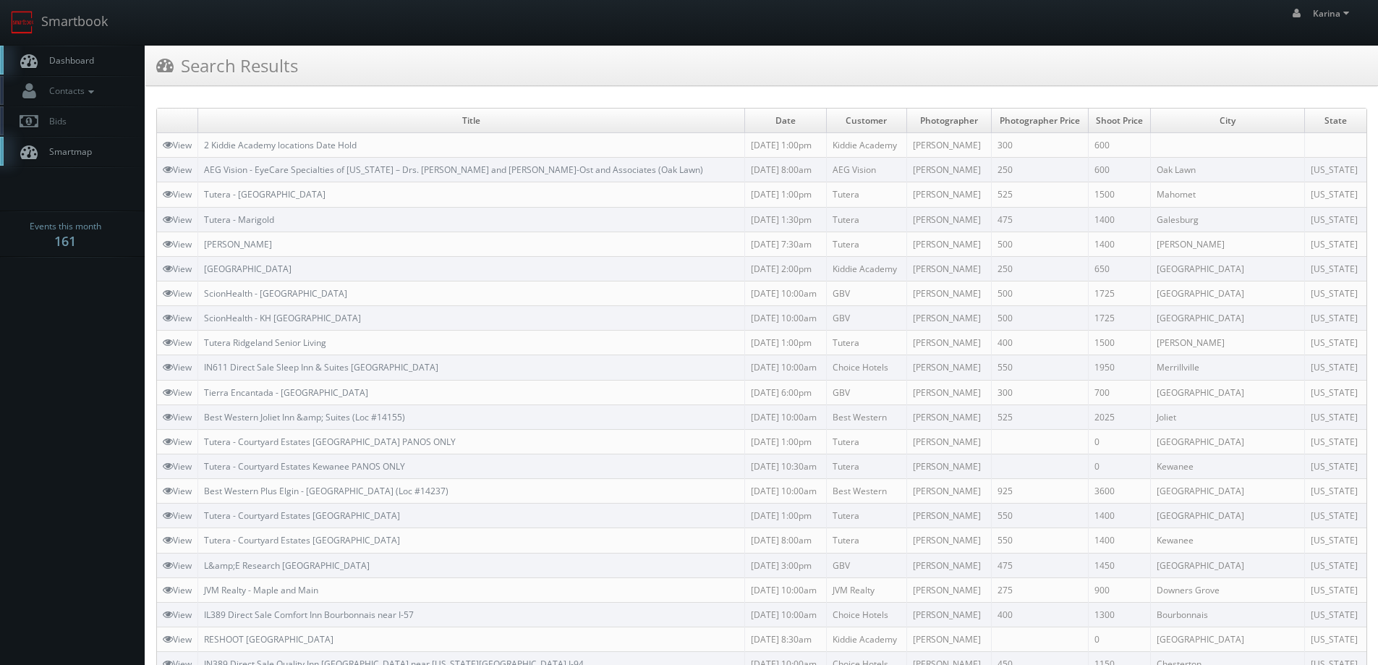
click at [68, 56] on span "Dashboard" at bounding box center [68, 60] width 52 height 12
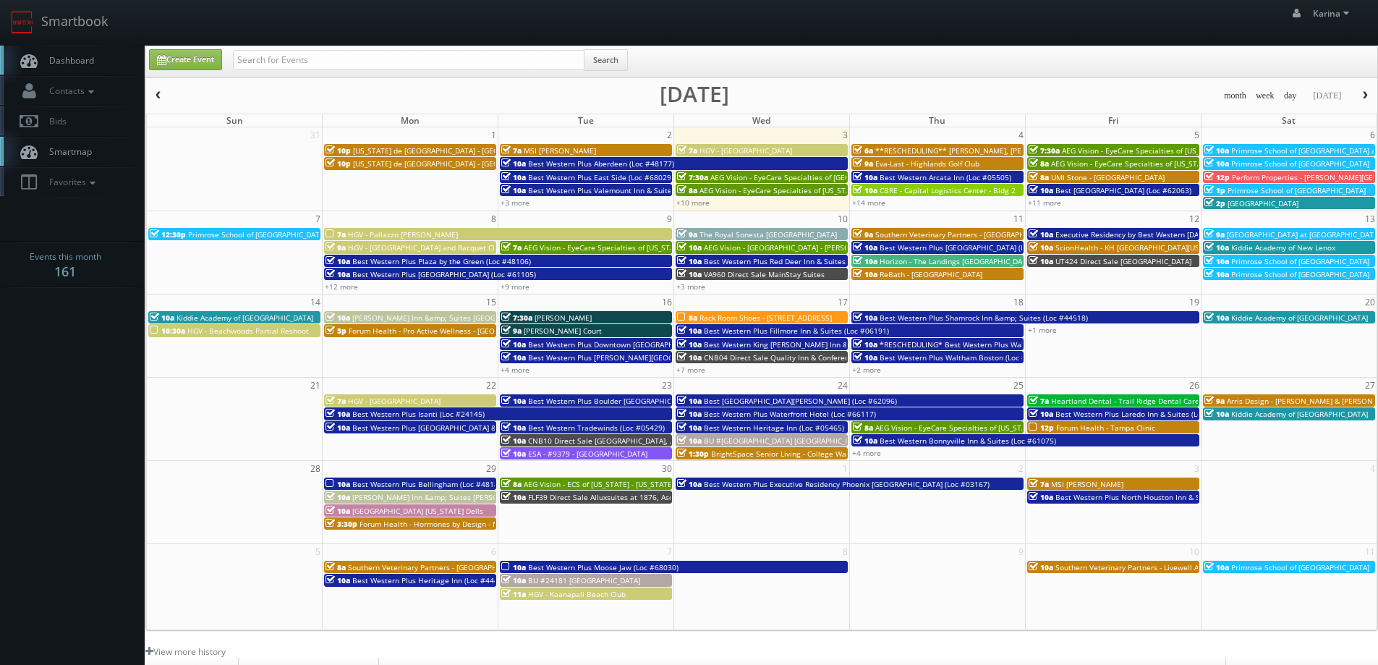
click at [79, 59] on span "Dashboard" at bounding box center [68, 60] width 52 height 12
click at [76, 59] on span "Dashboard" at bounding box center [68, 60] width 52 height 12
click at [90, 61] on span "Dashboard" at bounding box center [68, 60] width 52 height 12
click at [61, 50] on link "Dashboard" at bounding box center [72, 61] width 145 height 30
click at [72, 60] on span "Dashboard" at bounding box center [68, 60] width 52 height 12
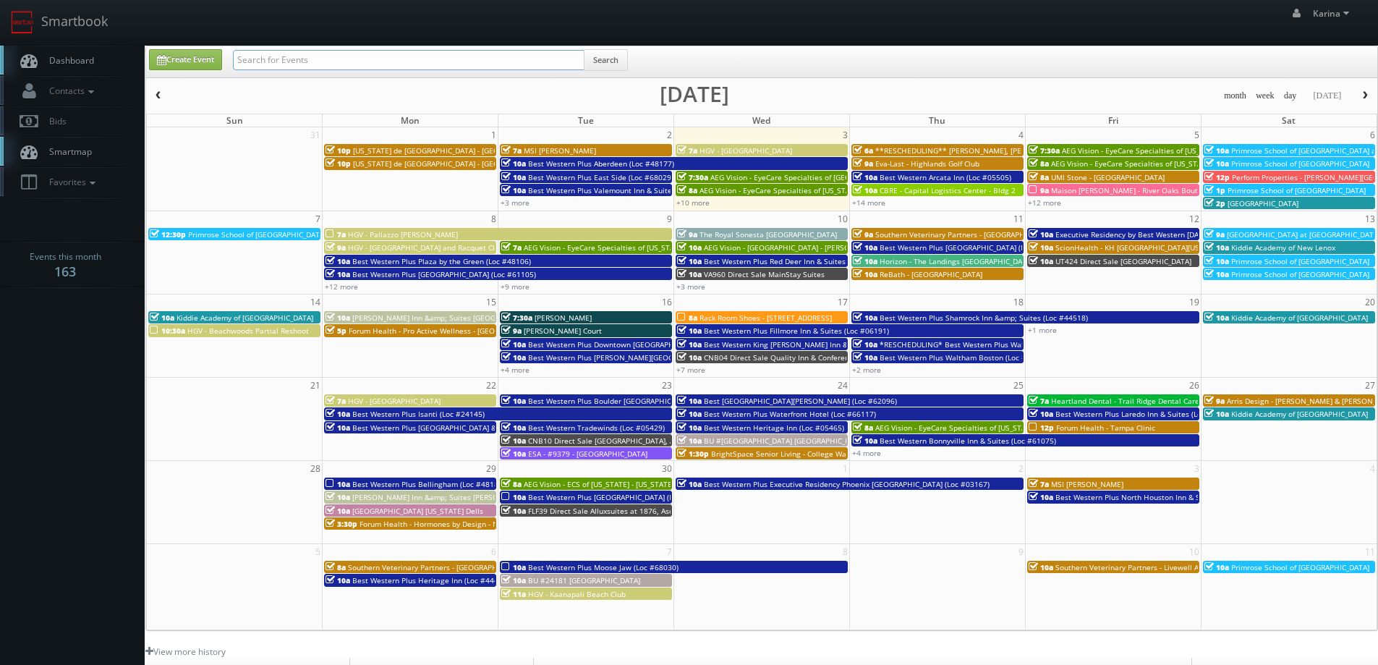
click at [286, 57] on input "text" at bounding box center [408, 60] width 351 height 20
type input "element 6"
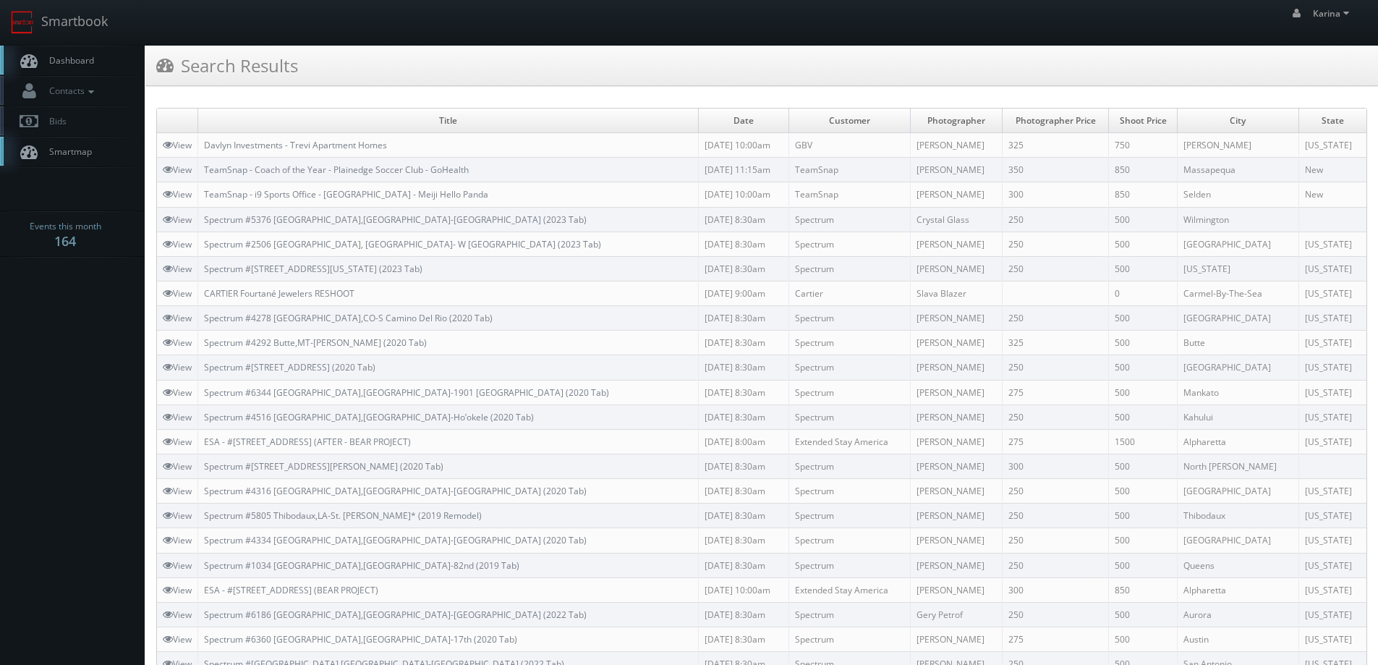
click at [82, 51] on link "Dashboard" at bounding box center [72, 61] width 145 height 30
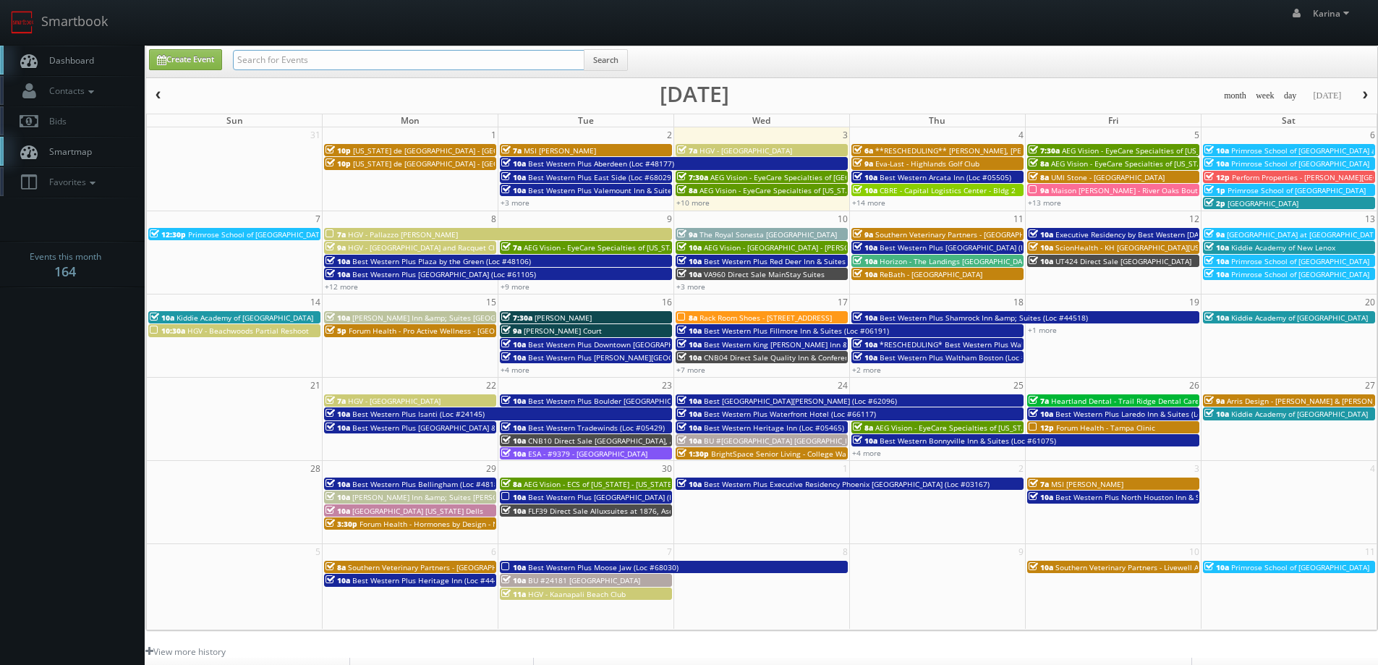
click at [268, 59] on input "text" at bounding box center [408, 60] width 351 height 20
type input "element6"
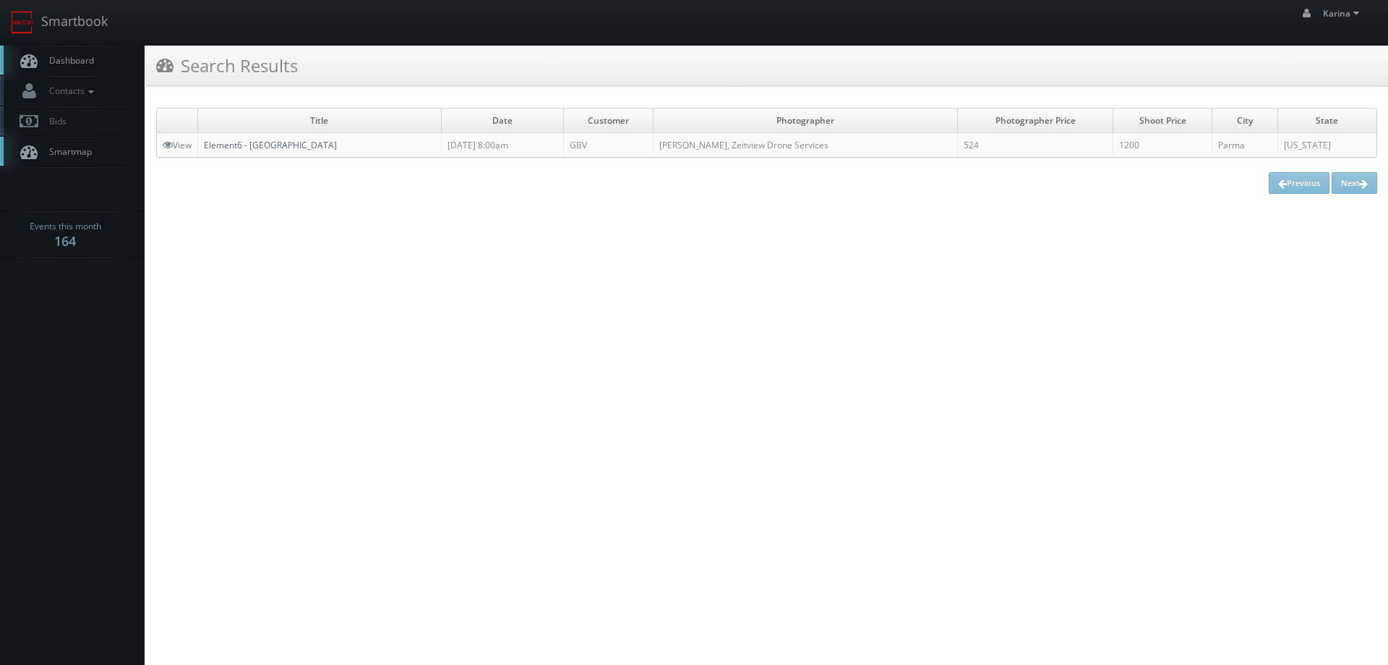
click at [253, 146] on link "Element6 - Parma" at bounding box center [270, 145] width 133 height 12
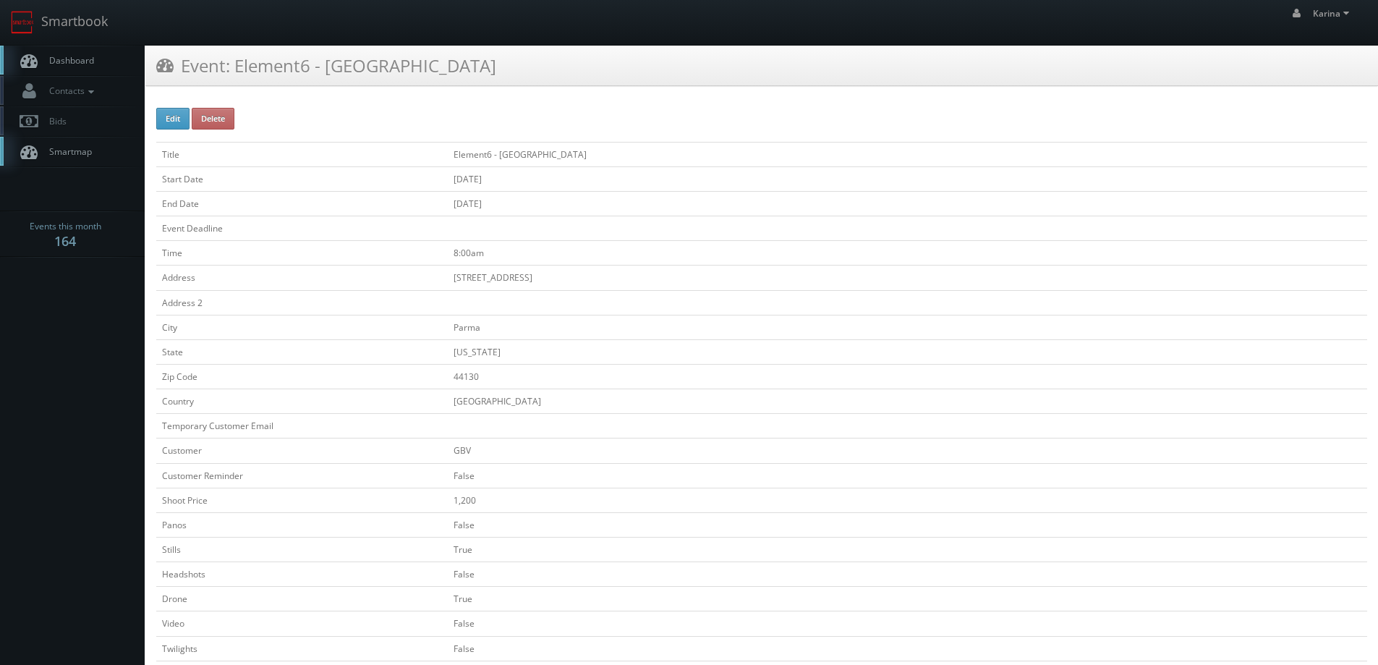
click at [97, 60] on link "Dashboard" at bounding box center [72, 61] width 145 height 30
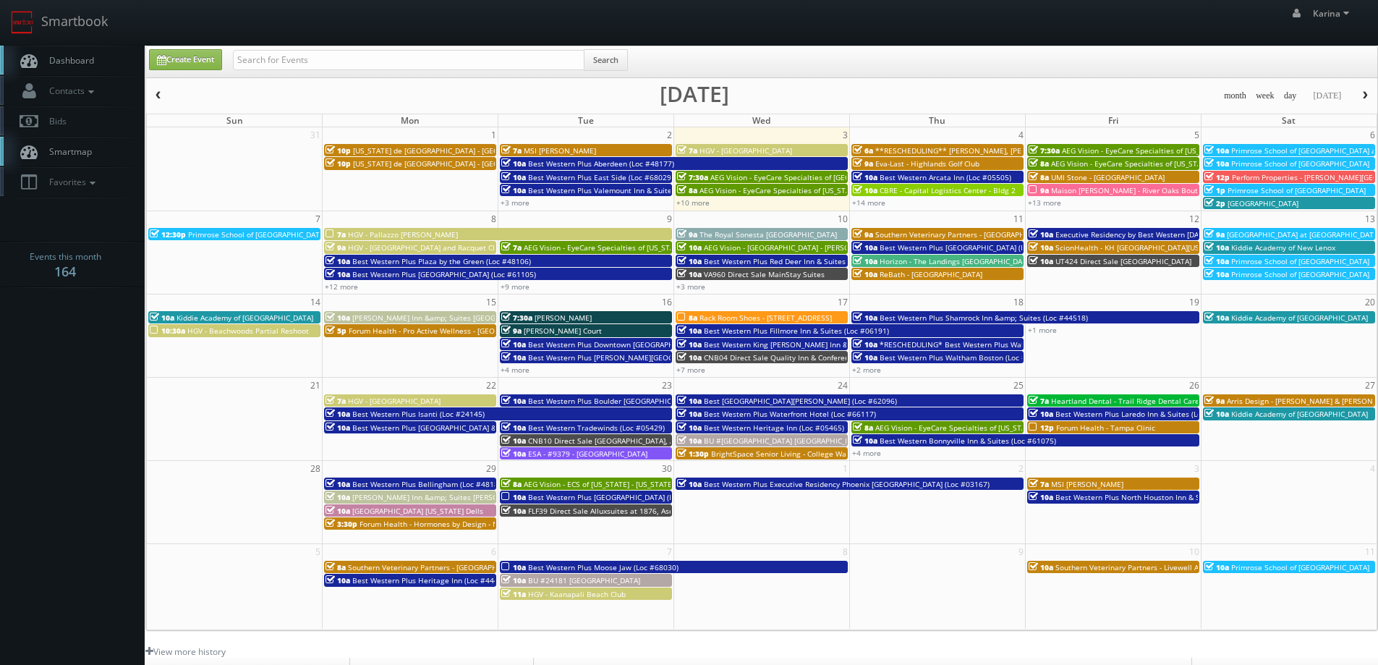
click at [79, 57] on span "Dashboard" at bounding box center [68, 60] width 52 height 12
click at [289, 63] on input "text" at bounding box center [408, 60] width 351 height 20
click at [90, 61] on span "Dashboard" at bounding box center [68, 60] width 52 height 12
click at [60, 57] on span "Dashboard" at bounding box center [68, 60] width 52 height 12
click at [79, 64] on span "Dashboard" at bounding box center [68, 60] width 52 height 12
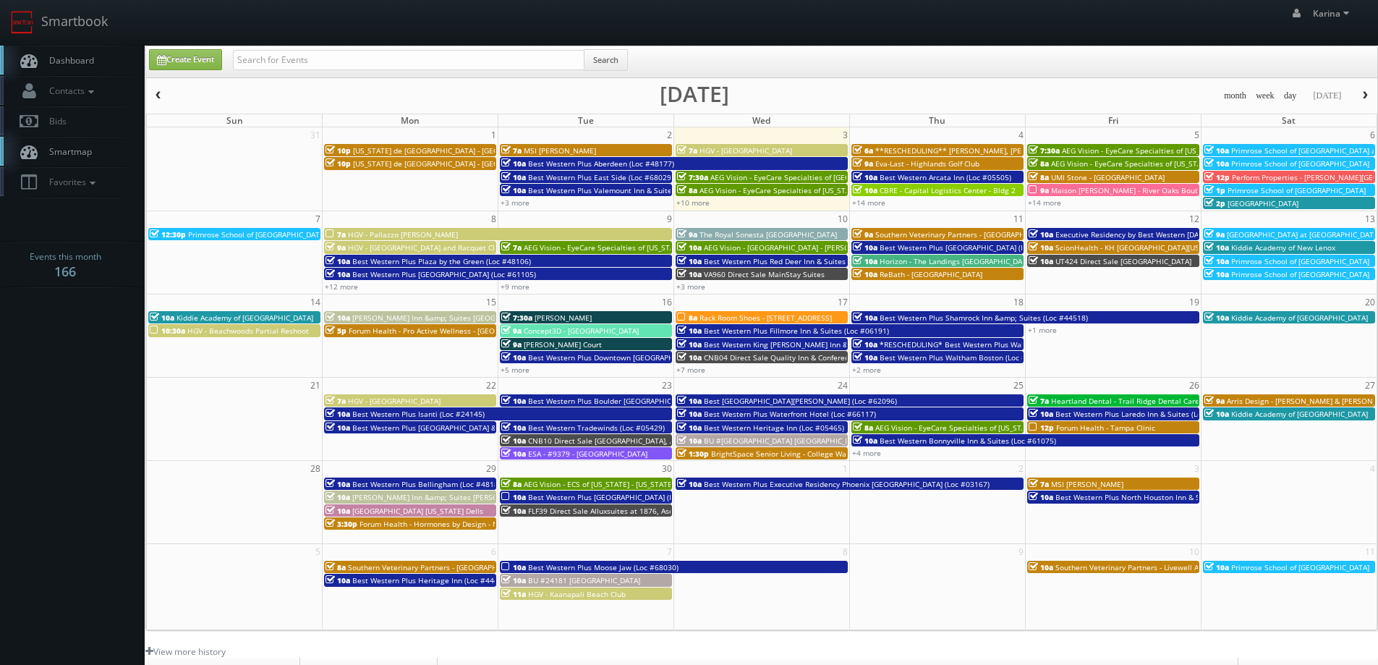
click at [66, 68] on link "Dashboard" at bounding box center [72, 61] width 145 height 30
